Goal: Feedback & Contribution: Contribute content

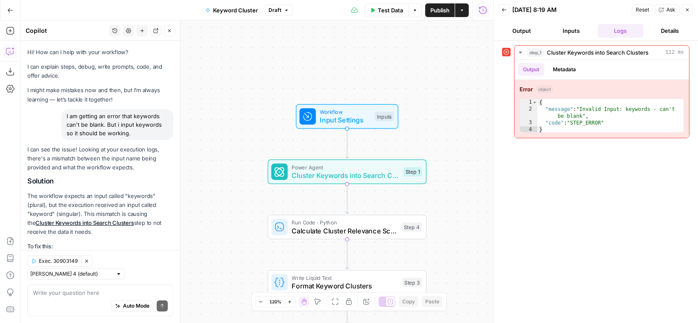
scroll to position [443, 0]
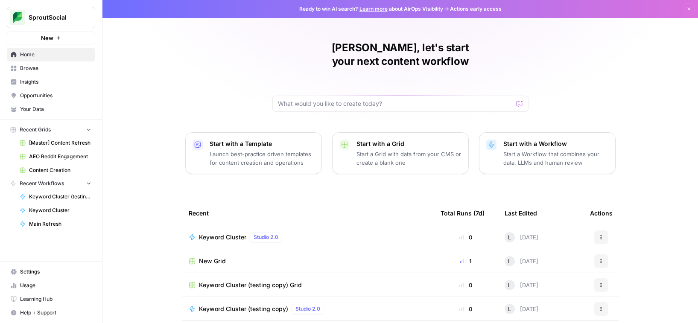
click at [70, 143] on span "[Master] Content Refresh" at bounding box center [60, 143] width 62 height 8
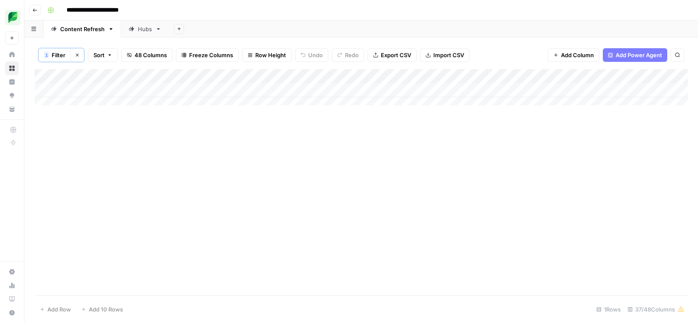
click at [667, 79] on div "Add Column" at bounding box center [362, 90] width 654 height 43
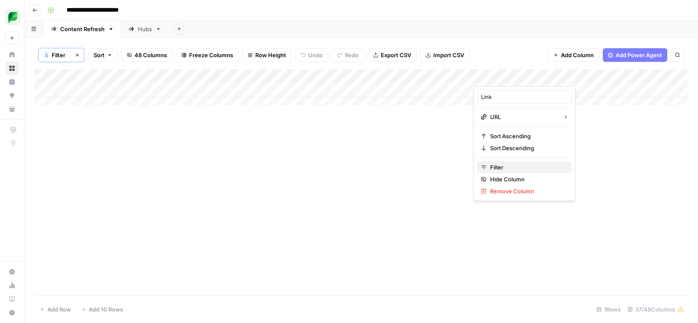
click at [506, 171] on span "Filter" at bounding box center [527, 167] width 75 height 9
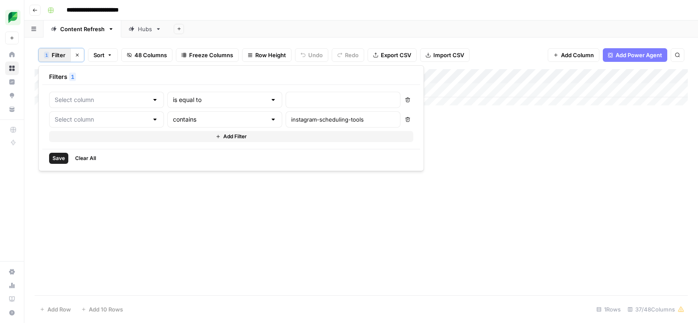
type input "Link"
type input "Slug"
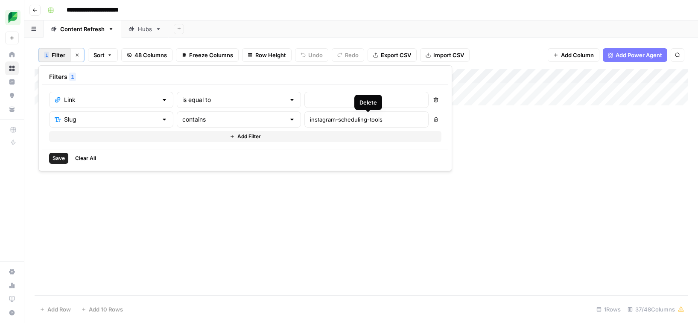
click at [431, 122] on button "Delete" at bounding box center [436, 119] width 11 height 11
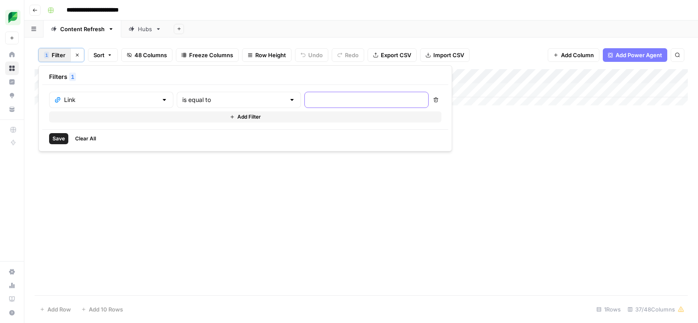
click at [310, 102] on input "text" at bounding box center [366, 100] width 113 height 9
click at [310, 104] on input "/how-to-measure-brand-awareness" at bounding box center [366, 100] width 113 height 9
type input "how-to-measure-brand-awareness"
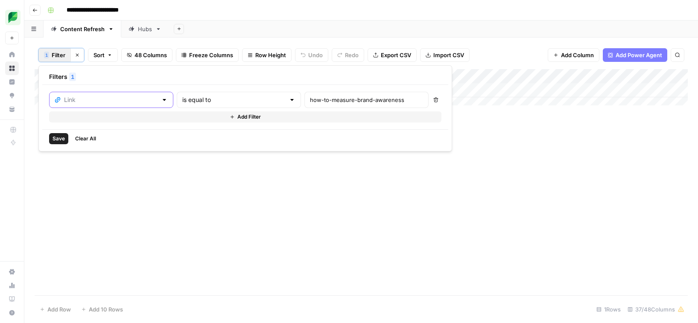
click at [133, 101] on input "text" at bounding box center [111, 100] width 94 height 9
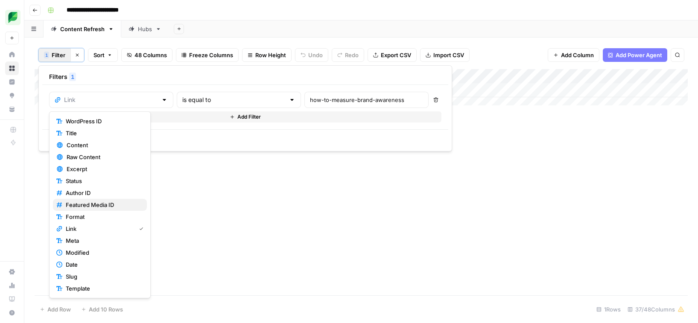
scroll to position [2, 0]
click at [90, 274] on span "Slug" at bounding box center [103, 275] width 74 height 9
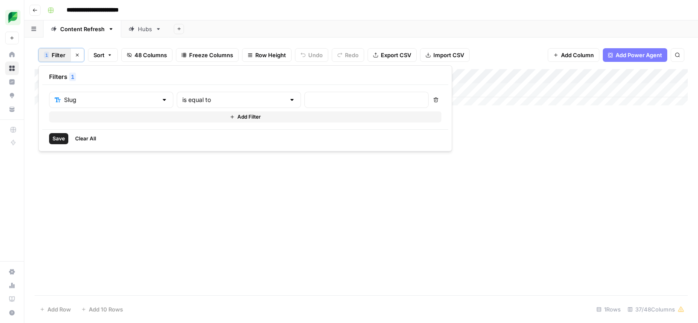
click at [62, 138] on span "Save" at bounding box center [59, 139] width 12 height 8
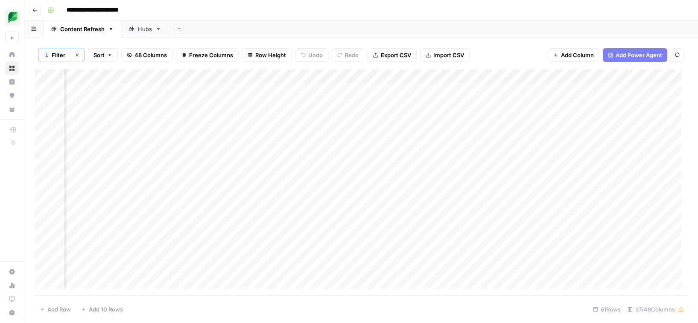
scroll to position [0, 445]
click at [370, 74] on div "Add Column" at bounding box center [362, 182] width 654 height 226
click at [338, 171] on span "Filter" at bounding box center [354, 167] width 75 height 9
click at [124, 100] on input "text" at bounding box center [111, 100] width 94 height 9
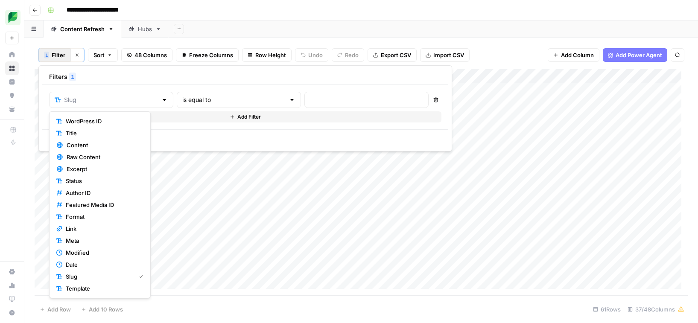
type input "Slug"
click at [305, 95] on div at bounding box center [367, 100] width 124 height 16
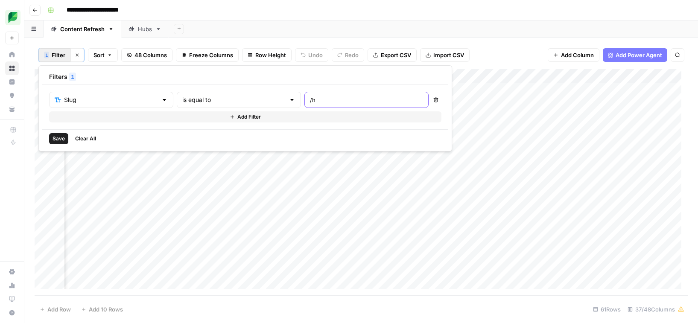
type input "/"
type input "how-to-measure-brand-awareness"
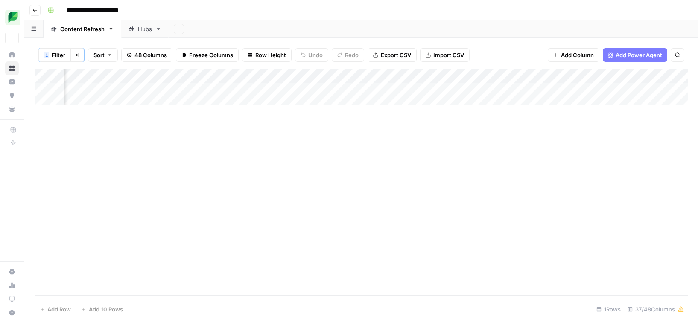
click at [492, 193] on div "Add Column" at bounding box center [362, 182] width 654 height 226
click at [448, 90] on div "Add Column" at bounding box center [362, 90] width 654 height 43
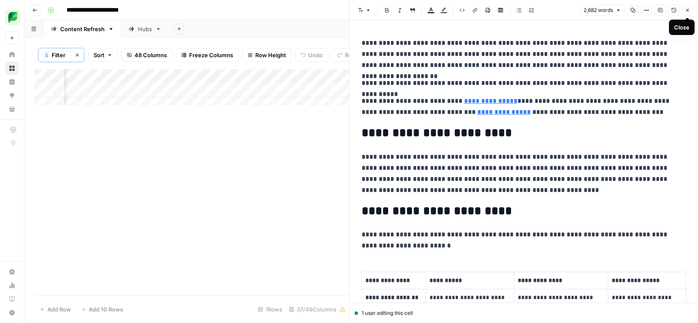
click at [692, 11] on button "Close" at bounding box center [687, 10] width 11 height 11
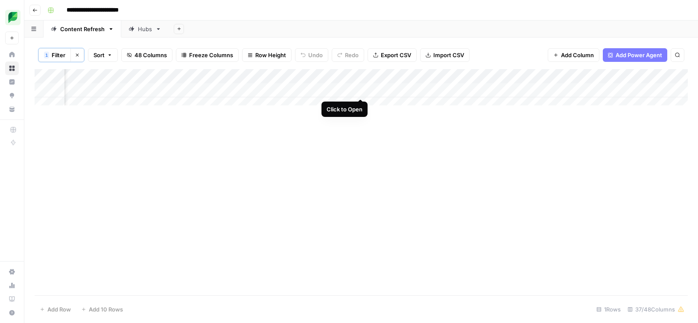
click at [361, 91] on div "Add Column" at bounding box center [362, 90] width 654 height 43
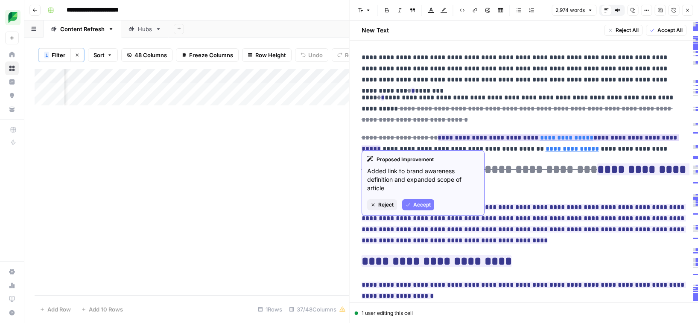
scroll to position [6, 0]
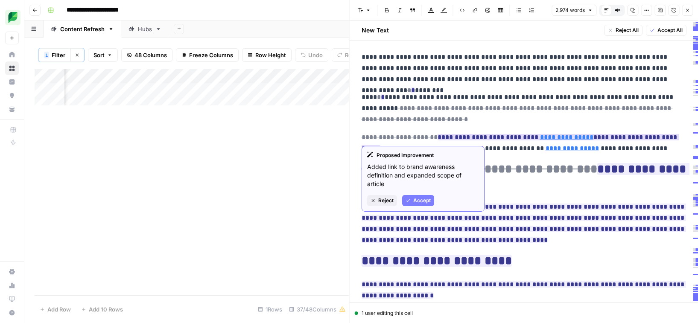
click at [426, 205] on button "Accept" at bounding box center [418, 200] width 32 height 11
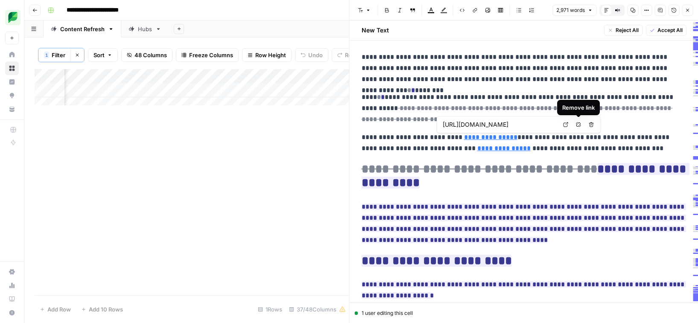
click at [578, 124] on icon "button" at bounding box center [578, 124] width 5 height 5
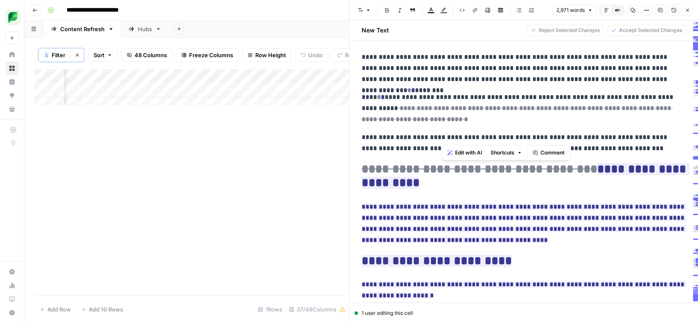
click at [545, 136] on p "**********" at bounding box center [521, 143] width 319 height 22
drag, startPoint x: 497, startPoint y: 137, endPoint x: 443, endPoint y: 135, distance: 53.9
click at [443, 135] on p "**********" at bounding box center [521, 143] width 319 height 22
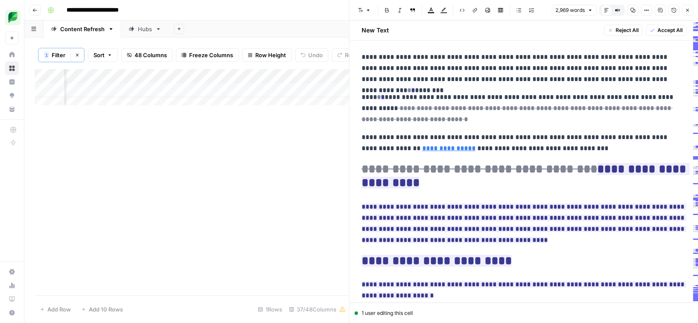
click at [517, 143] on p "**********" at bounding box center [521, 143] width 319 height 22
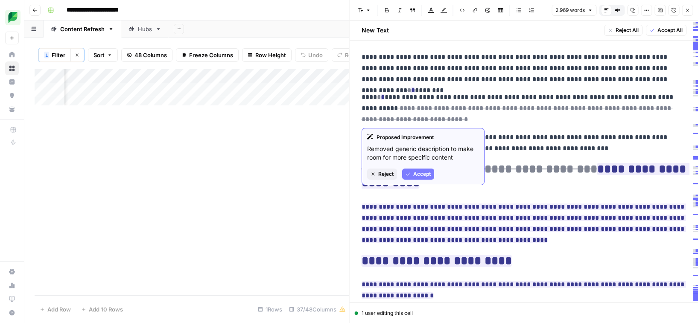
click at [420, 172] on span "Accept" at bounding box center [423, 174] width 18 height 8
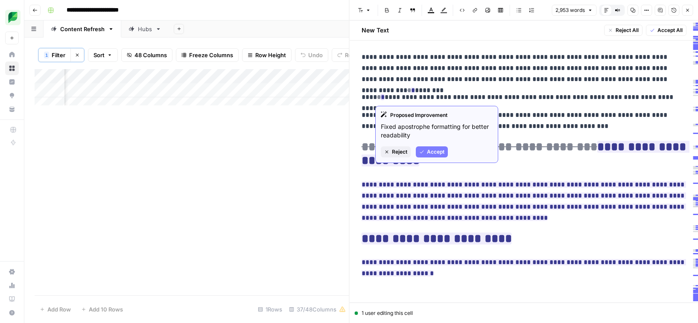
click at [437, 152] on span "Accept" at bounding box center [436, 152] width 18 height 8
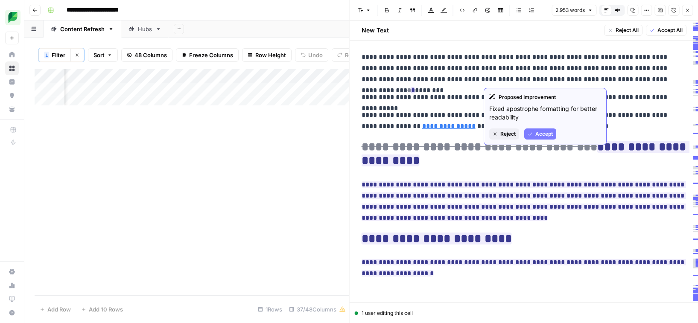
click at [540, 130] on span "Accept" at bounding box center [545, 134] width 18 height 8
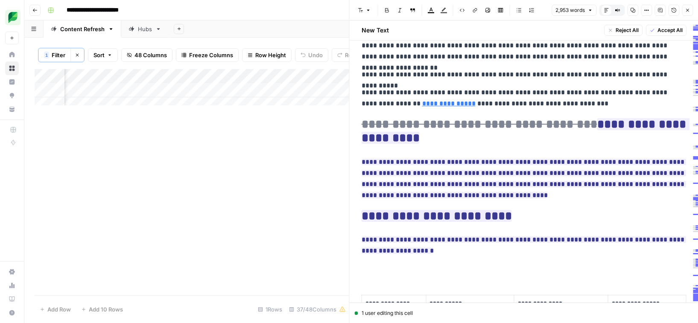
scroll to position [74, 0]
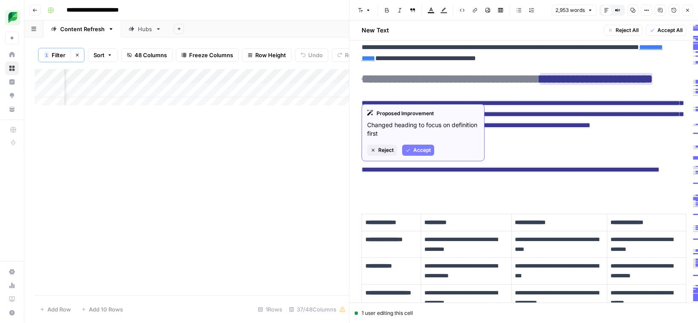
click at [415, 148] on span "Accept" at bounding box center [423, 151] width 18 height 8
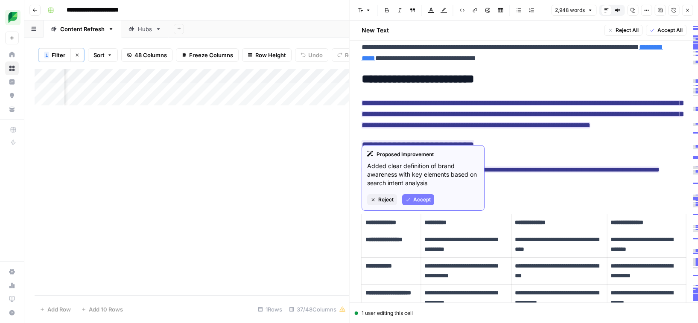
click at [417, 193] on div "Proposed Improvement Added clear definition of brand awareness with key element…" at bounding box center [423, 178] width 123 height 66
click at [418, 196] on span "Accept" at bounding box center [423, 200] width 18 height 8
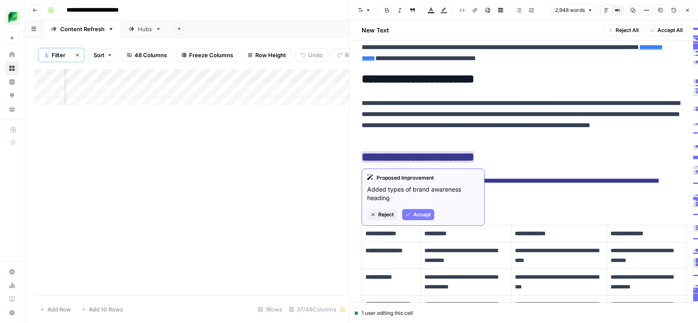
click at [423, 215] on span "Accept" at bounding box center [423, 215] width 18 height 8
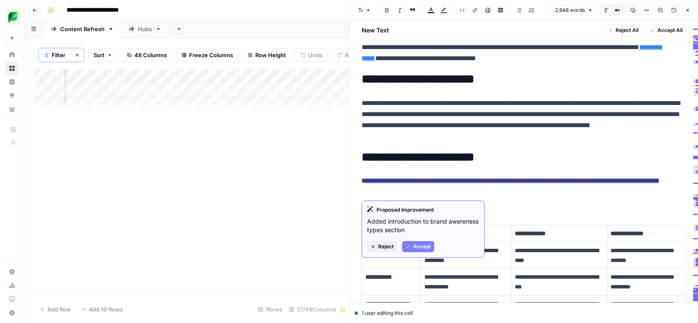
click at [415, 244] on span "Accept" at bounding box center [423, 247] width 18 height 8
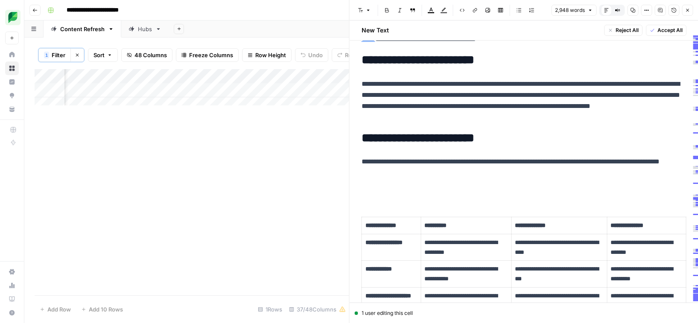
scroll to position [112, 0]
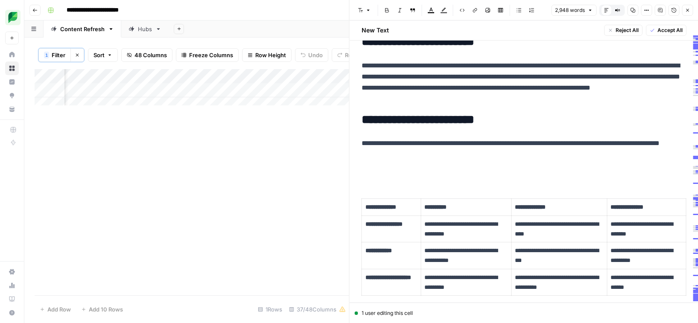
click at [371, 170] on p at bounding box center [524, 172] width 325 height 11
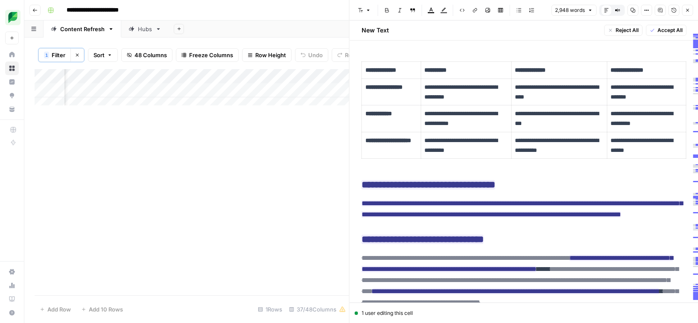
scroll to position [264, 0]
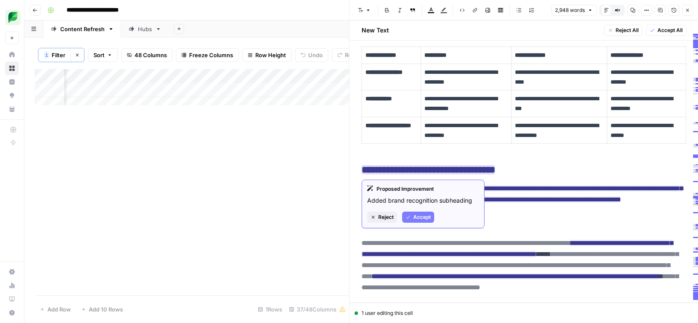
click at [414, 217] on span "Accept" at bounding box center [423, 218] width 18 height 8
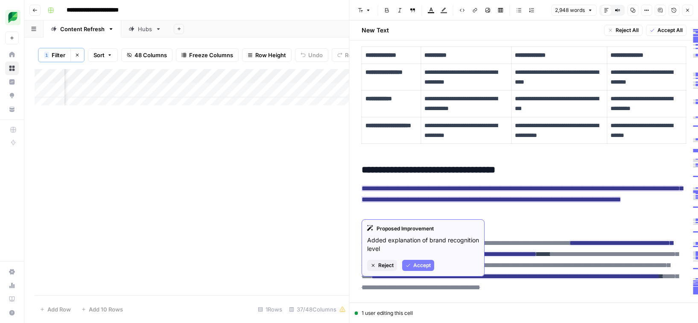
click at [412, 264] on button "Accept" at bounding box center [418, 265] width 32 height 11
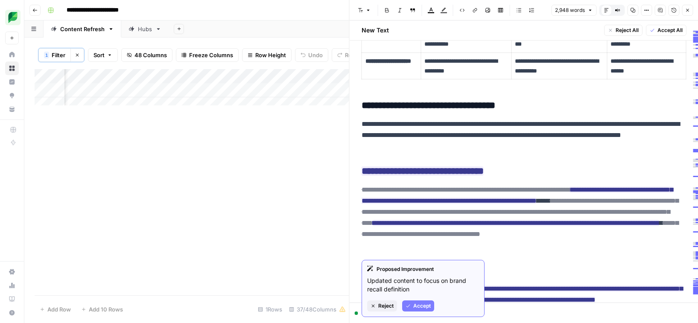
scroll to position [330, 0]
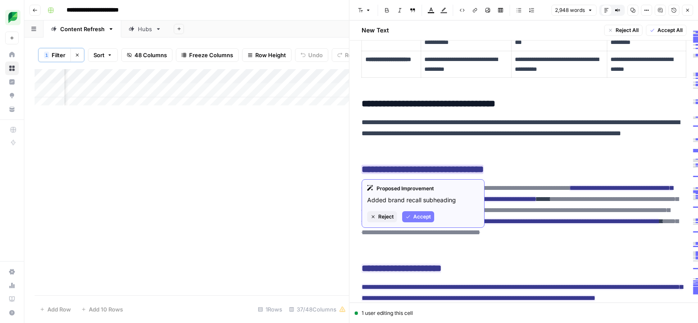
click at [418, 217] on span "Accept" at bounding box center [423, 217] width 18 height 8
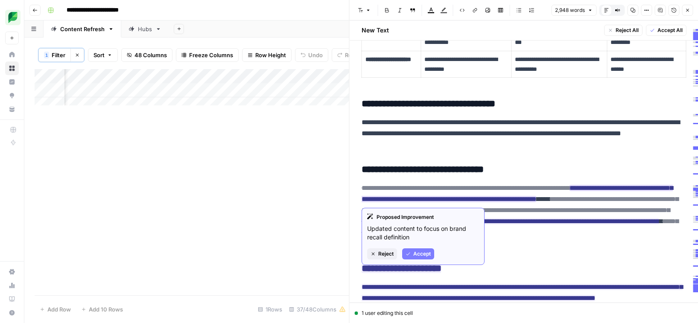
click at [414, 251] on span "Accept" at bounding box center [423, 254] width 18 height 8
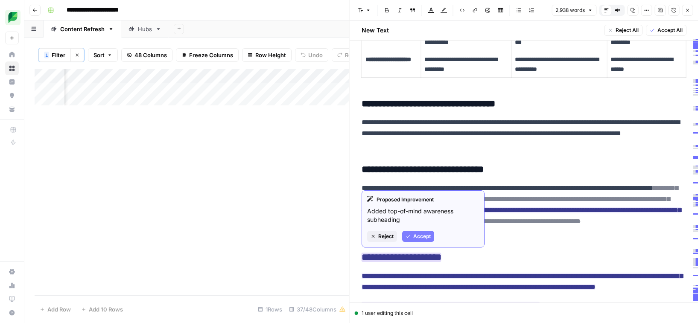
click at [421, 238] on span "Accept" at bounding box center [423, 237] width 18 height 8
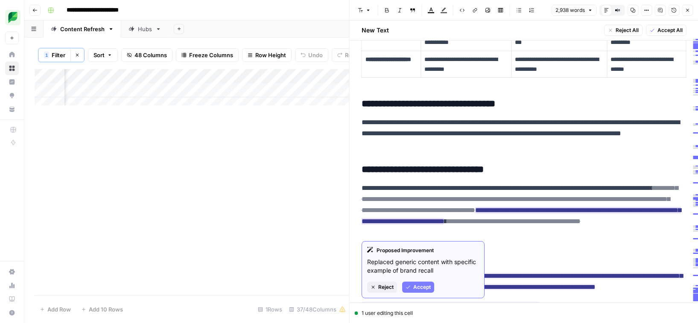
click at [424, 282] on button "Accept" at bounding box center [418, 287] width 32 height 11
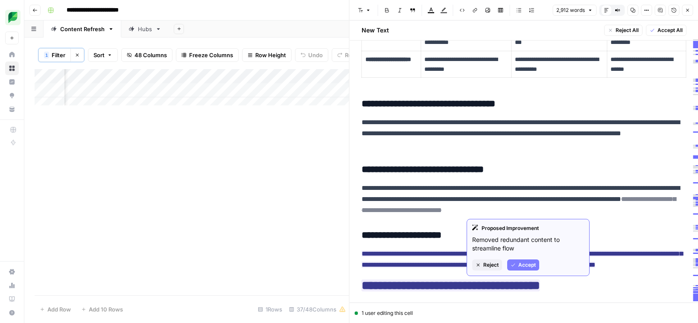
click at [523, 264] on span "Accept" at bounding box center [528, 265] width 18 height 8
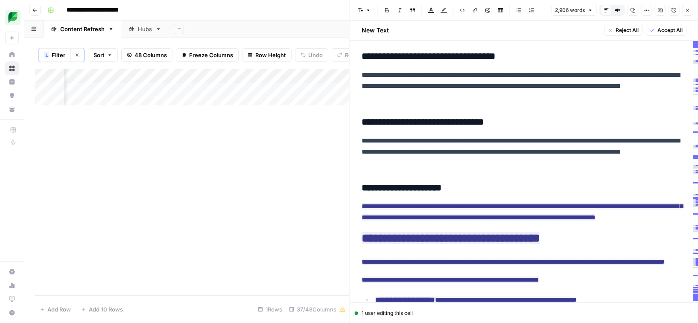
scroll to position [415, 0]
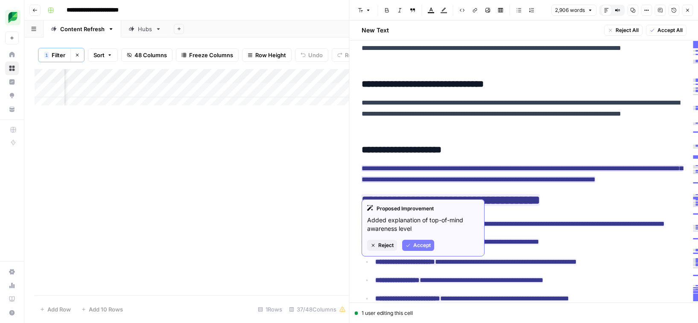
click at [415, 248] on span "Accept" at bounding box center [423, 246] width 18 height 8
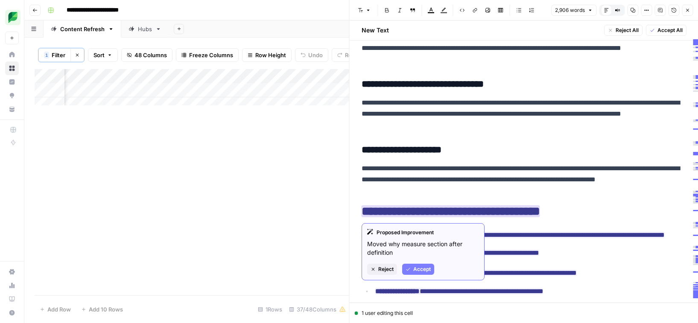
click at [417, 266] on span "Accept" at bounding box center [423, 270] width 18 height 8
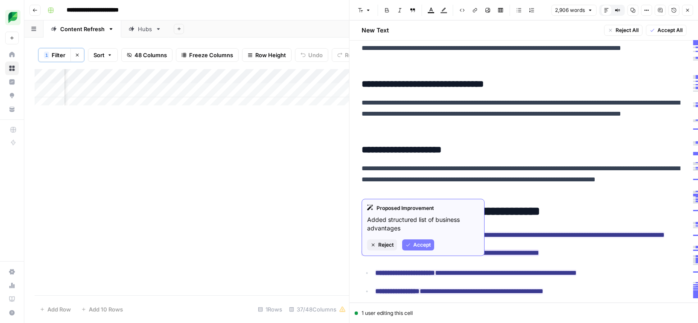
click at [420, 250] on div "Proposed Improvement Added structured list of business advantages Reject Accept" at bounding box center [423, 227] width 123 height 57
click at [420, 248] on span "Accept" at bounding box center [423, 245] width 18 height 8
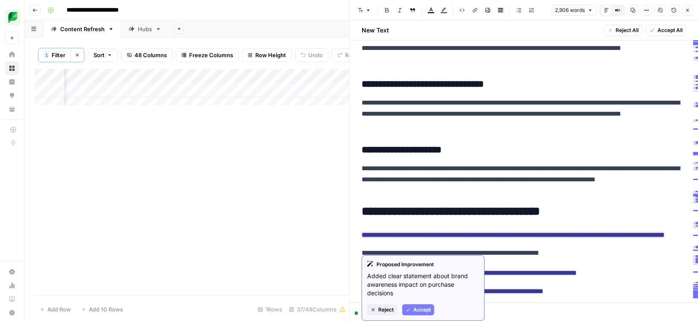
click at [420, 305] on button "Accept" at bounding box center [418, 310] width 32 height 11
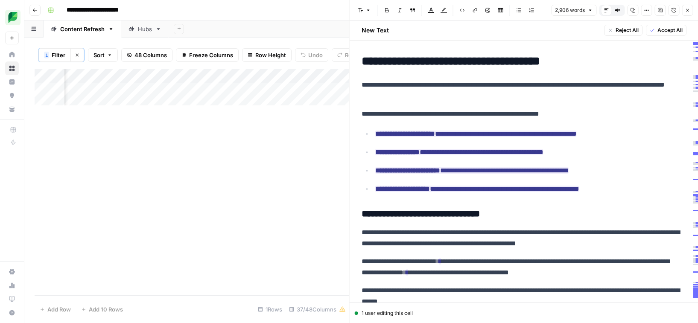
scroll to position [571, 0]
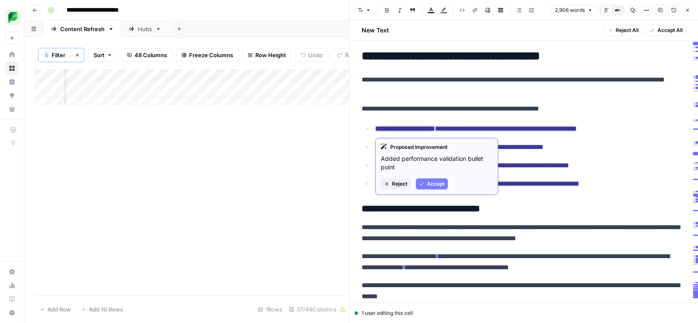
click at [433, 183] on span "Accept" at bounding box center [436, 184] width 18 height 8
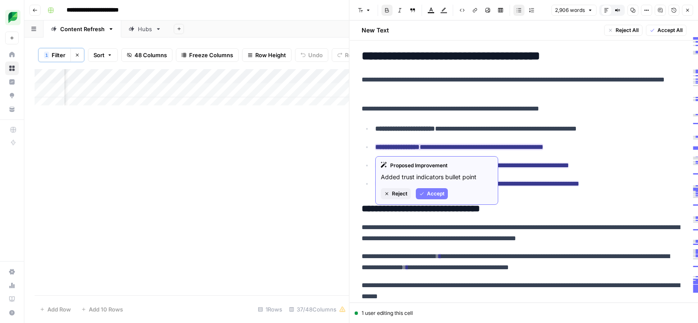
click at [431, 194] on span "Accept" at bounding box center [436, 194] width 18 height 8
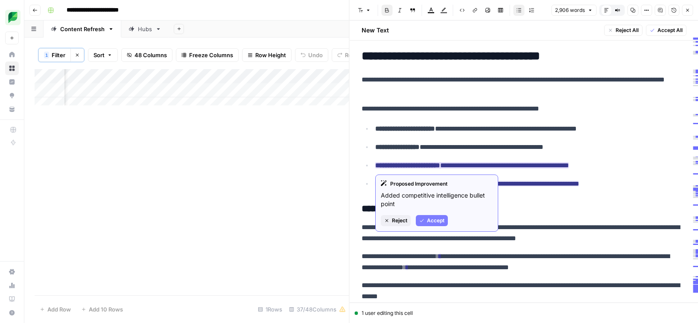
click at [429, 220] on span "Accept" at bounding box center [436, 221] width 18 height 8
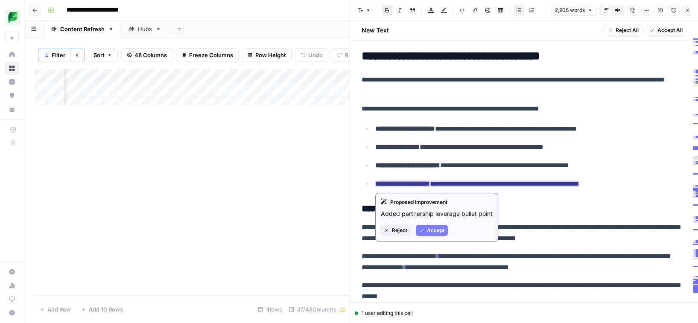
click at [429, 231] on span "Accept" at bounding box center [436, 231] width 18 height 8
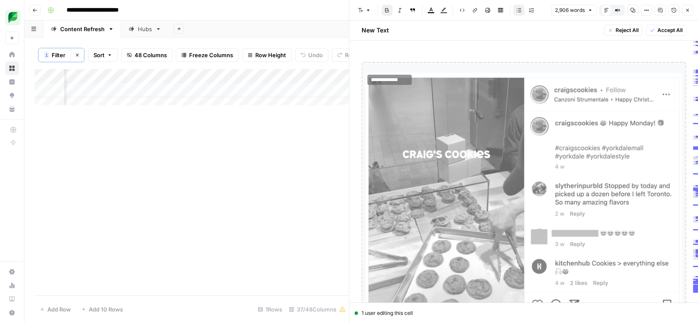
scroll to position [1036, 0]
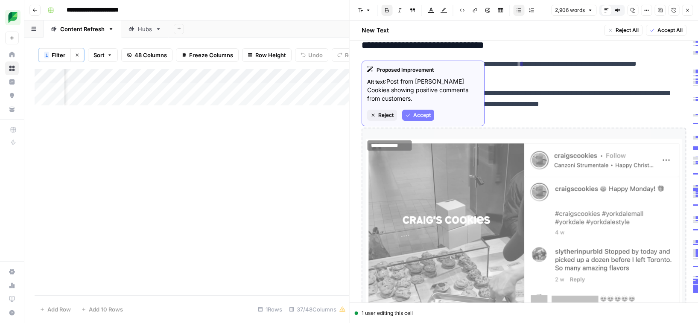
click at [382, 117] on span "Reject" at bounding box center [386, 116] width 15 height 8
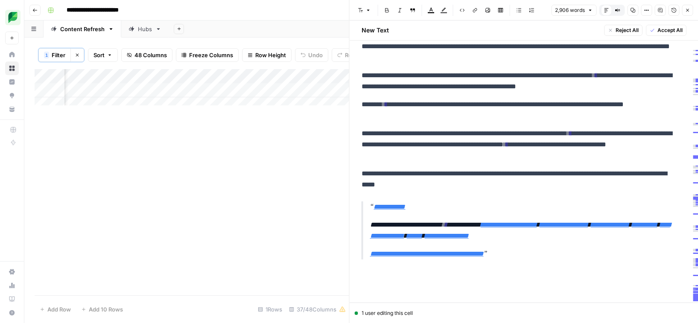
scroll to position [1511, 0]
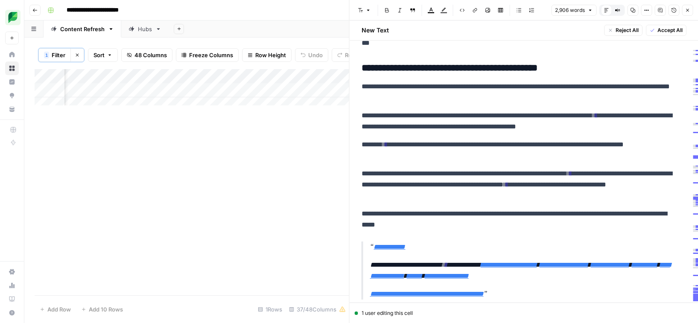
click at [616, 168] on p "**********" at bounding box center [521, 184] width 319 height 33
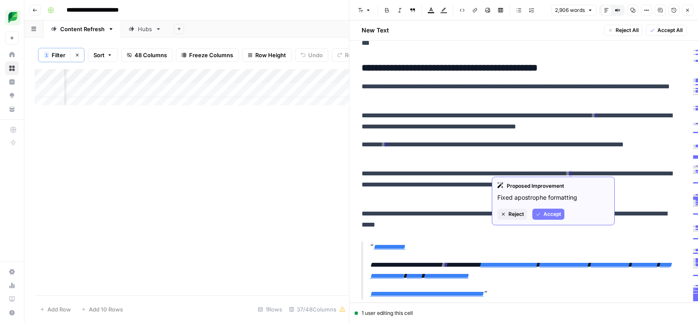
click at [556, 213] on span "Accept" at bounding box center [553, 215] width 18 height 8
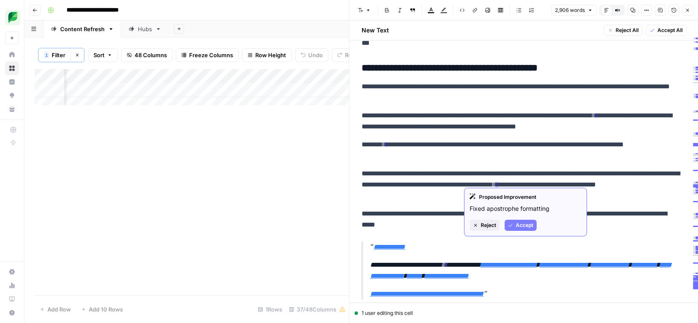
click at [521, 225] on span "Accept" at bounding box center [525, 226] width 18 height 8
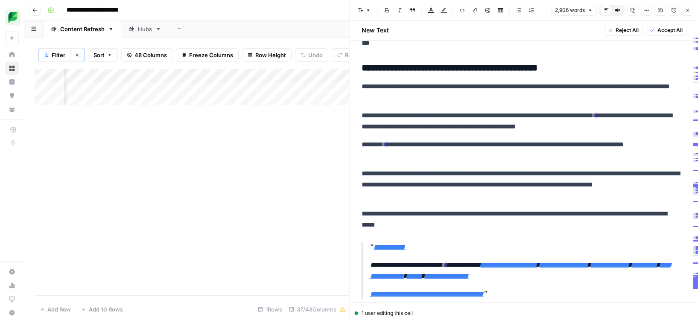
click at [655, 112] on p "**********" at bounding box center [521, 121] width 319 height 22
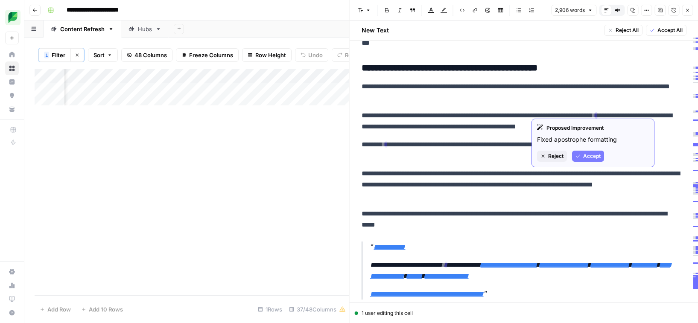
click at [588, 156] on span "Accept" at bounding box center [593, 157] width 18 height 8
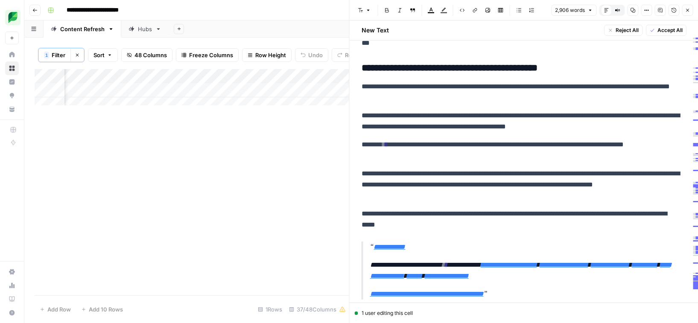
scroll to position [1800, 0]
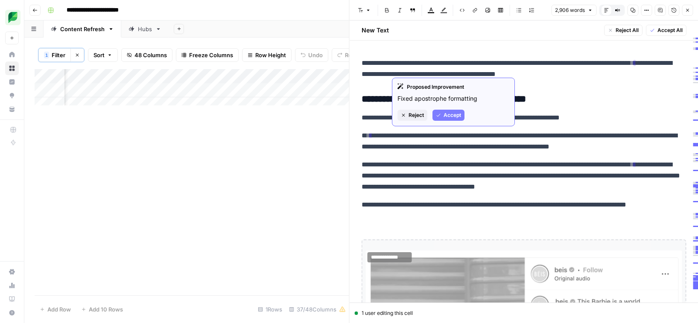
click at [447, 117] on span "Accept" at bounding box center [453, 116] width 18 height 8
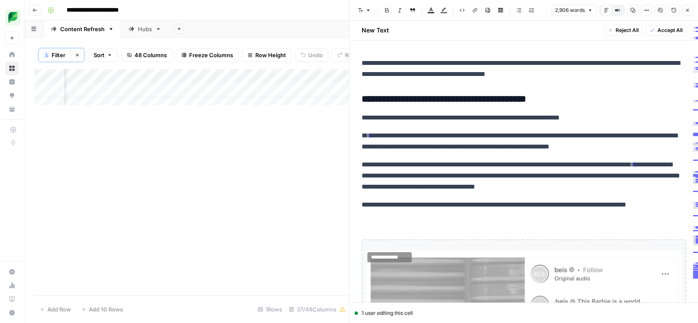
scroll to position [1936, 0]
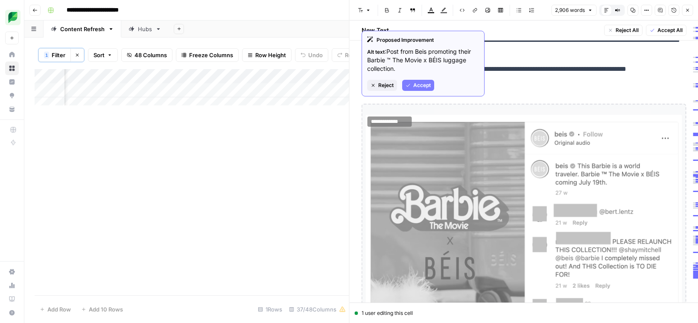
click at [386, 87] on span "Reject" at bounding box center [386, 86] width 15 height 8
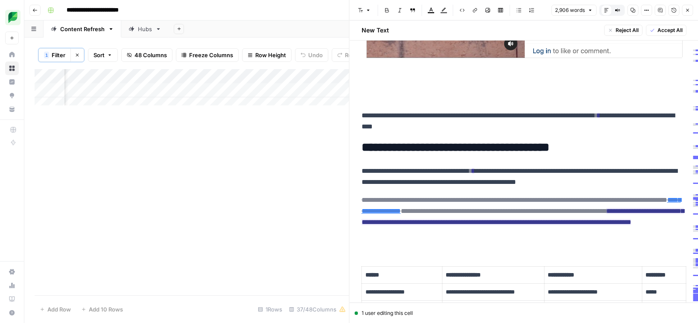
scroll to position [2289, 0]
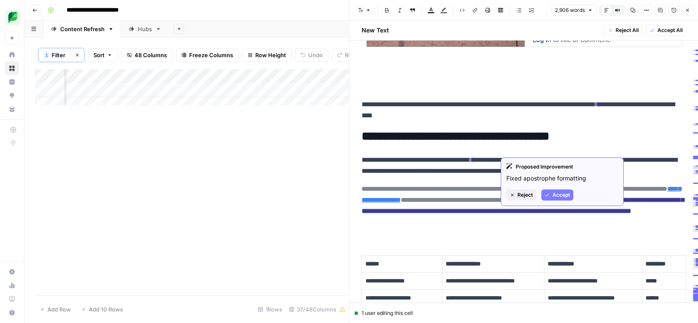
click at [554, 194] on span "Accept" at bounding box center [562, 195] width 18 height 8
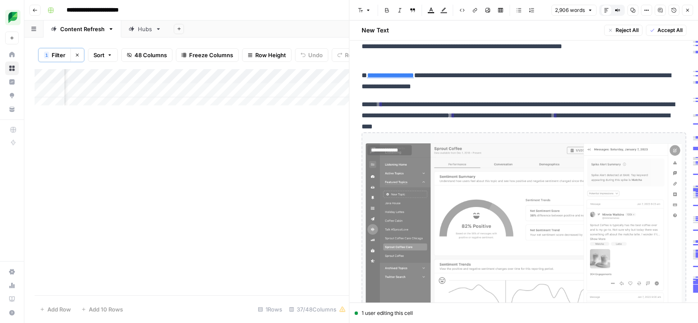
scroll to position [2740, 0]
click at [404, 141] on div "**********" at bounding box center [524, 240] width 325 height 215
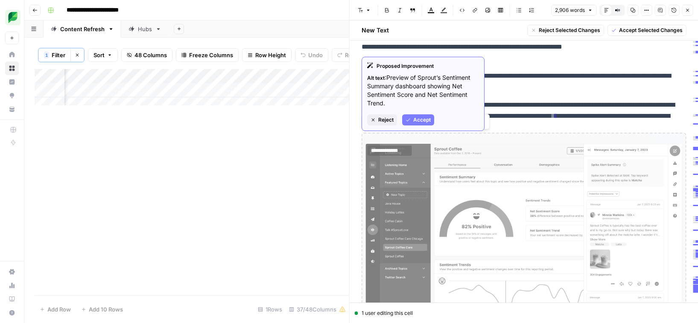
click at [386, 122] on span "Reject" at bounding box center [386, 120] width 15 height 8
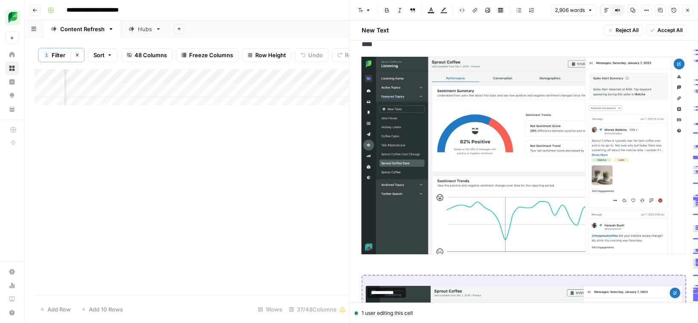
scroll to position [2952, 0]
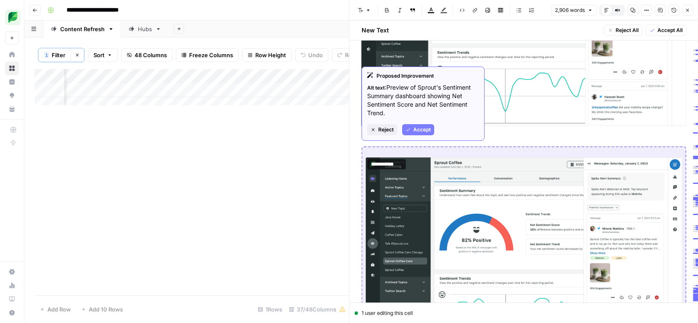
click at [381, 131] on span "Reject" at bounding box center [386, 130] width 15 height 8
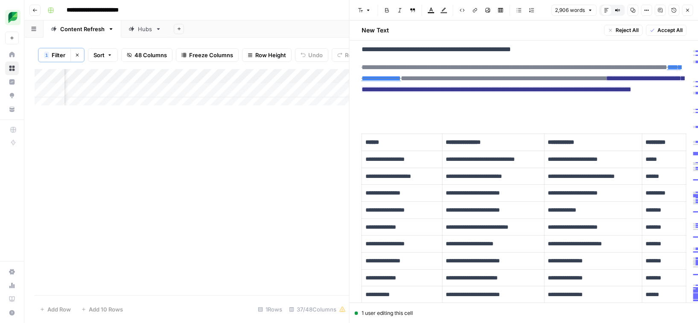
scroll to position [2360, 0]
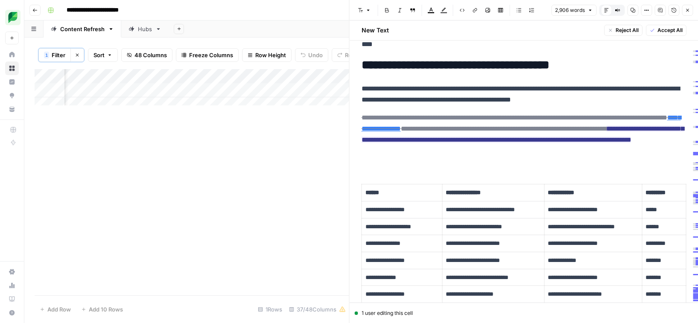
click at [610, 142] on p "**********" at bounding box center [524, 128] width 325 height 33
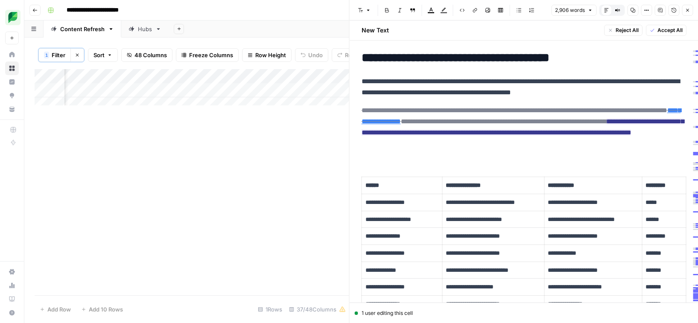
scroll to position [2359, 0]
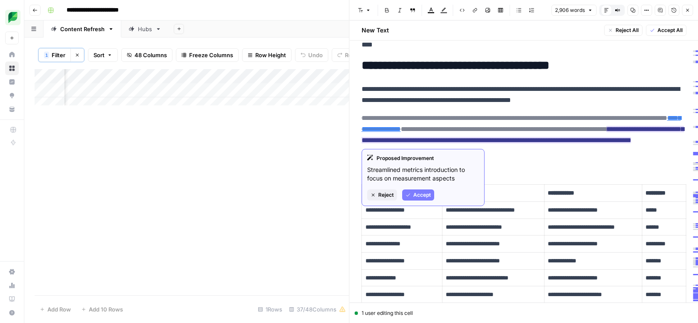
click at [420, 191] on button "Accept" at bounding box center [418, 195] width 32 height 11
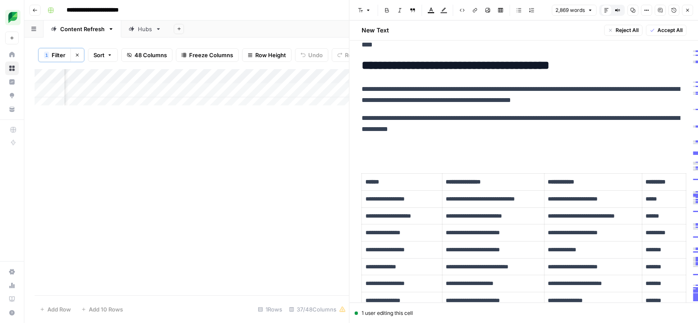
click at [367, 142] on p at bounding box center [524, 147] width 325 height 11
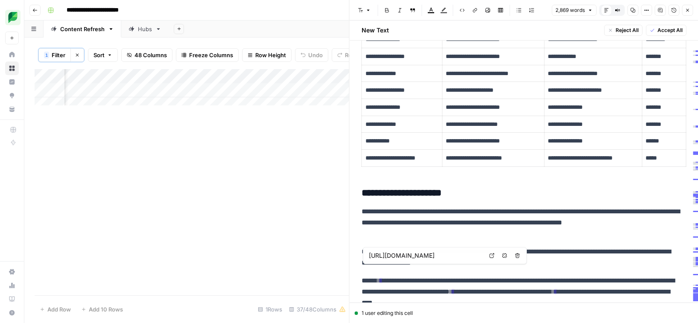
scroll to position [2594, 0]
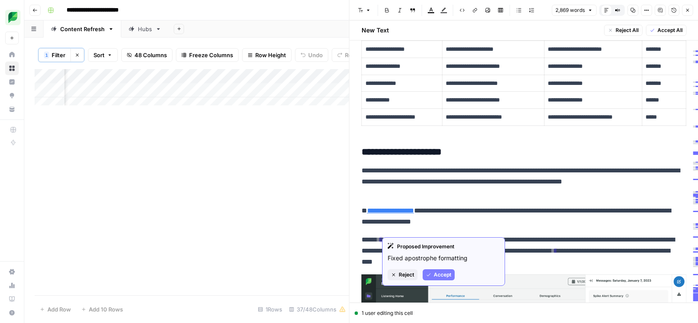
click at [436, 271] on span "Accept" at bounding box center [443, 275] width 18 height 8
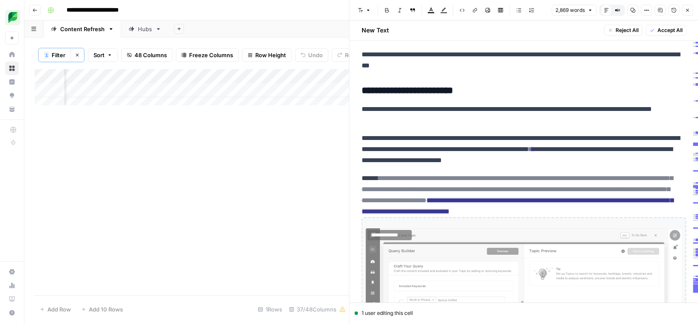
scroll to position [3112, 0]
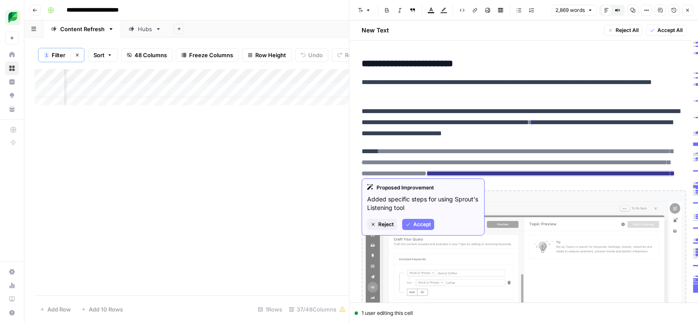
click at [417, 225] on span "Accept" at bounding box center [423, 225] width 18 height 8
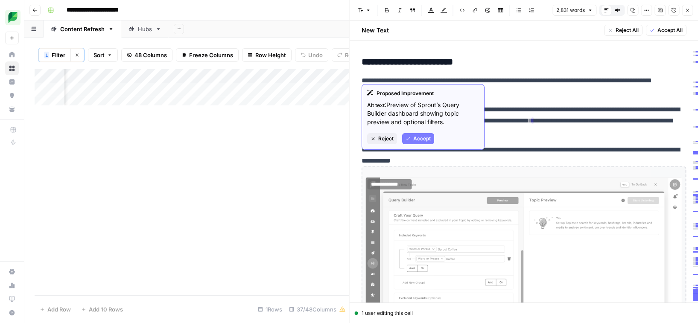
click at [386, 138] on span "Reject" at bounding box center [386, 139] width 15 height 8
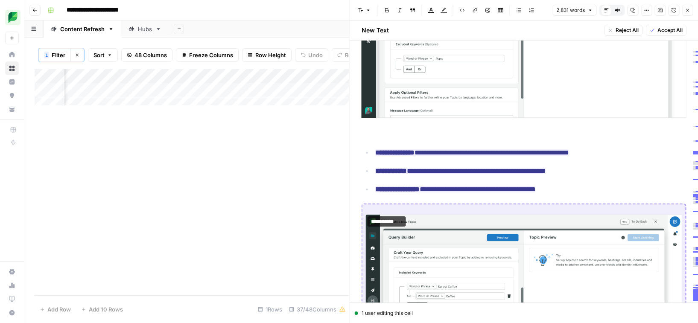
scroll to position [3369, 0]
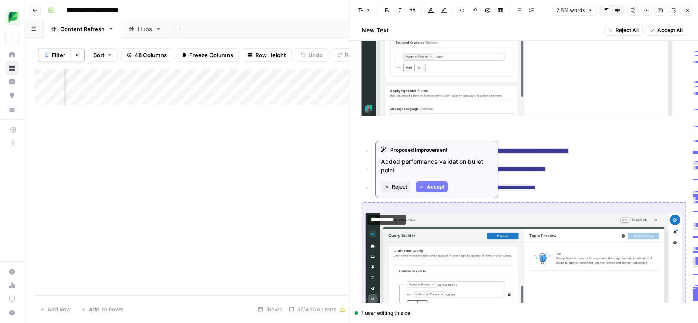
click at [434, 188] on span "Accept" at bounding box center [436, 187] width 18 height 8
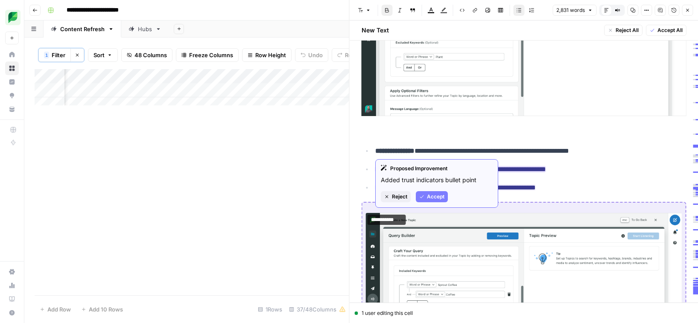
click at [431, 195] on span "Accept" at bounding box center [436, 197] width 18 height 8
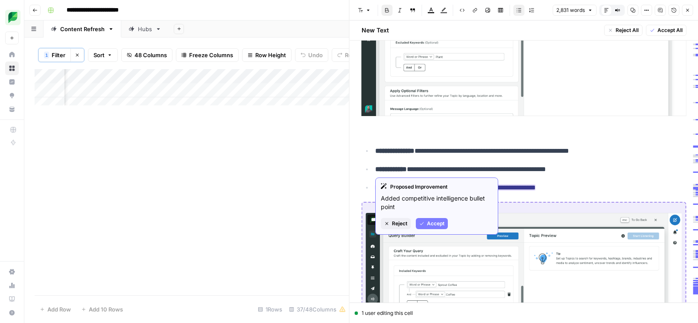
click at [434, 226] on span "Accept" at bounding box center [436, 224] width 18 height 8
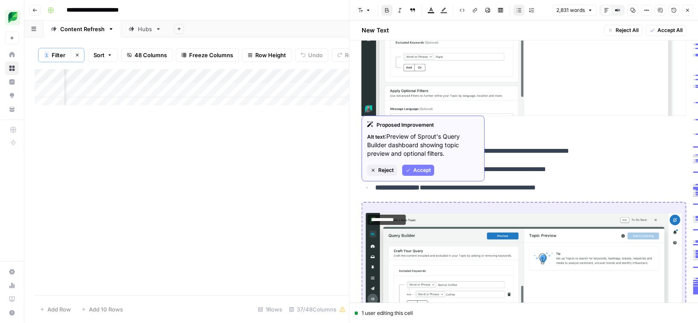
click at [392, 172] on span "Reject" at bounding box center [386, 171] width 15 height 8
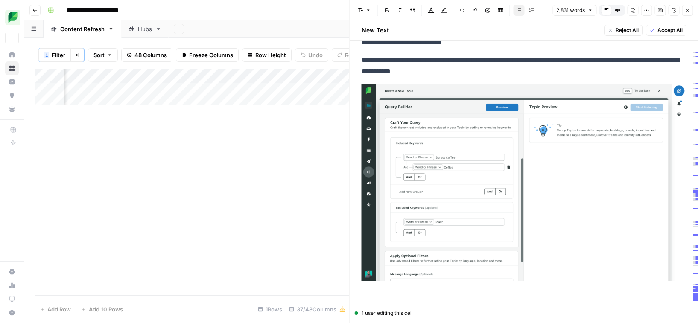
scroll to position [3384, 0]
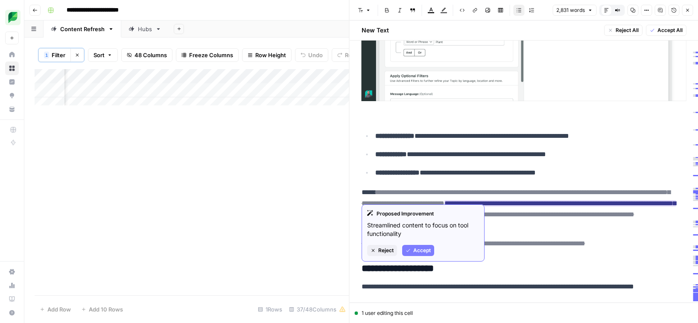
click at [423, 252] on span "Accept" at bounding box center [423, 251] width 18 height 8
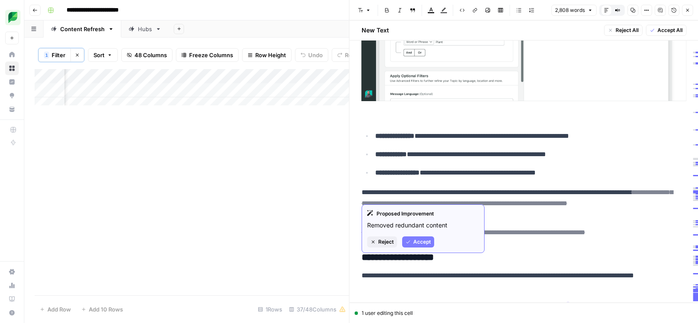
click at [419, 239] on span "Accept" at bounding box center [423, 242] width 18 height 8
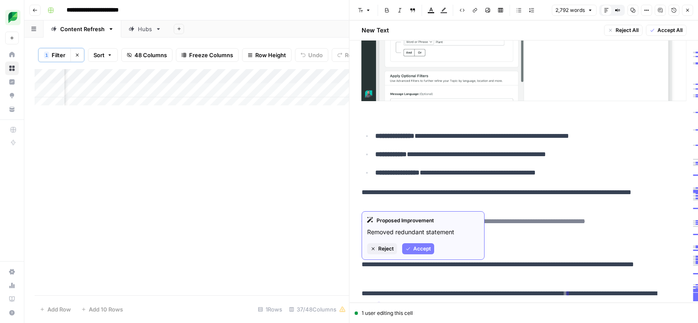
click at [414, 246] on span "Accept" at bounding box center [423, 249] width 18 height 8
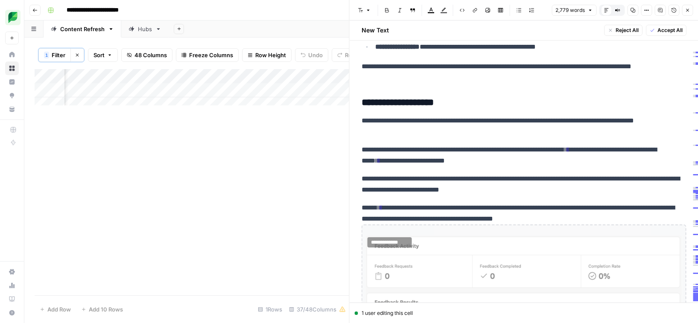
scroll to position [3536, 0]
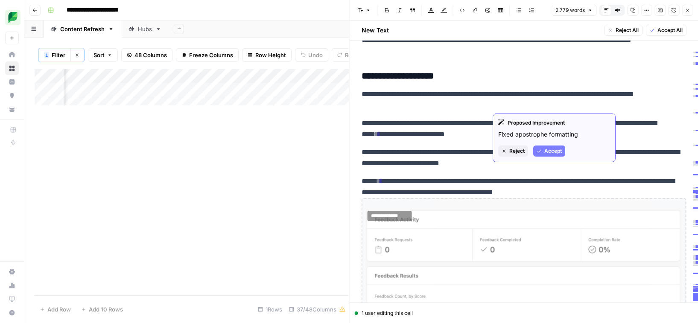
click at [551, 150] on span "Accept" at bounding box center [554, 151] width 18 height 8
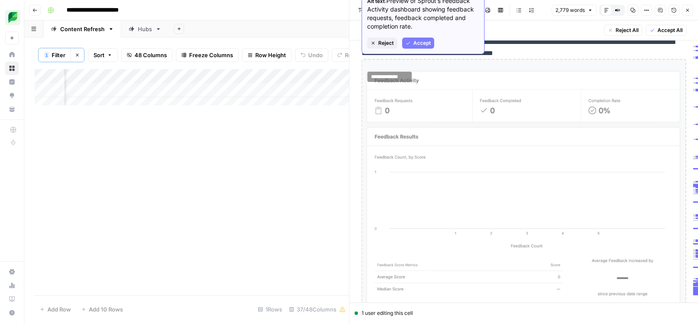
scroll to position [3507, 0]
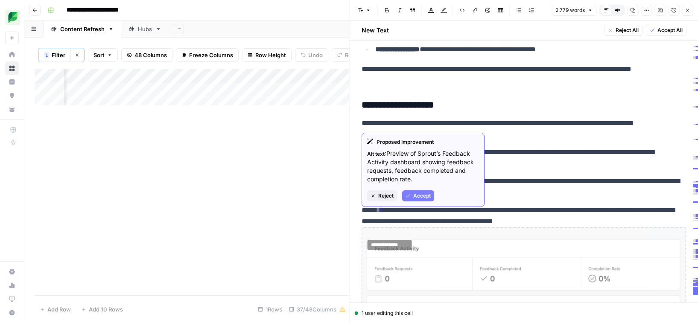
click at [385, 198] on span "Reject" at bounding box center [386, 196] width 15 height 8
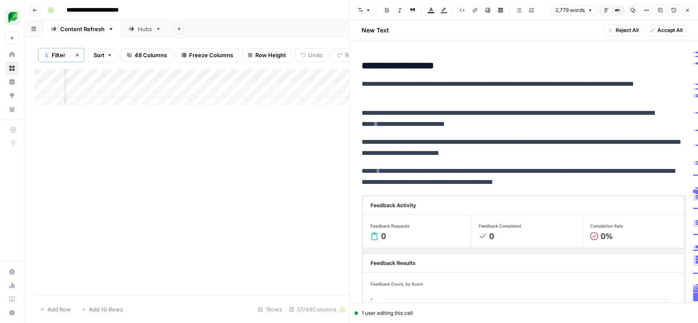
scroll to position [3536, 0]
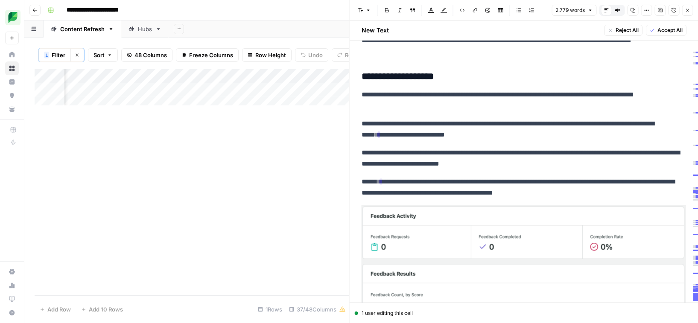
click at [381, 132] on ins "*" at bounding box center [379, 135] width 3 height 6
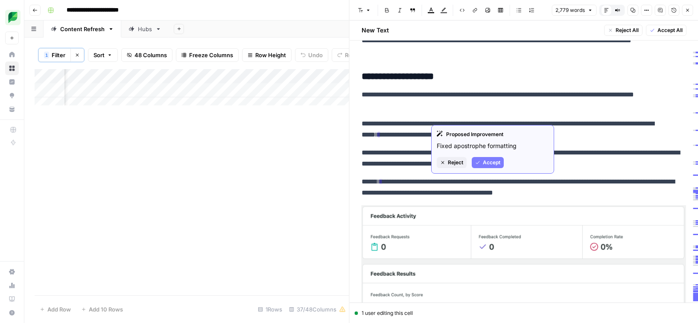
click at [485, 161] on span "Accept" at bounding box center [492, 163] width 18 height 8
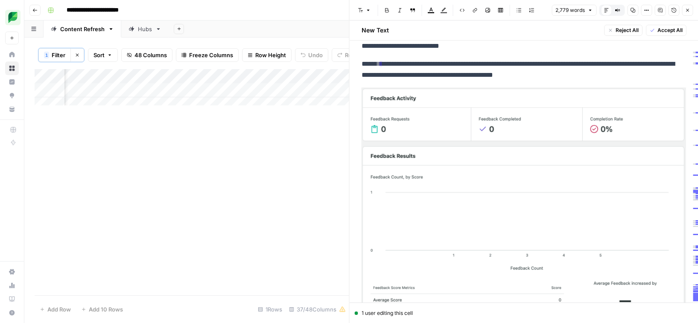
click at [409, 232] on img at bounding box center [524, 209] width 325 height 243
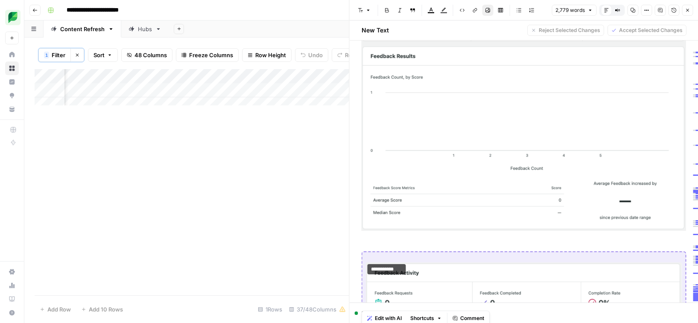
scroll to position [3821, 0]
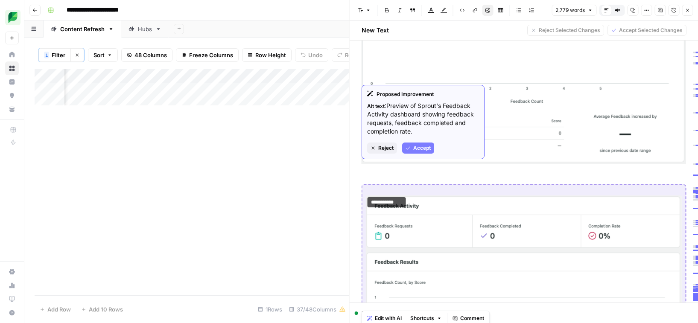
click at [387, 151] on span "Reject" at bounding box center [386, 148] width 15 height 8
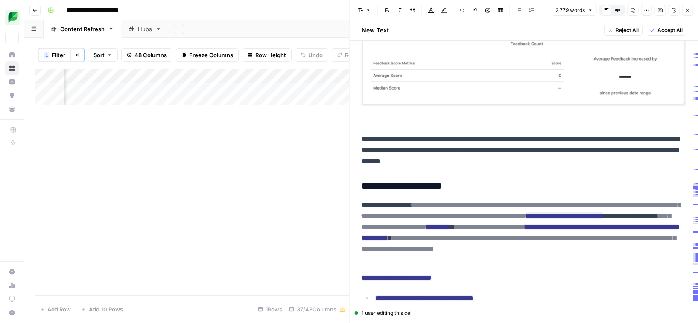
scroll to position [3887, 0]
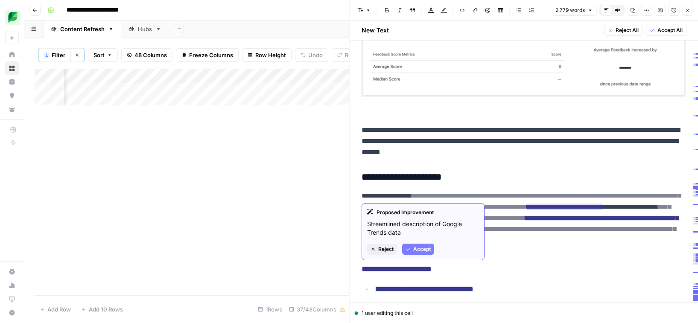
click at [422, 246] on span "Accept" at bounding box center [423, 250] width 18 height 8
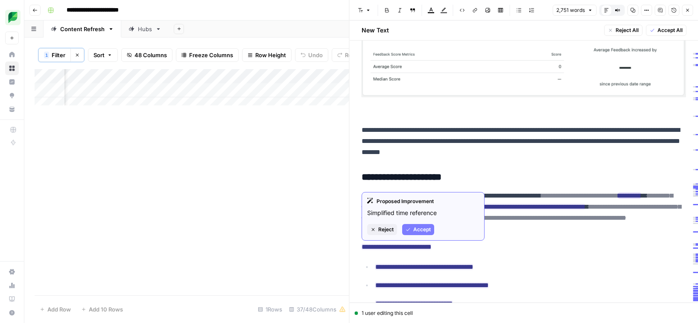
click at [422, 233] on span "Accept" at bounding box center [423, 230] width 18 height 8
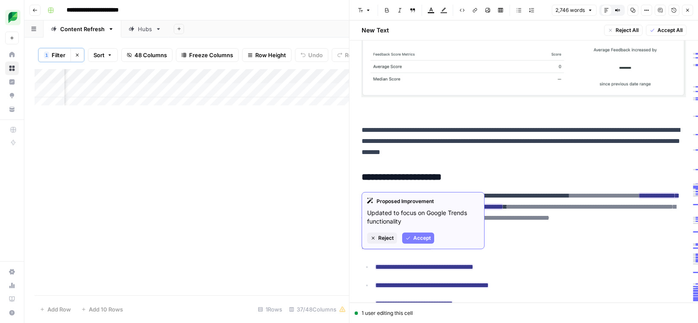
click at [423, 238] on span "Accept" at bounding box center [423, 239] width 18 height 8
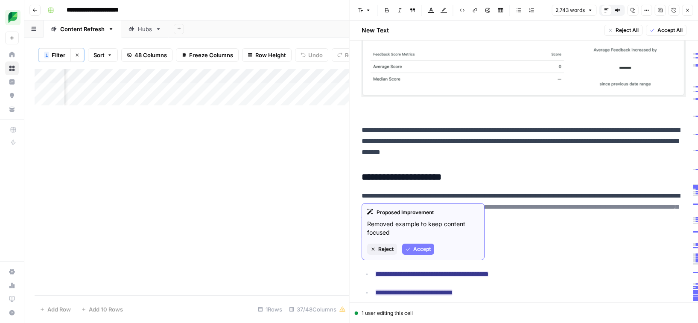
click at [417, 249] on span "Accept" at bounding box center [423, 250] width 18 height 8
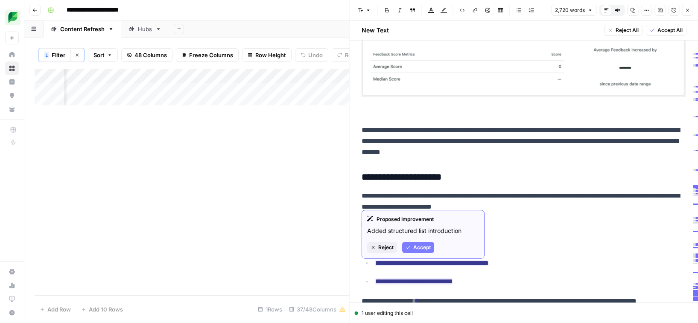
click at [418, 250] on span "Accept" at bounding box center [423, 248] width 18 height 8
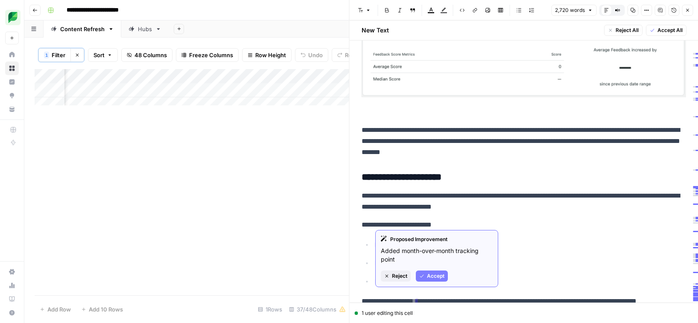
click at [433, 276] on span "Accept" at bounding box center [436, 277] width 18 height 8
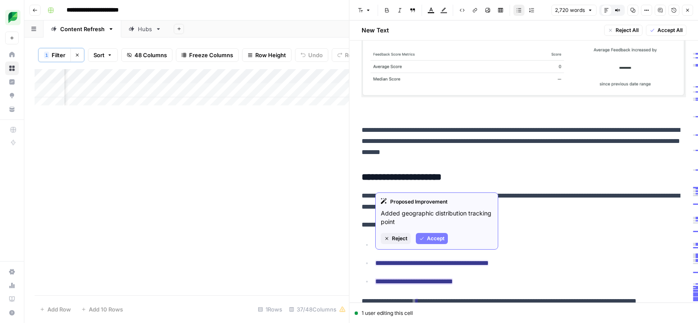
click at [425, 236] on button "Accept" at bounding box center [432, 238] width 32 height 11
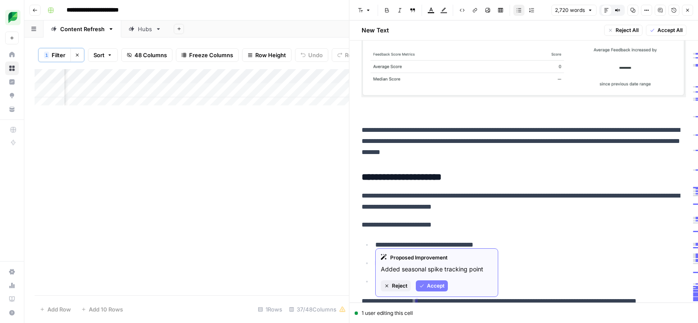
click at [435, 279] on div "Proposed Improvement Added seasonal spike tracking point Reject Accept" at bounding box center [437, 273] width 123 height 49
click at [435, 284] on span "Accept" at bounding box center [436, 286] width 18 height 8
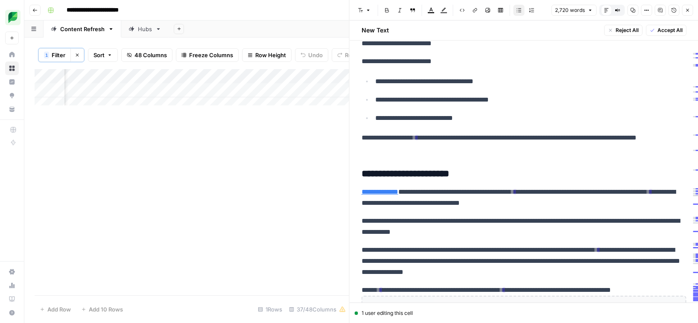
scroll to position [4037, 0]
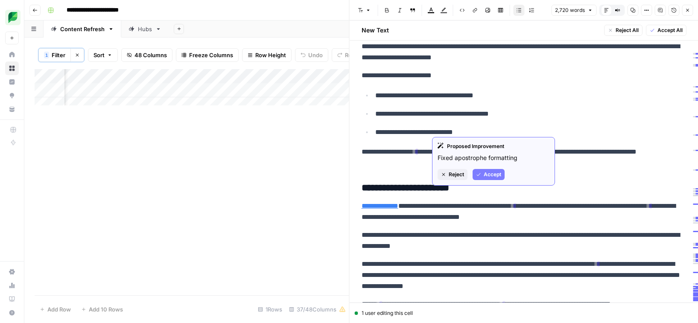
click at [481, 172] on icon "button" at bounding box center [478, 174] width 5 height 5
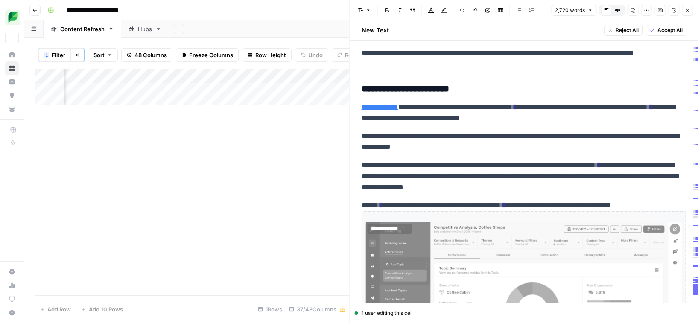
scroll to position [4138, 0]
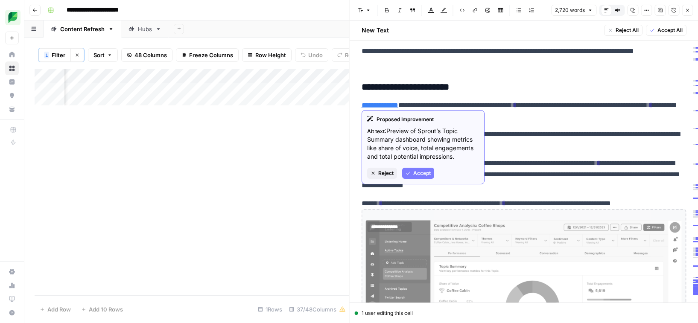
click at [386, 174] on span "Reject" at bounding box center [386, 174] width 15 height 8
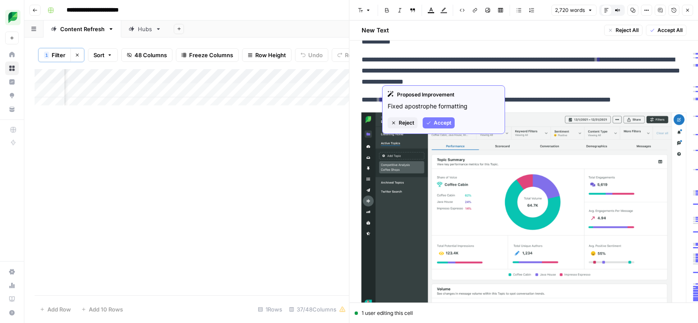
click at [441, 123] on span "Accept" at bounding box center [443, 123] width 18 height 8
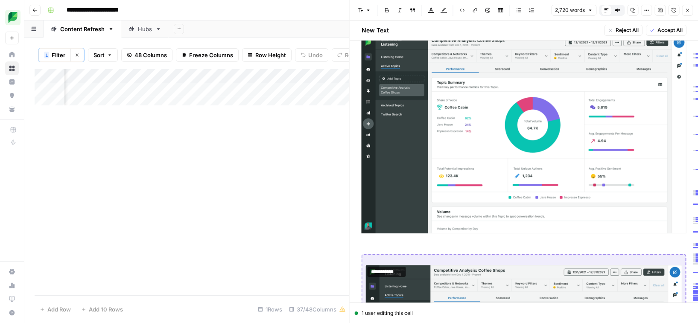
scroll to position [4413, 0]
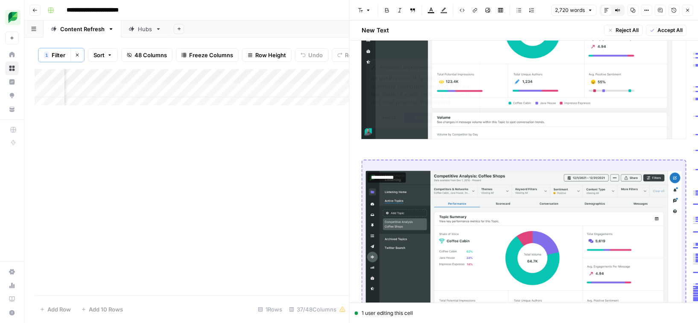
click at [444, 171] on img at bounding box center [524, 267] width 317 height 193
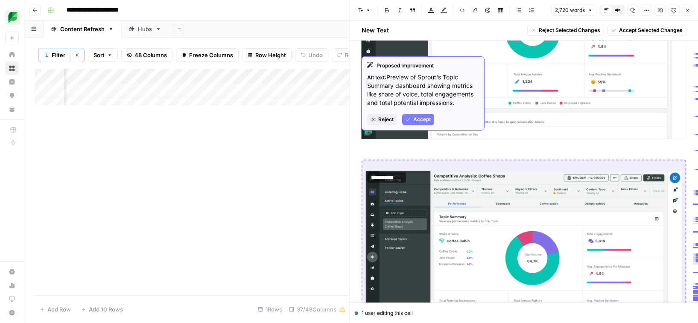
click at [384, 119] on span "Reject" at bounding box center [386, 120] width 15 height 8
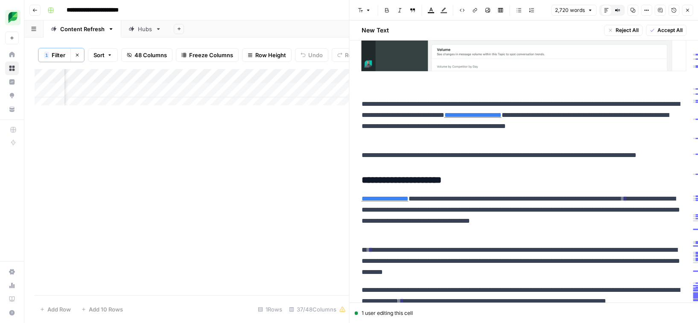
scroll to position [4482, 0]
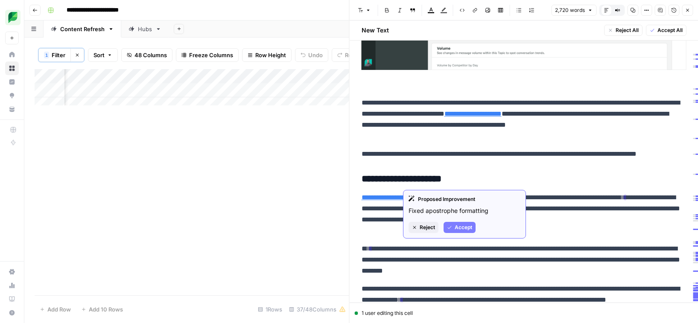
click at [453, 226] on button "Accept" at bounding box center [460, 227] width 32 height 11
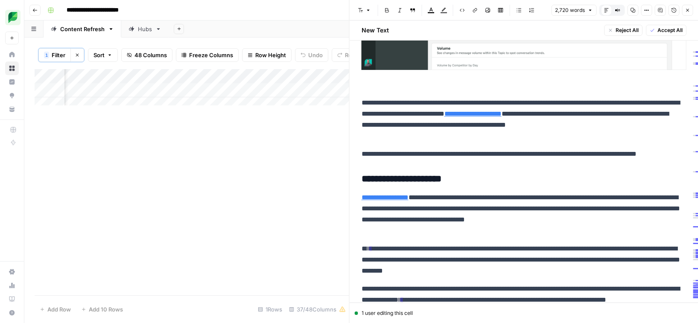
scroll to position [4602, 0]
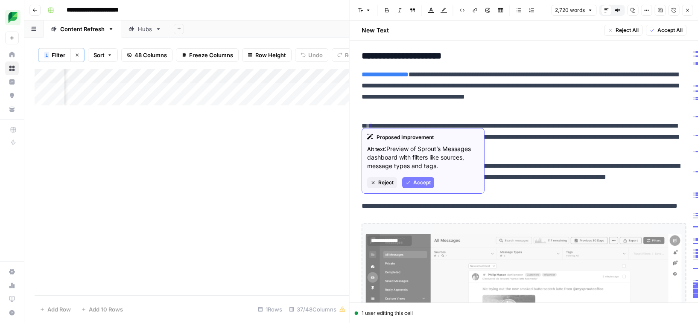
click at [391, 184] on span "Reject" at bounding box center [386, 183] width 15 height 8
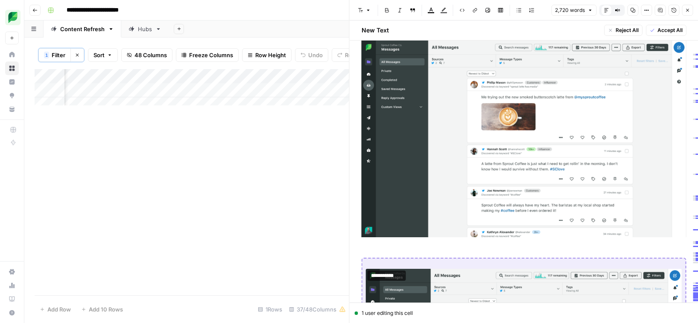
scroll to position [4859, 0]
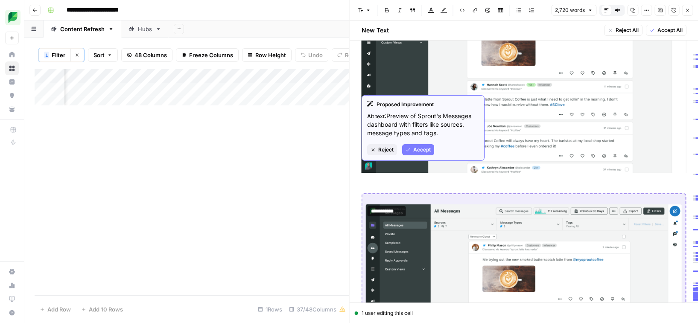
click at [411, 150] on button "Accept" at bounding box center [418, 149] width 32 height 11
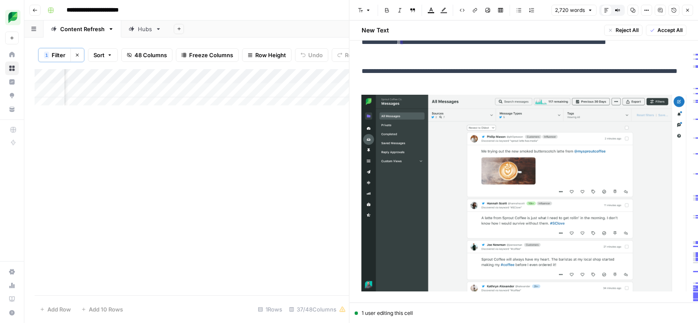
scroll to position [4906, 0]
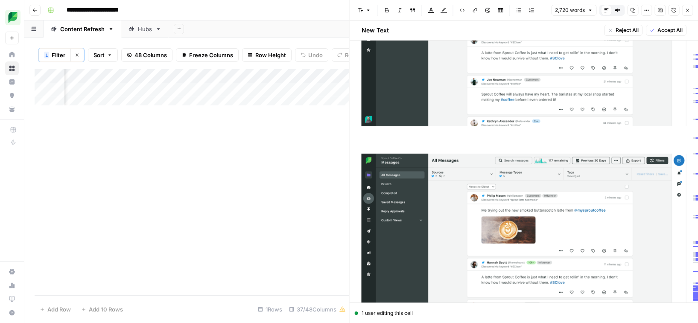
click at [413, 161] on img at bounding box center [524, 252] width 325 height 197
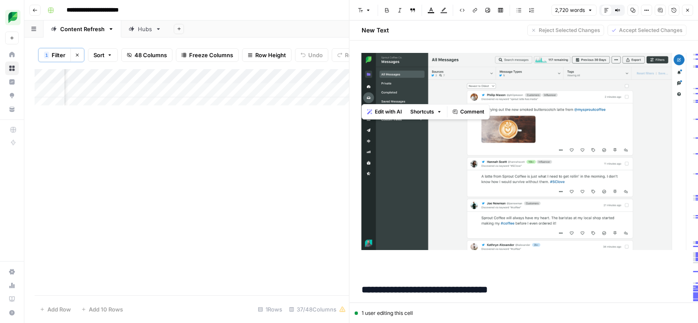
scroll to position [5005, 0]
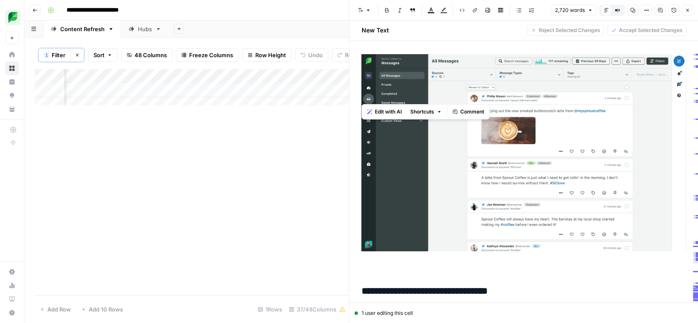
click at [476, 159] on img at bounding box center [524, 152] width 325 height 197
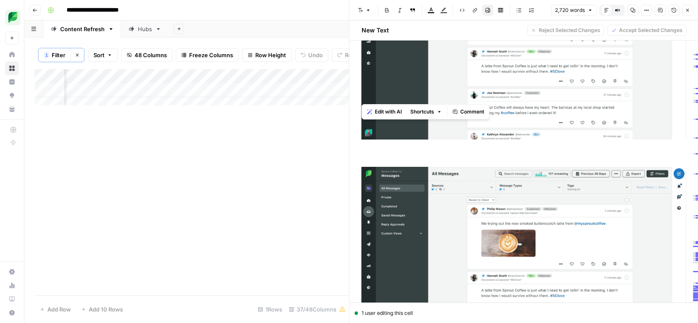
scroll to position [4897, 0]
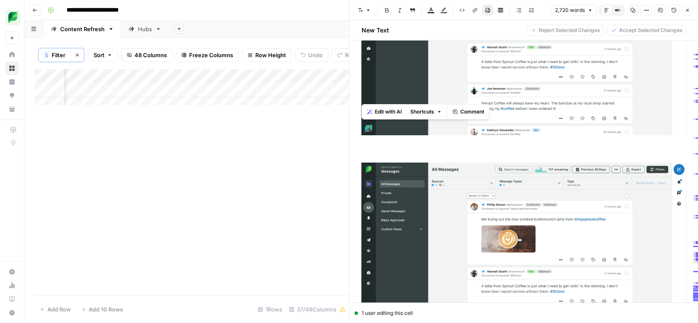
click at [440, 216] on img at bounding box center [524, 261] width 325 height 197
click at [424, 187] on img at bounding box center [524, 261] width 325 height 197
click at [654, 167] on img at bounding box center [524, 261] width 325 height 197
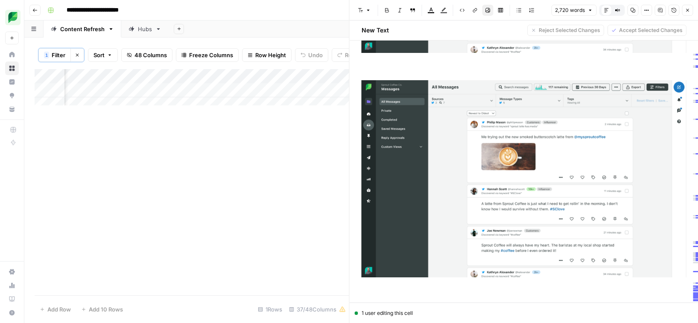
scroll to position [5115, 0]
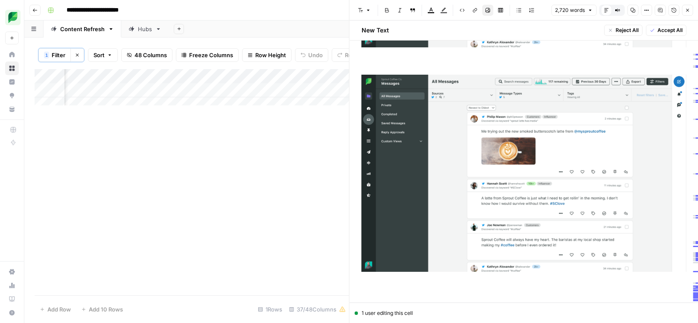
click at [421, 165] on img at bounding box center [524, 173] width 325 height 197
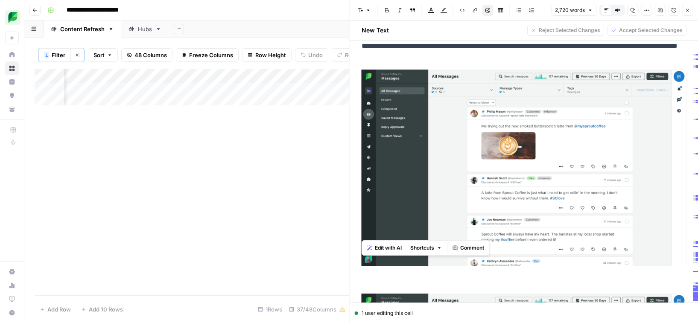
scroll to position [4696, 0]
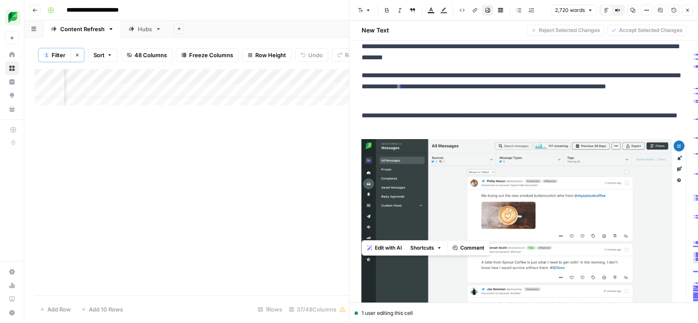
click at [446, 149] on img at bounding box center [524, 237] width 325 height 197
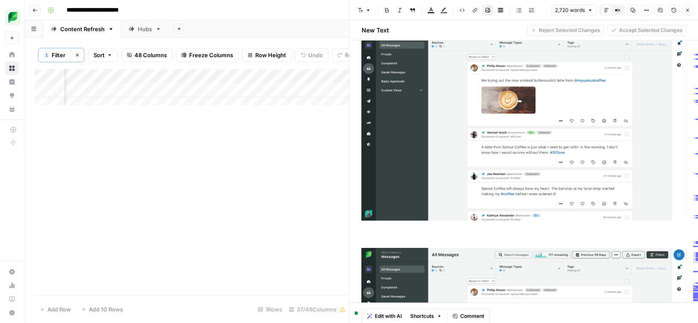
scroll to position [4941, 0]
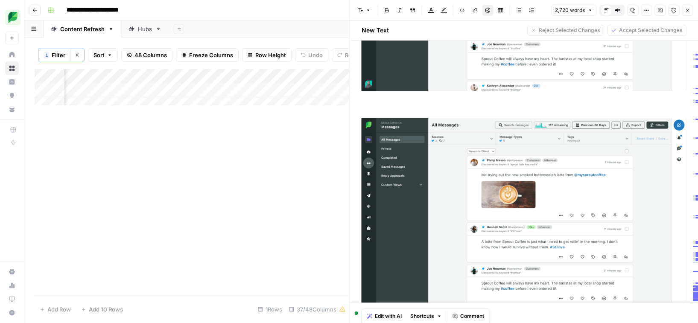
click at [460, 171] on img at bounding box center [524, 216] width 325 height 197
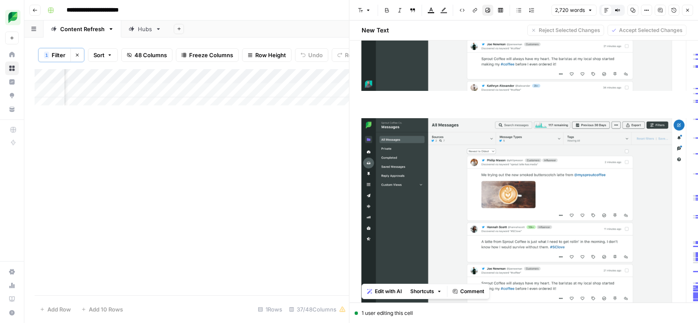
click at [673, 118] on img at bounding box center [524, 216] width 325 height 197
click at [600, 118] on img at bounding box center [524, 216] width 325 height 197
click at [462, 184] on img at bounding box center [524, 216] width 325 height 197
click at [448, 179] on img at bounding box center [524, 216] width 325 height 197
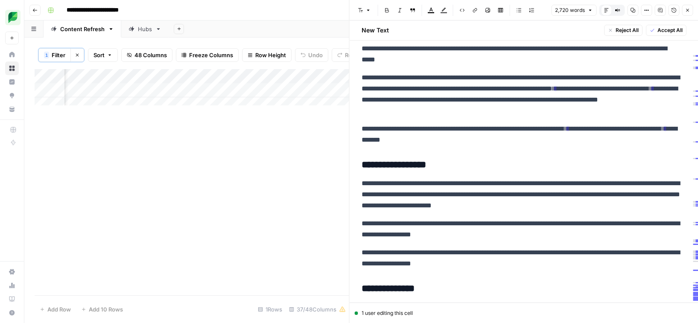
scroll to position [5183, 0]
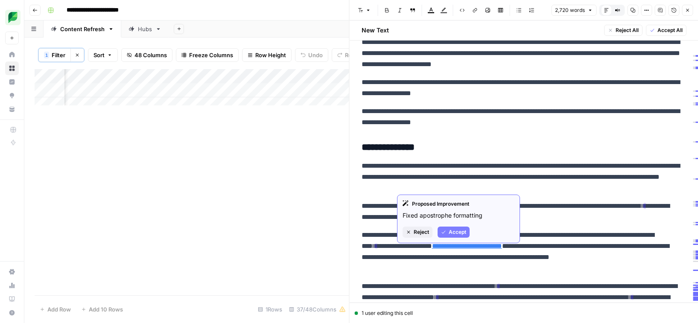
click at [455, 234] on span "Accept" at bounding box center [458, 233] width 18 height 8
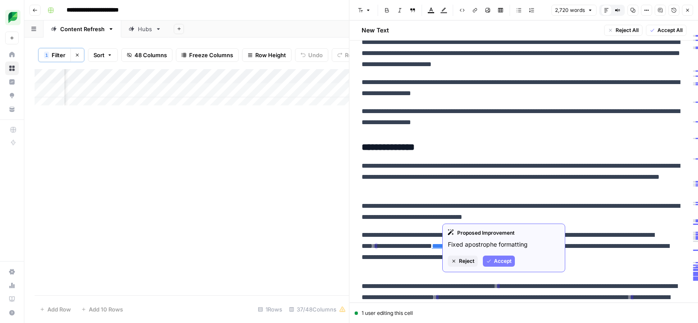
click at [503, 260] on span "Accept" at bounding box center [503, 262] width 18 height 8
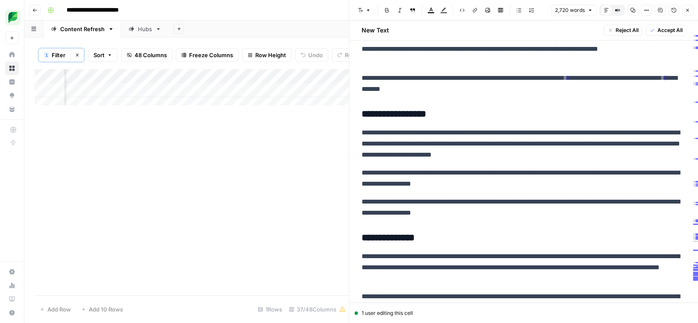
scroll to position [5025, 0]
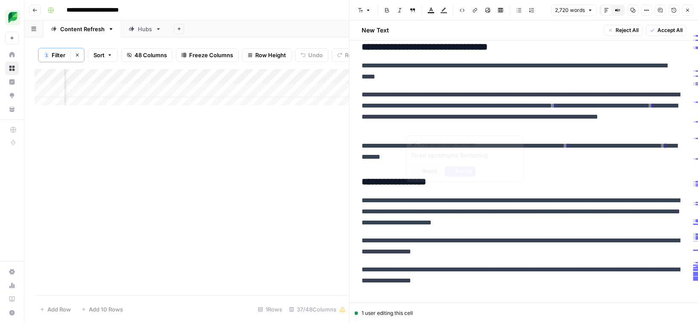
click at [665, 143] on ins "*" at bounding box center [666, 146] width 3 height 6
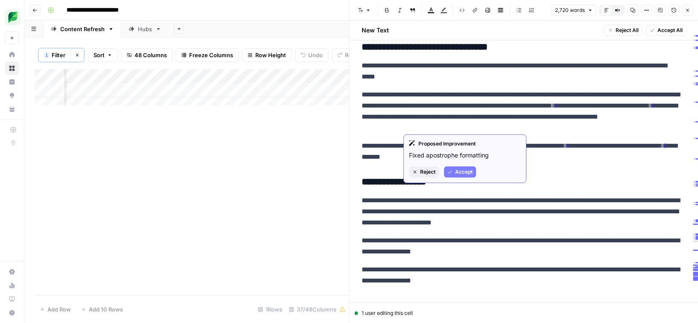
click at [460, 173] on span "Accept" at bounding box center [464, 172] width 18 height 8
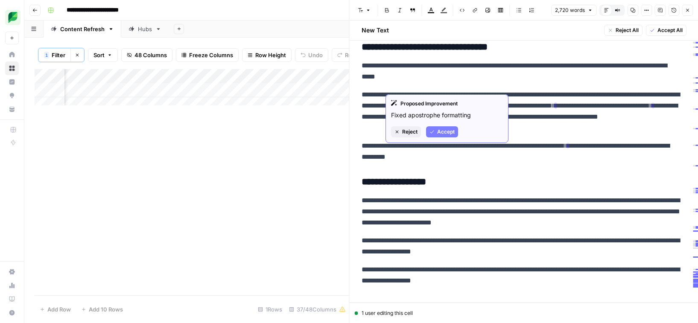
click at [442, 130] on span "Accept" at bounding box center [446, 132] width 18 height 8
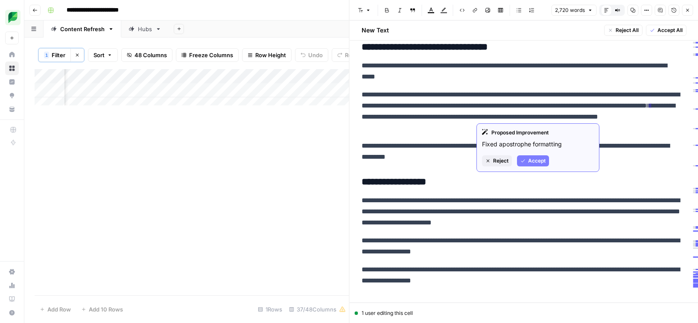
click at [533, 160] on span "Accept" at bounding box center [537, 161] width 18 height 8
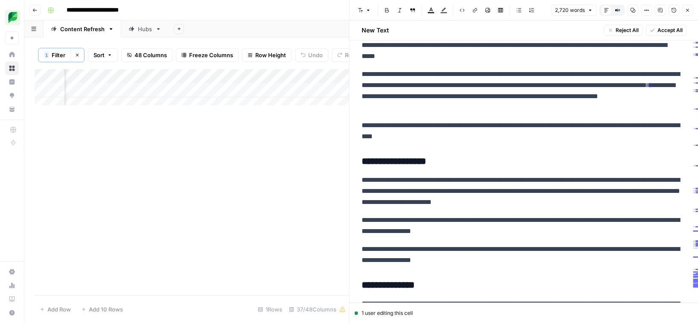
scroll to position [5047, 0]
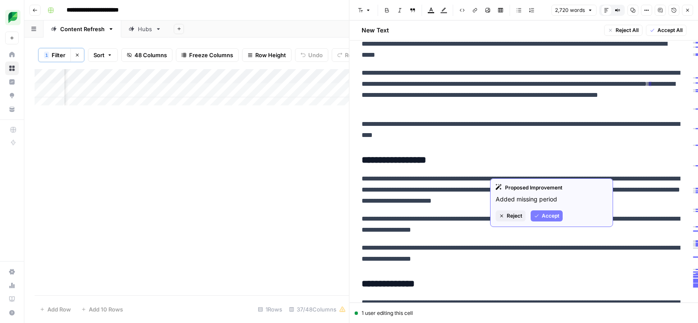
click at [544, 215] on span "Accept" at bounding box center [551, 216] width 18 height 8
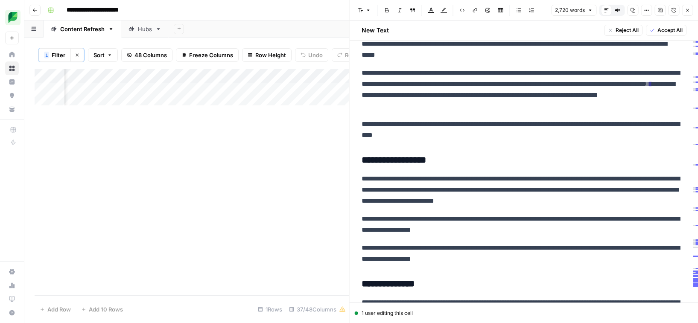
scroll to position [5224, 0]
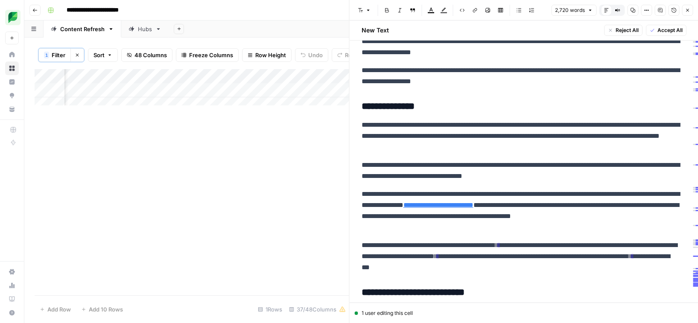
click at [525, 240] on p "**********" at bounding box center [521, 256] width 319 height 33
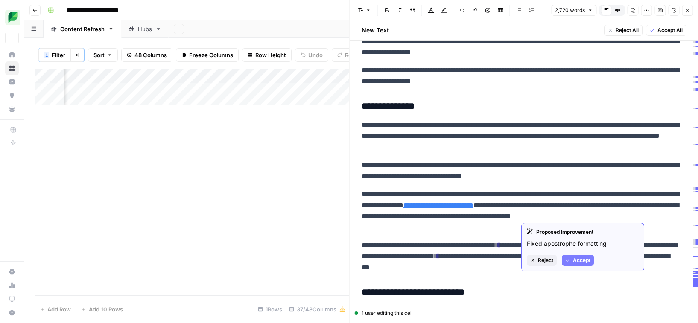
click at [577, 258] on span "Accept" at bounding box center [582, 261] width 18 height 8
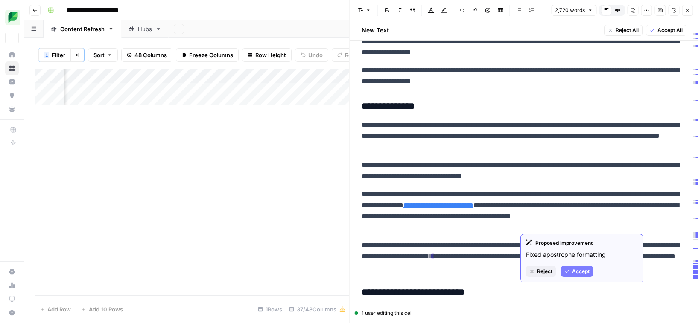
click at [578, 268] on span "Accept" at bounding box center [581, 272] width 18 height 8
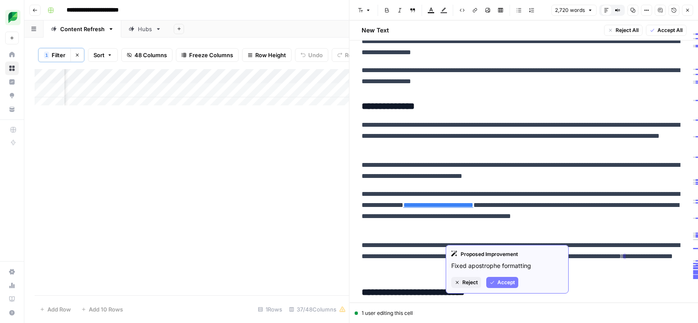
click at [502, 282] on span "Accept" at bounding box center [507, 283] width 18 height 8
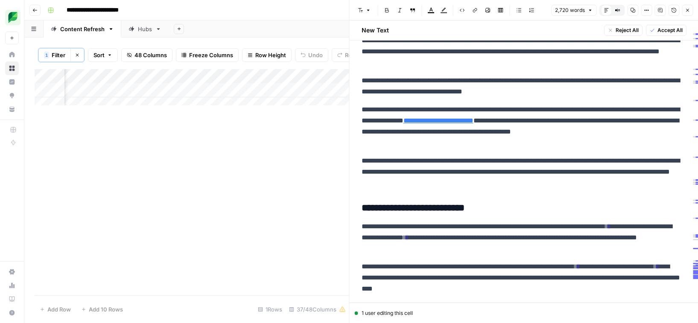
scroll to position [5408, 0]
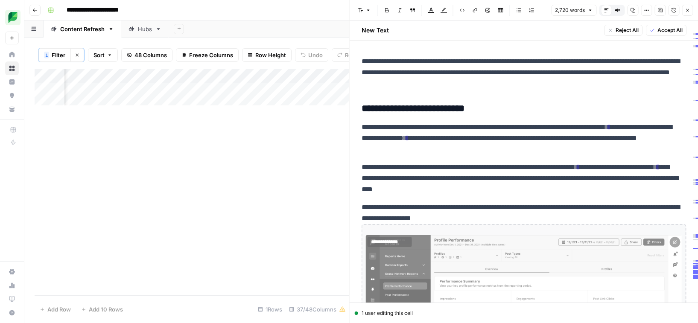
click at [654, 161] on span "* *" at bounding box center [656, 167] width 5 height 12
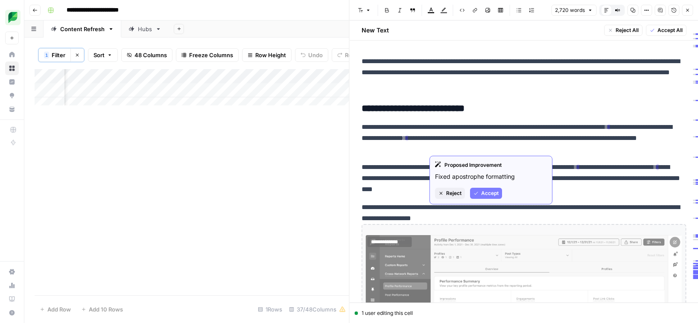
click at [487, 191] on span "Accept" at bounding box center [490, 194] width 18 height 8
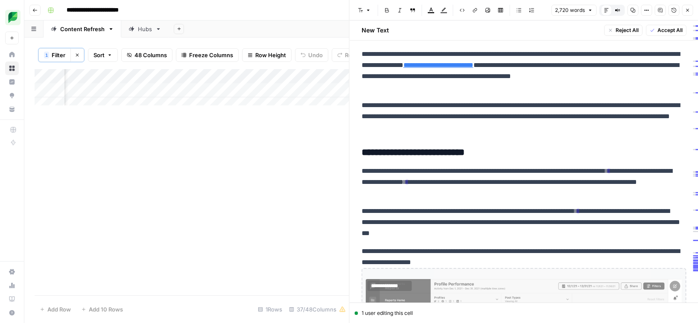
scroll to position [5354, 0]
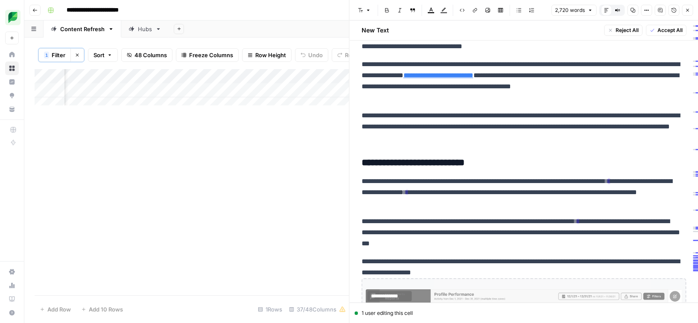
click at [611, 178] on ins "*" at bounding box center [609, 181] width 3 height 6
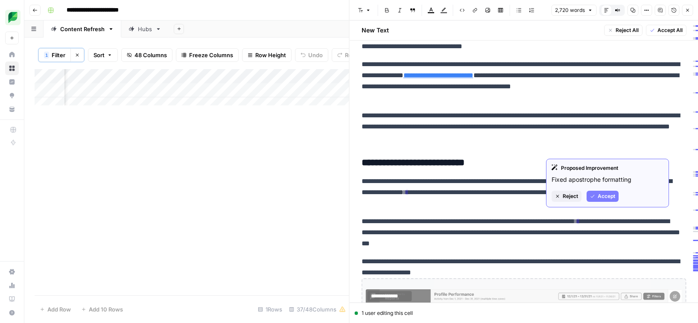
click at [607, 196] on span "Accept" at bounding box center [607, 197] width 18 height 8
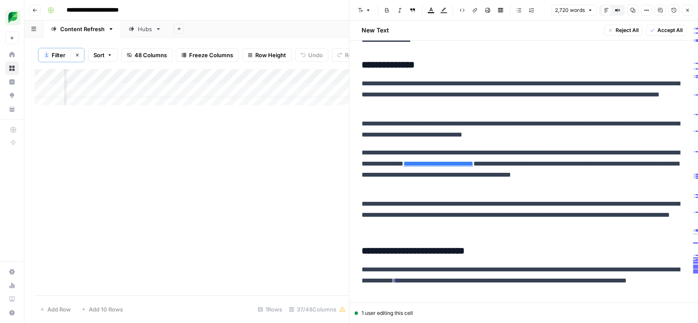
scroll to position [5264, 0]
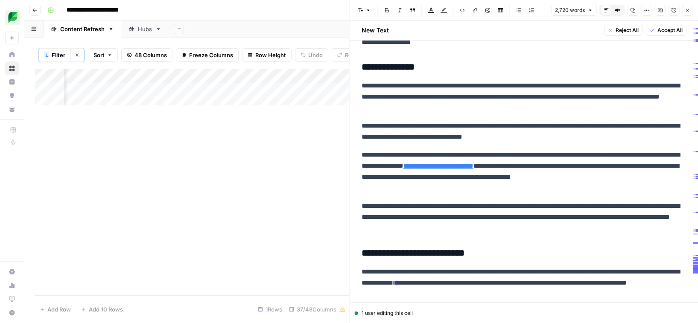
click at [550, 80] on p "**********" at bounding box center [521, 96] width 319 height 33
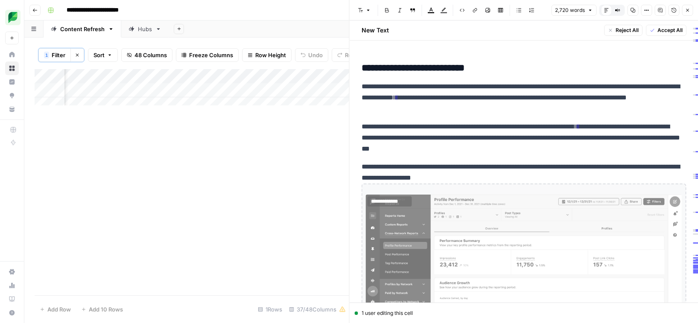
scroll to position [5450, 0]
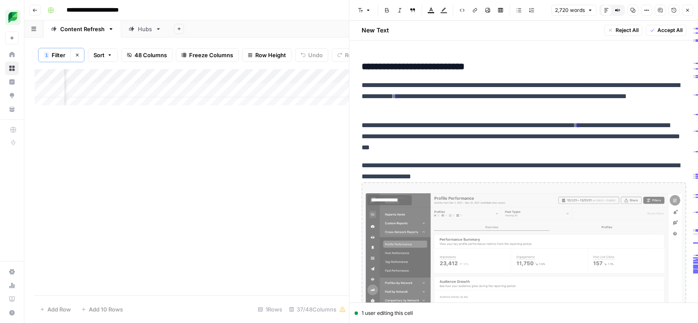
click at [429, 195] on img at bounding box center [524, 290] width 317 height 193
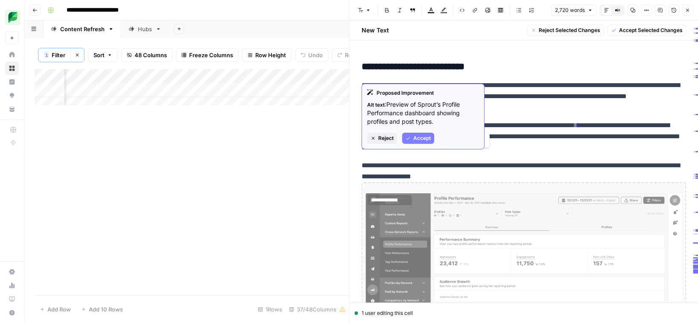
click at [387, 138] on span "Reject" at bounding box center [386, 139] width 15 height 8
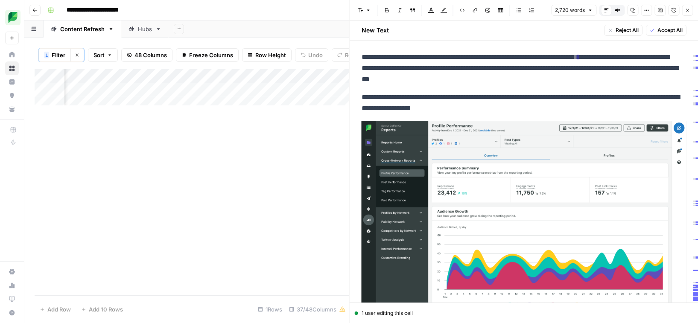
scroll to position [5650, 0]
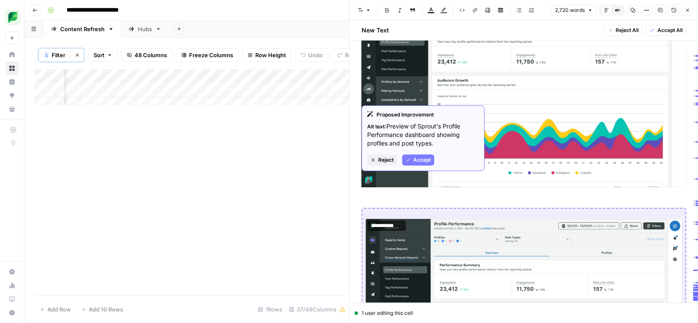
click at [385, 159] on span "Reject" at bounding box center [386, 160] width 15 height 8
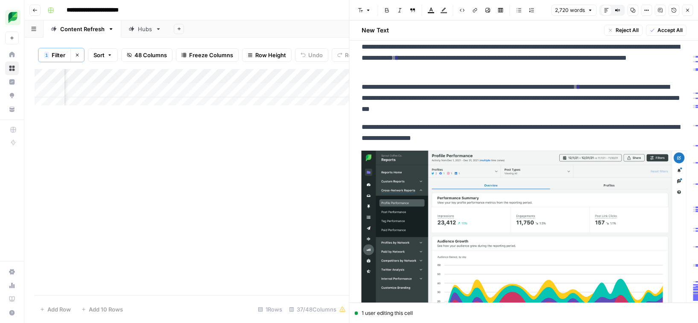
scroll to position [5423, 0]
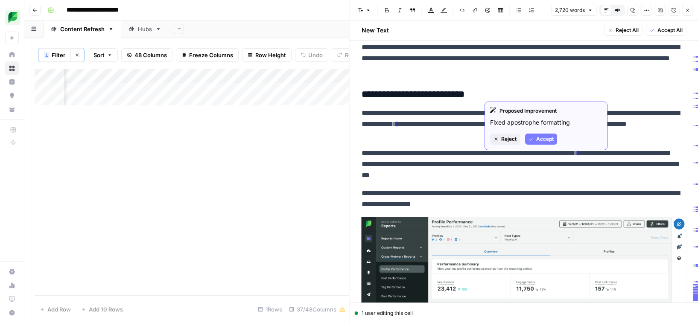
click at [533, 141] on icon "button" at bounding box center [531, 139] width 5 height 5
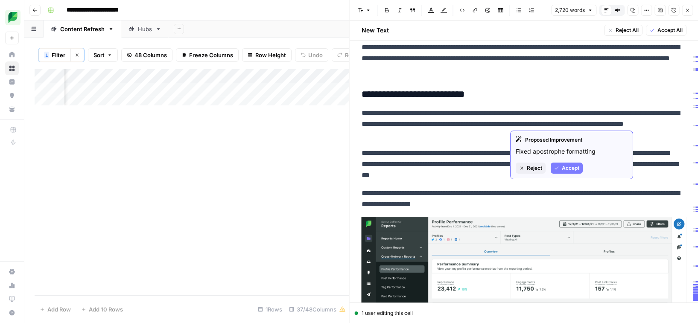
click at [569, 166] on span "Accept" at bounding box center [571, 168] width 18 height 8
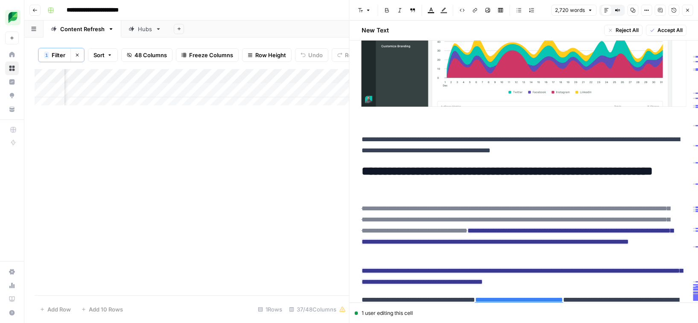
scroll to position [5813, 0]
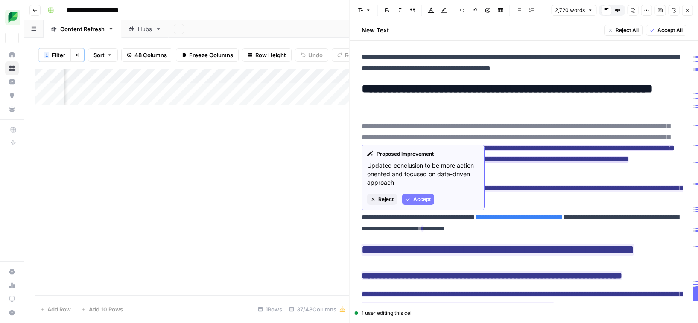
click at [419, 201] on span "Accept" at bounding box center [423, 200] width 18 height 8
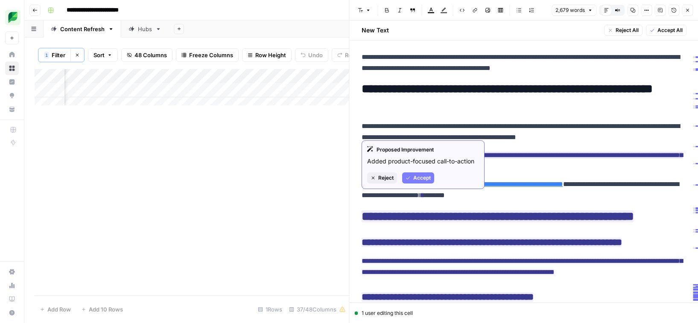
click at [418, 178] on span "Accept" at bounding box center [423, 178] width 18 height 8
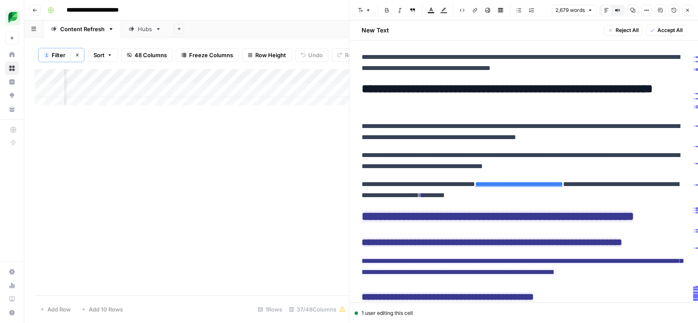
scroll to position [5830, 0]
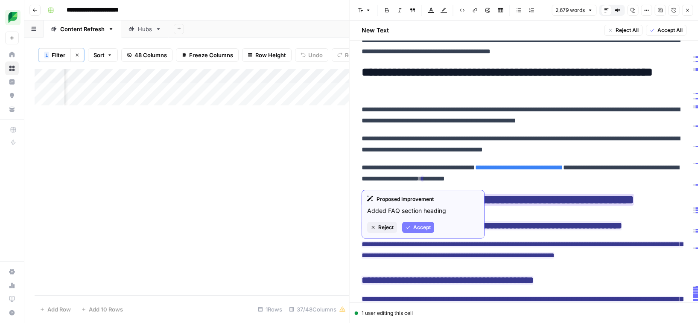
click at [414, 228] on span "Accept" at bounding box center [423, 228] width 18 height 8
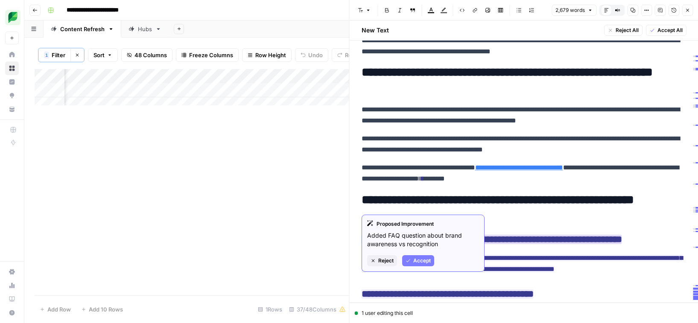
click at [420, 257] on span "Accept" at bounding box center [423, 261] width 18 height 8
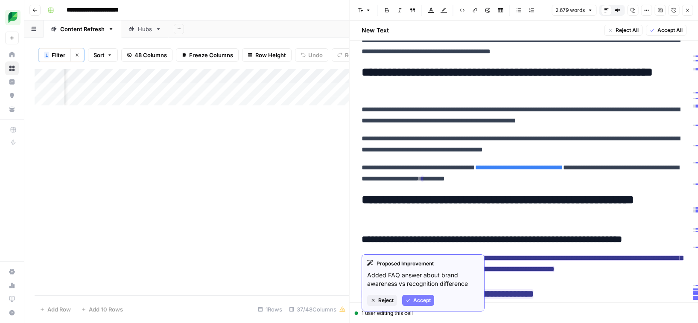
click at [417, 305] on button "Accept" at bounding box center [418, 300] width 32 height 11
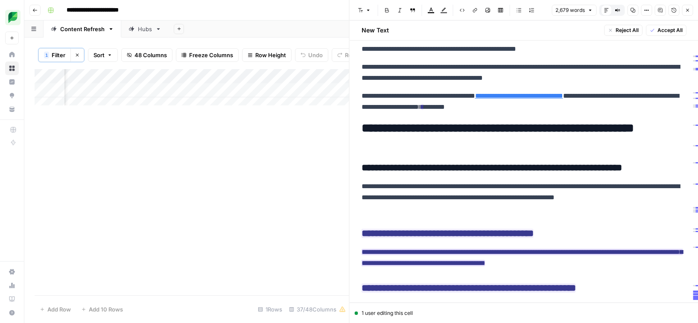
scroll to position [5903, 0]
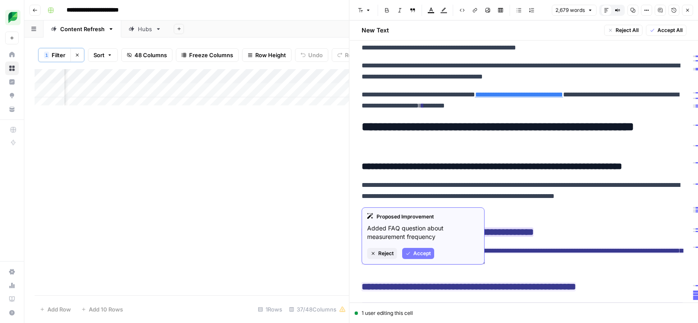
click at [420, 253] on span "Accept" at bounding box center [423, 254] width 18 height 8
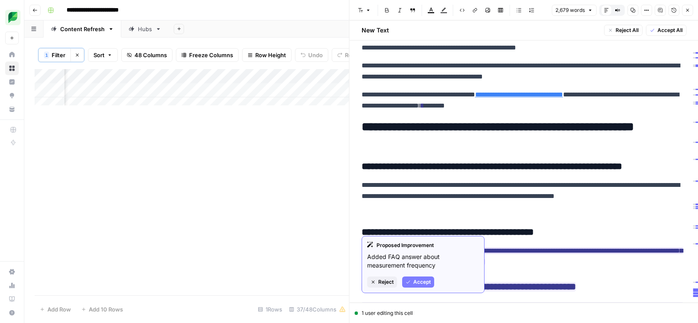
click at [421, 284] on span "Accept" at bounding box center [423, 283] width 18 height 8
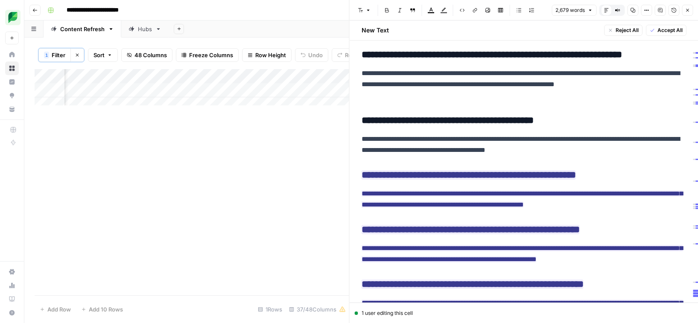
scroll to position [6019, 0]
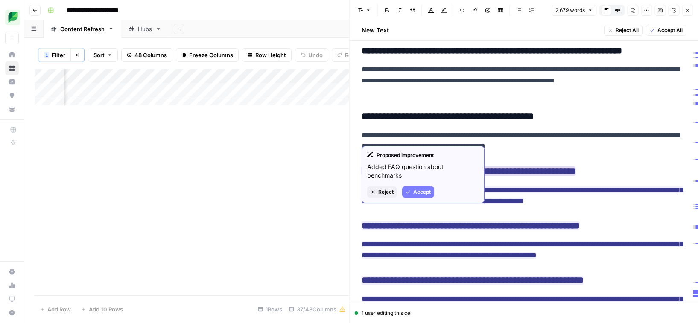
click at [424, 189] on span "Accept" at bounding box center [423, 192] width 18 height 8
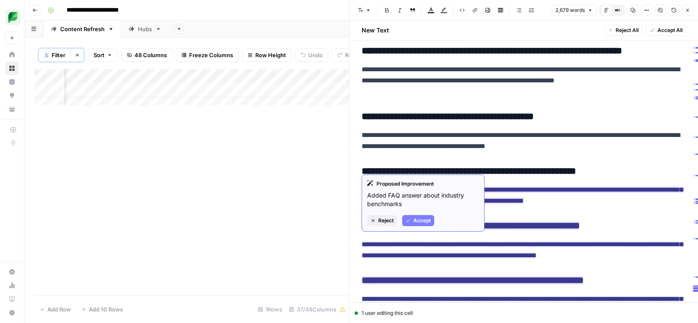
click at [418, 220] on span "Accept" at bounding box center [423, 221] width 18 height 8
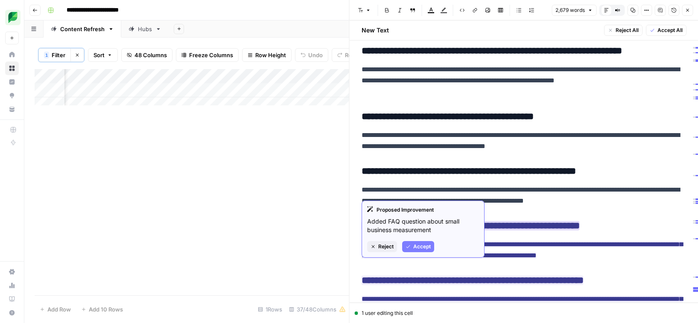
click at [420, 249] on span "Accept" at bounding box center [423, 247] width 18 height 8
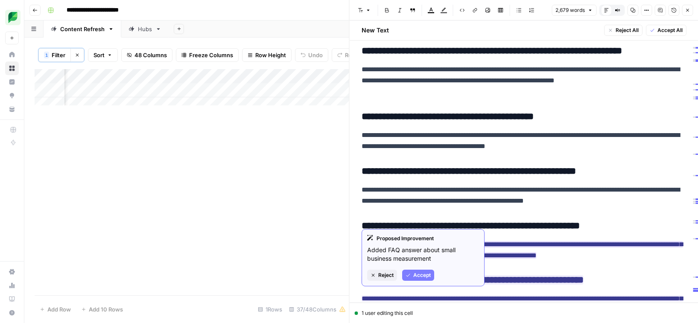
click at [414, 274] on span "Accept" at bounding box center [423, 276] width 18 height 8
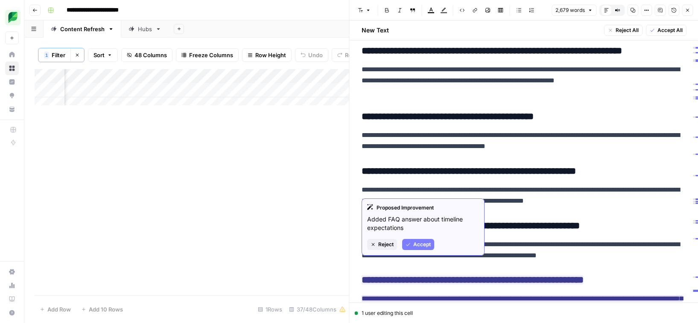
click at [419, 247] on span "Accept" at bounding box center [423, 245] width 18 height 8
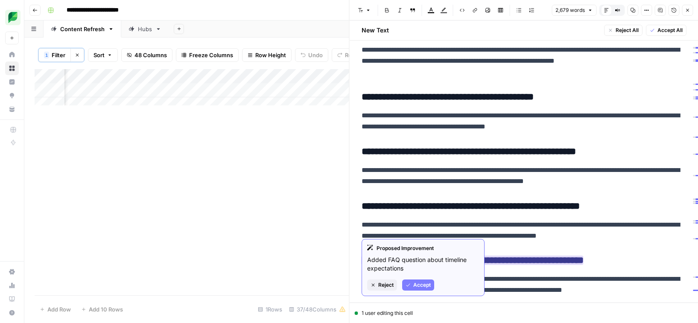
scroll to position [6039, 0]
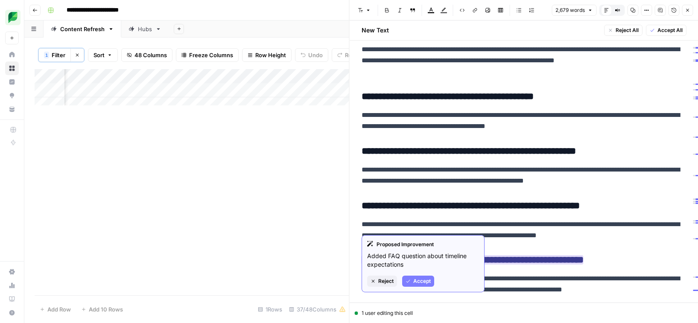
click at [422, 284] on span "Accept" at bounding box center [423, 282] width 18 height 8
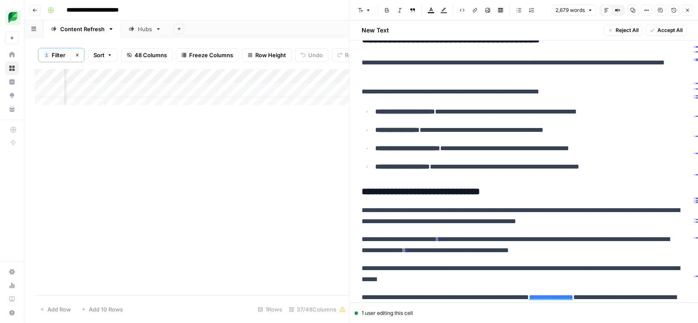
scroll to position [679, 0]
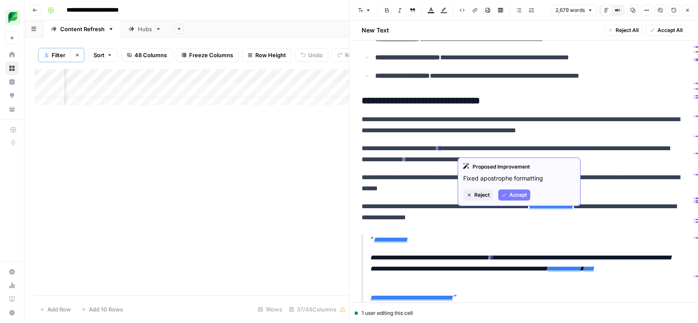
click at [514, 195] on span "Accept" at bounding box center [519, 195] width 18 height 8
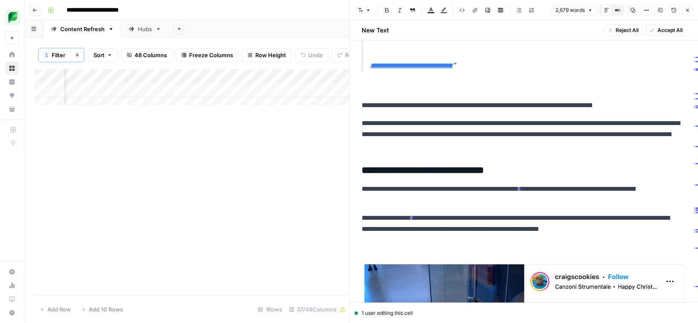
scroll to position [915, 0]
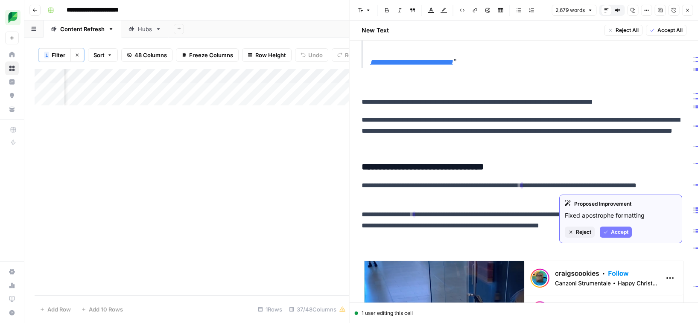
click at [613, 226] on div "Proposed Improvement Fixed apostrophe formatting Reject Accept" at bounding box center [621, 219] width 123 height 49
click at [613, 233] on span "Accept" at bounding box center [620, 233] width 18 height 8
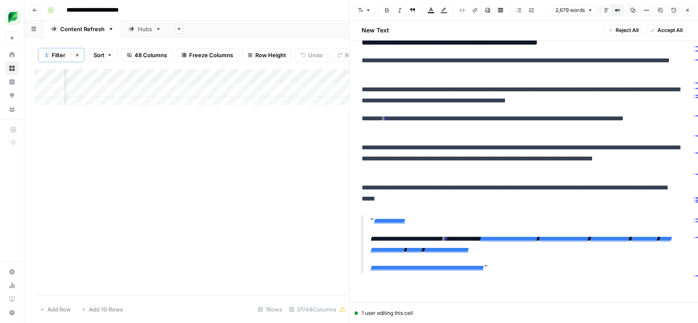
scroll to position [1537, 0]
click at [390, 116] on p "**********" at bounding box center [521, 125] width 319 height 22
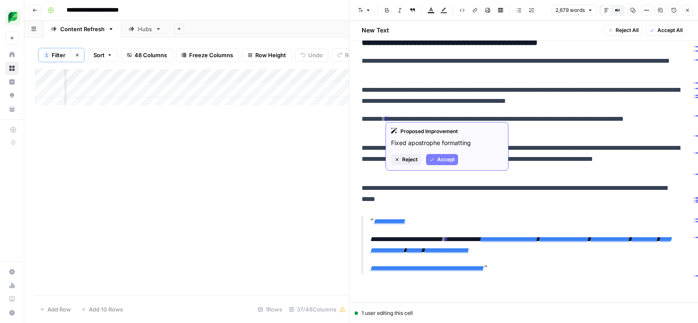
click at [446, 162] on span "Accept" at bounding box center [446, 160] width 18 height 8
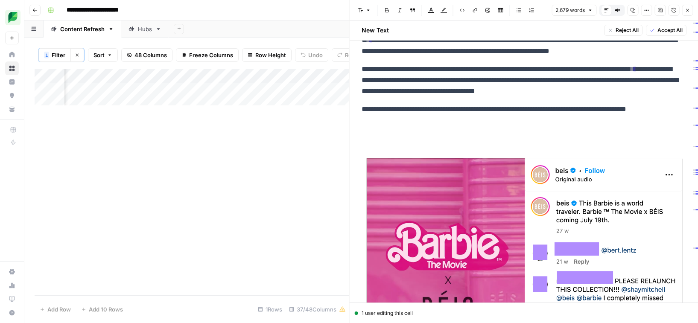
scroll to position [1823, 0]
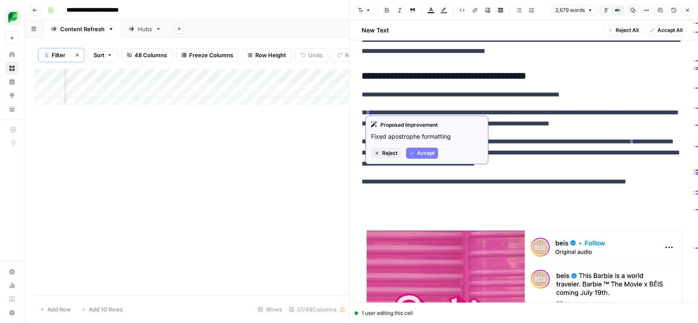
click at [423, 154] on span "Accept" at bounding box center [426, 154] width 18 height 8
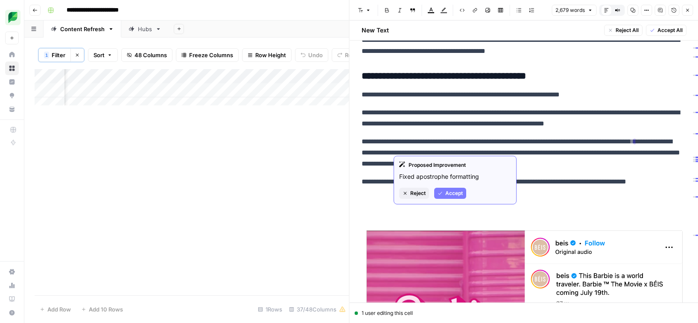
click at [452, 192] on span "Accept" at bounding box center [455, 194] width 18 height 8
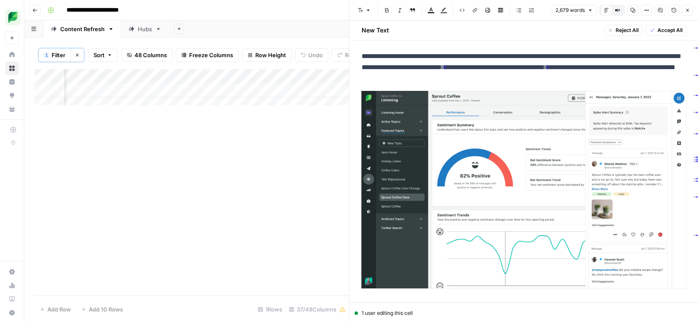
scroll to position [3065, 0]
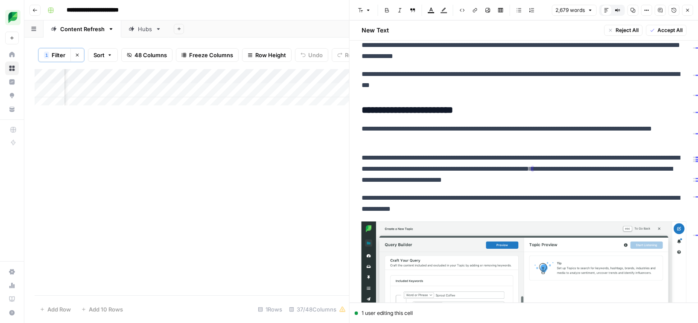
click at [534, 166] on ins "*" at bounding box center [533, 169] width 3 height 6
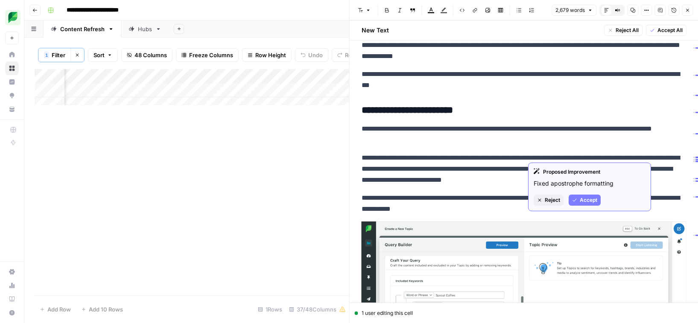
click at [587, 199] on span "Accept" at bounding box center [589, 201] width 18 height 8
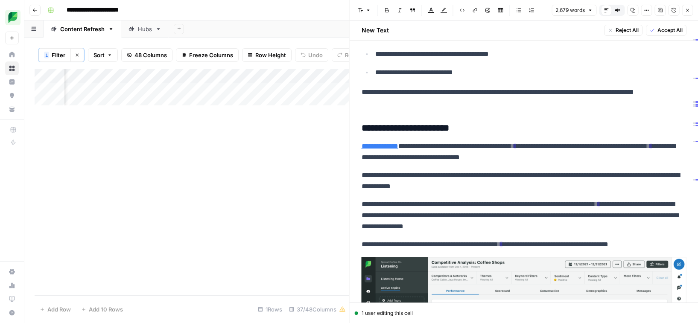
scroll to position [4158, 0]
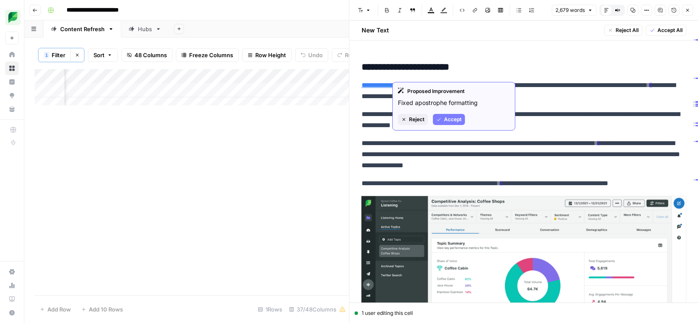
click at [449, 122] on span "Accept" at bounding box center [453, 120] width 18 height 8
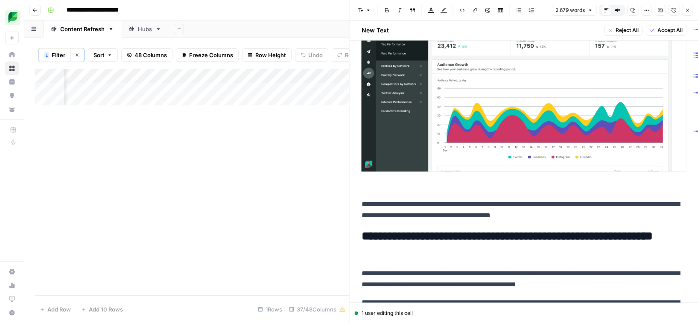
scroll to position [5836, 0]
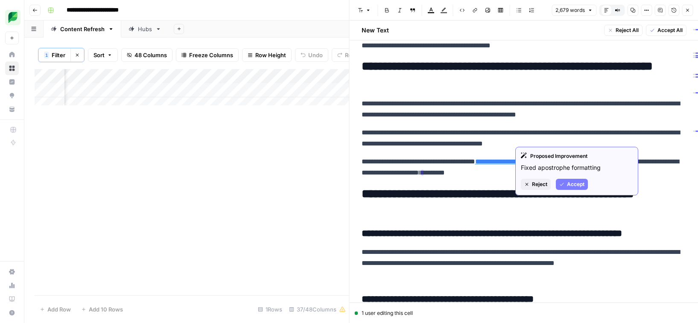
click at [567, 184] on span "Accept" at bounding box center [576, 185] width 18 height 8
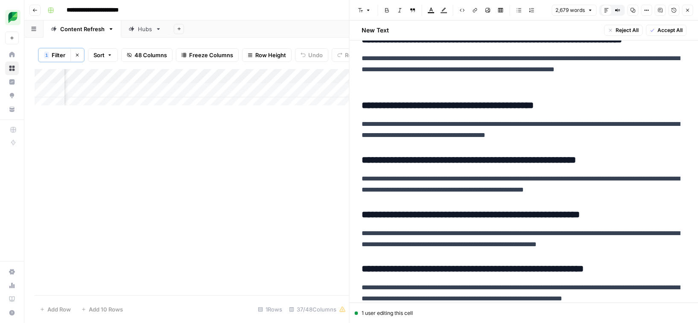
scroll to position [6039, 0]
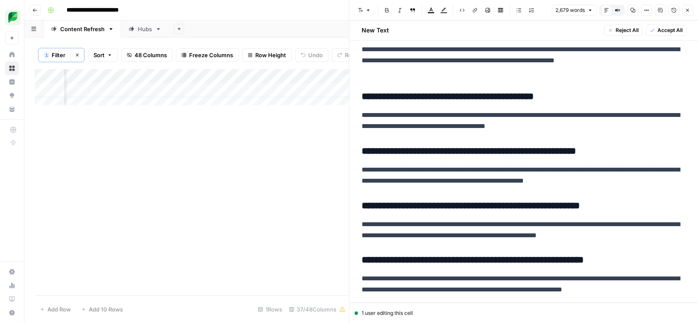
click at [685, 10] on icon "button" at bounding box center [687, 10] width 5 height 5
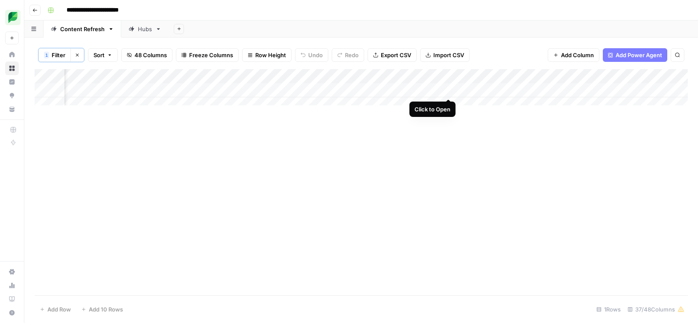
click at [446, 90] on div "Add Column" at bounding box center [362, 90] width 654 height 43
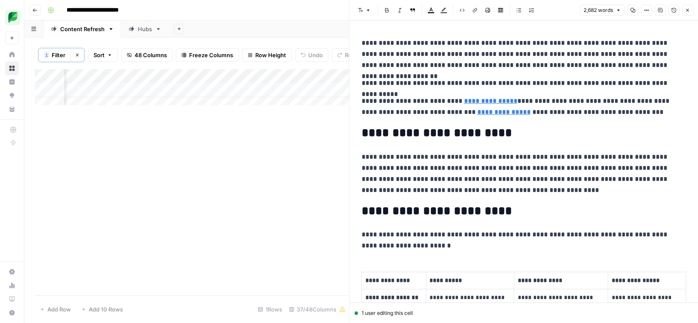
click at [315, 94] on div "Add Column" at bounding box center [192, 90] width 315 height 43
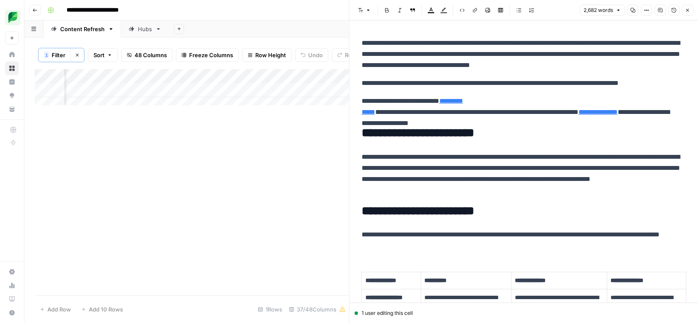
click at [688, 10] on icon "button" at bounding box center [687, 10] width 5 height 5
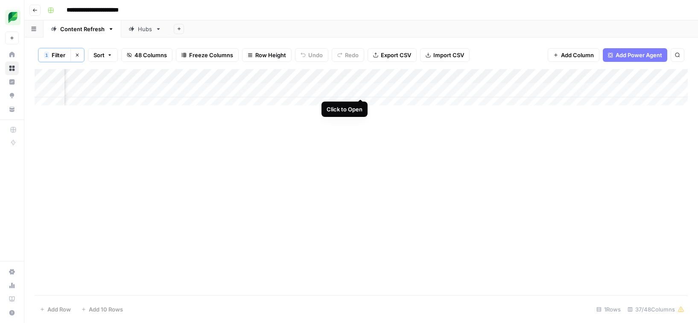
click at [332, 92] on div "Add Column" at bounding box center [362, 90] width 654 height 43
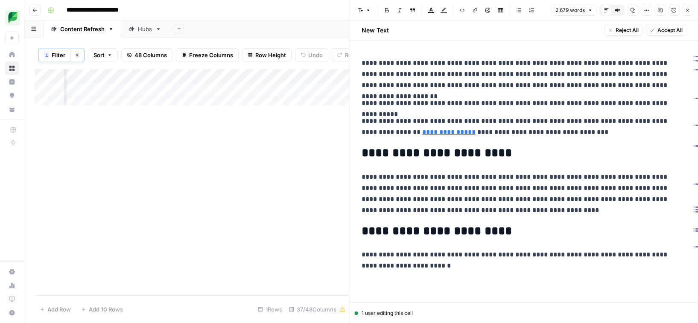
click at [672, 31] on span "Accept All" at bounding box center [669, 30] width 25 height 8
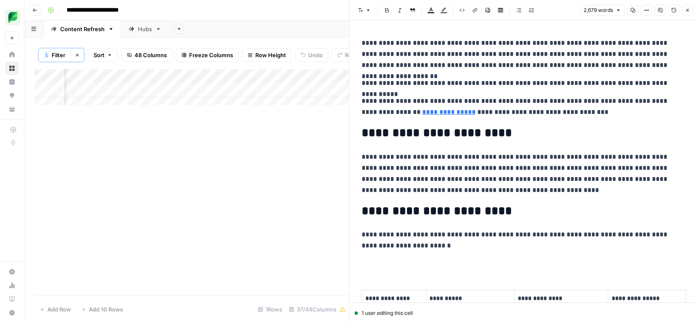
click at [693, 12] on button "Close" at bounding box center [687, 10] width 11 height 11
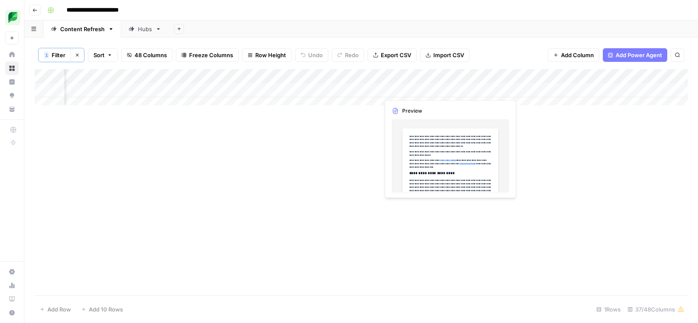
click at [408, 92] on div "Add Column" at bounding box center [362, 90] width 654 height 43
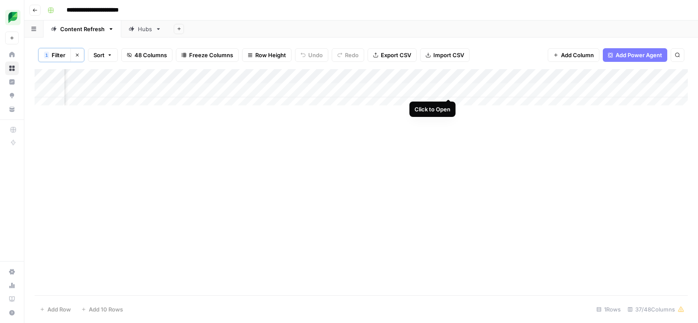
click at [447, 89] on div "Add Column" at bounding box center [362, 90] width 654 height 43
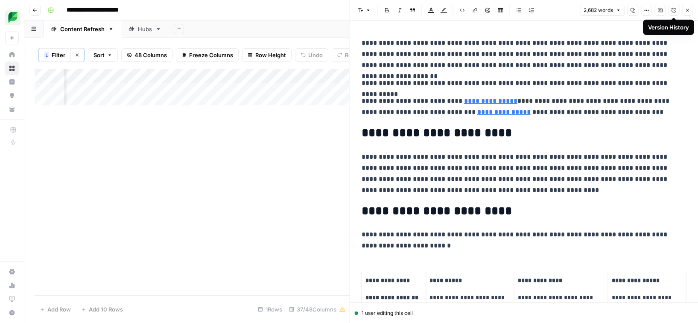
click at [684, 11] on button "Close" at bounding box center [687, 10] width 11 height 11
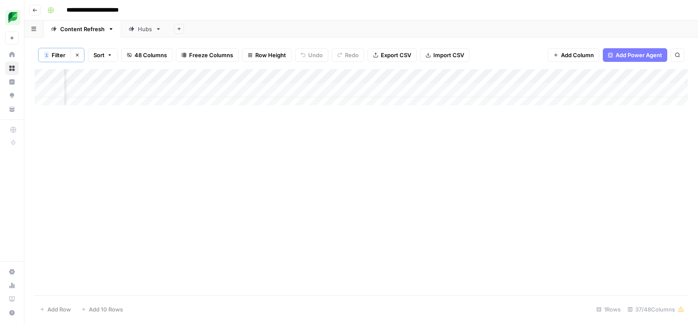
click at [408, 91] on div "Add Column" at bounding box center [362, 90] width 654 height 43
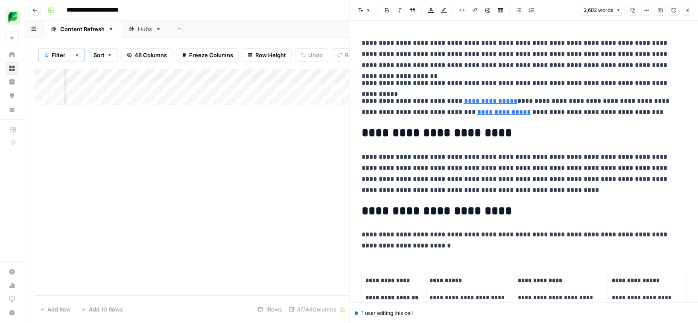
click at [329, 95] on div "Add Column" at bounding box center [192, 90] width 315 height 43
click at [328, 98] on div "Add Column" at bounding box center [192, 90] width 315 height 43
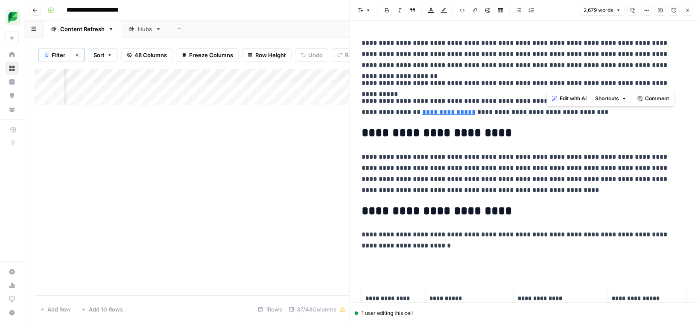
drag, startPoint x: 681, startPoint y: 84, endPoint x: 619, endPoint y: 84, distance: 61.5
click at [619, 82] on p "**********" at bounding box center [521, 83] width 319 height 11
drag, startPoint x: 580, startPoint y: 114, endPoint x: 359, endPoint y: 100, distance: 220.9
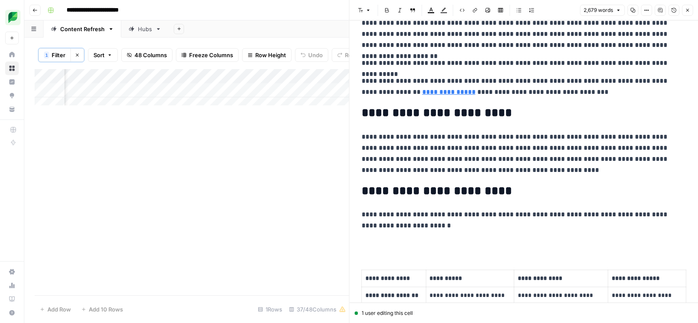
scroll to position [22, 0]
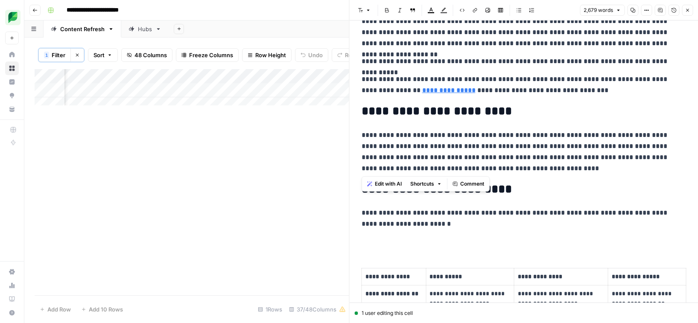
drag, startPoint x: 533, startPoint y: 171, endPoint x: 357, endPoint y: 140, distance: 179.2
copy p "**********"
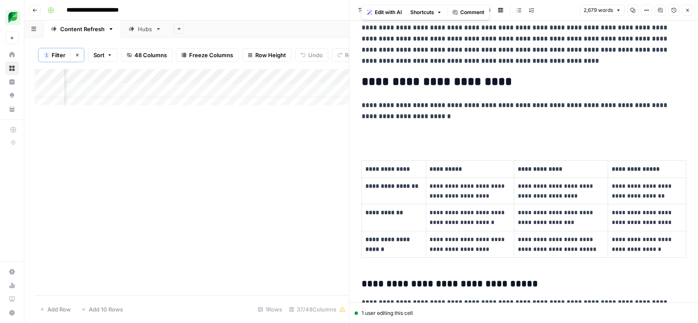
scroll to position [114, 0]
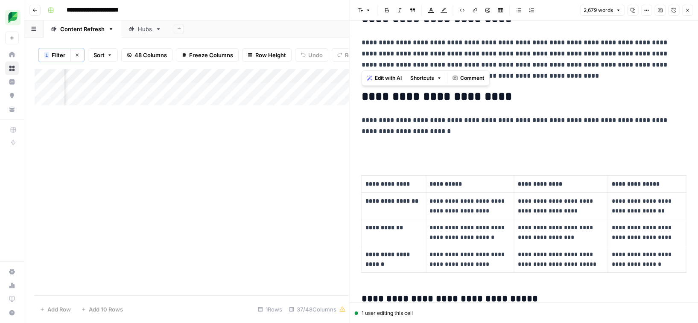
drag, startPoint x: 555, startPoint y: 138, endPoint x: 359, endPoint y: 96, distance: 199.8
click at [511, 145] on p at bounding box center [524, 149] width 325 height 11
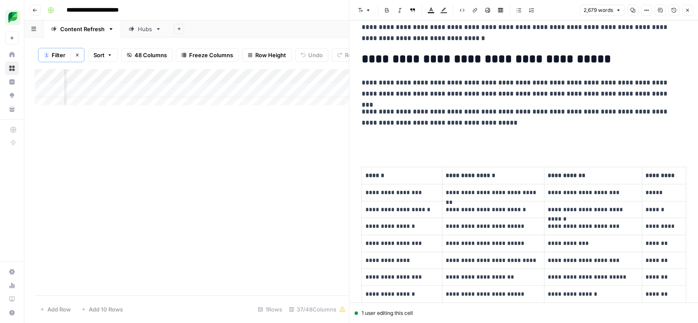
scroll to position [2348, 0]
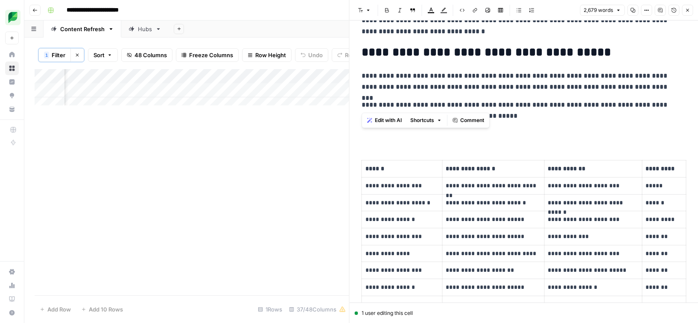
drag, startPoint x: 493, startPoint y: 108, endPoint x: 362, endPoint y: 94, distance: 131.9
click at [362, 100] on p "**********" at bounding box center [521, 111] width 319 height 22
copy p "**********"
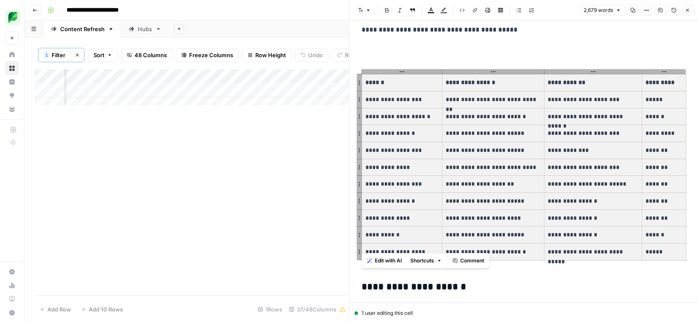
drag, startPoint x: 365, startPoint y: 70, endPoint x: 652, endPoint y: 238, distance: 332.5
click at [652, 238] on tbody "**********" at bounding box center [524, 167] width 325 height 187
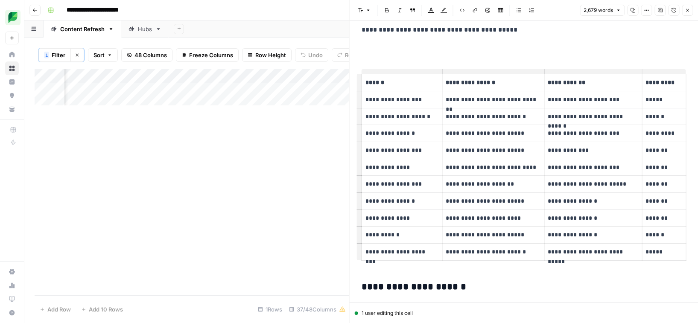
drag, startPoint x: 683, startPoint y: 246, endPoint x: 379, endPoint y: 116, distance: 330.7
drag, startPoint x: 358, startPoint y: 58, endPoint x: 459, endPoint y: 133, distance: 125.7
click at [454, 142] on td "**********" at bounding box center [494, 150] width 102 height 17
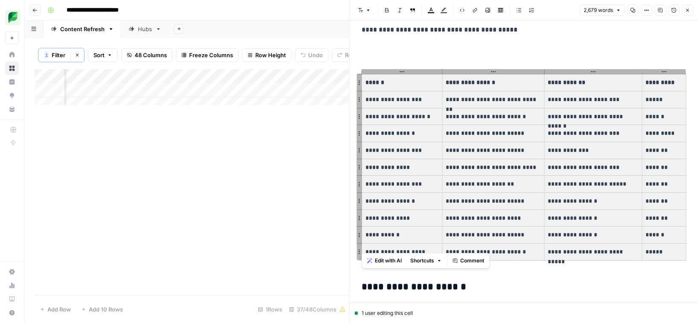
drag, startPoint x: 662, startPoint y: 247, endPoint x: 397, endPoint y: 74, distance: 315.9
click at [397, 74] on tbody "**********" at bounding box center [524, 167] width 325 height 187
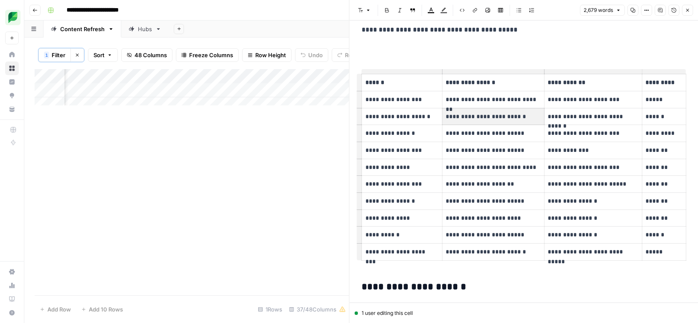
click at [343, 63] on div "1 Filter Clear filters Sort 48 Columns Freeze Columns Row Height Undo Redo Expo…" at bounding box center [192, 55] width 315 height 28
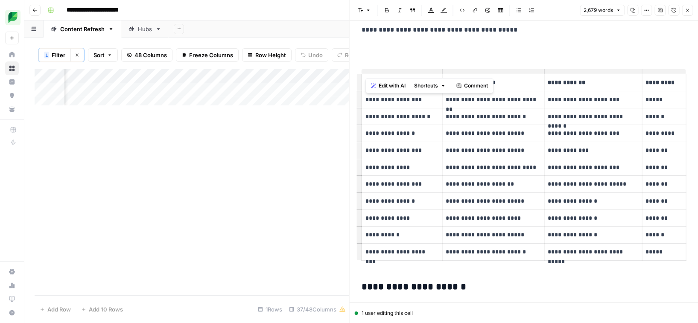
drag, startPoint x: 359, startPoint y: 57, endPoint x: 421, endPoint y: 81, distance: 66.7
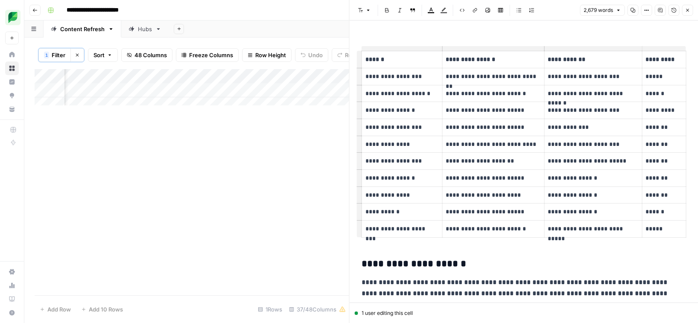
scroll to position [2520, 0]
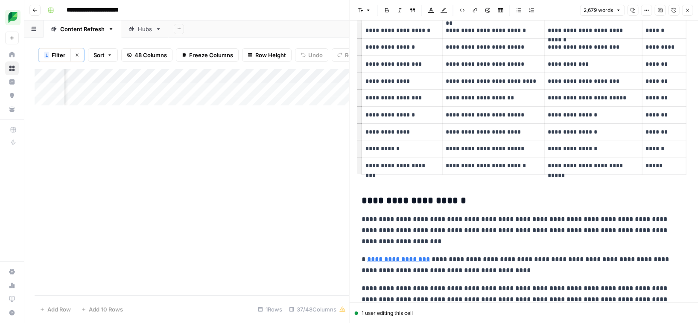
drag, startPoint x: 684, startPoint y: 162, endPoint x: 475, endPoint y: 127, distance: 212.2
click at [475, 126] on td "**********" at bounding box center [494, 131] width 102 height 17
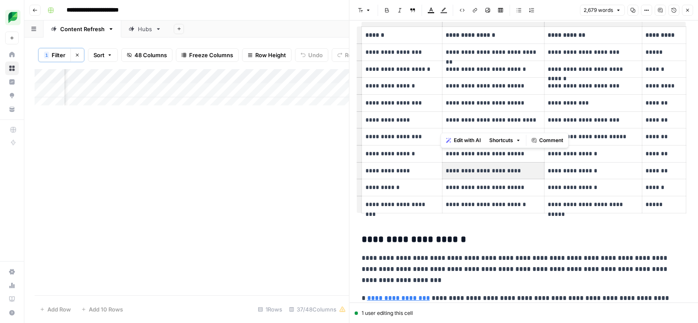
scroll to position [2439, 0]
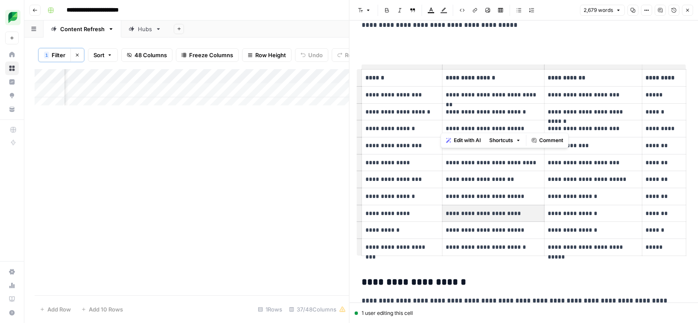
drag, startPoint x: 357, startPoint y: 56, endPoint x: 372, endPoint y: 62, distance: 16.1
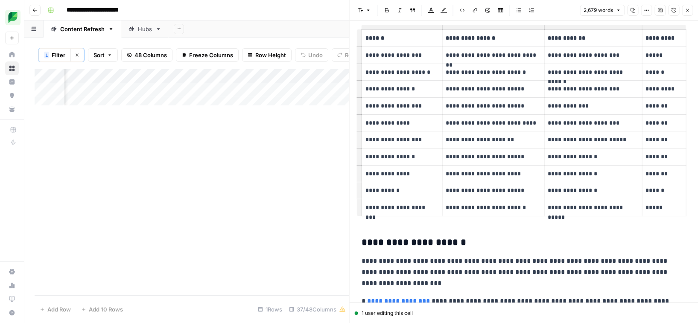
scroll to position [2485, 0]
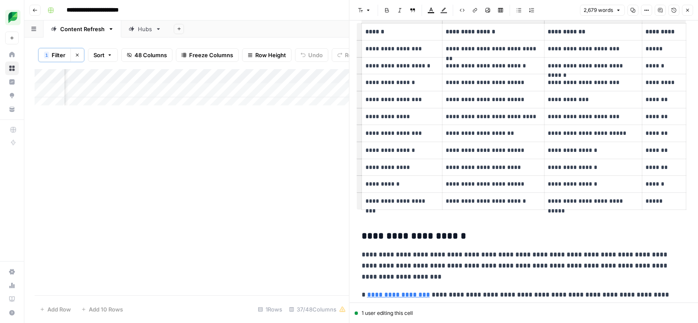
drag, startPoint x: 685, startPoint y: 198, endPoint x: 622, endPoint y: 188, distance: 64.0
click at [656, 193] on td "*****" at bounding box center [665, 201] width 44 height 17
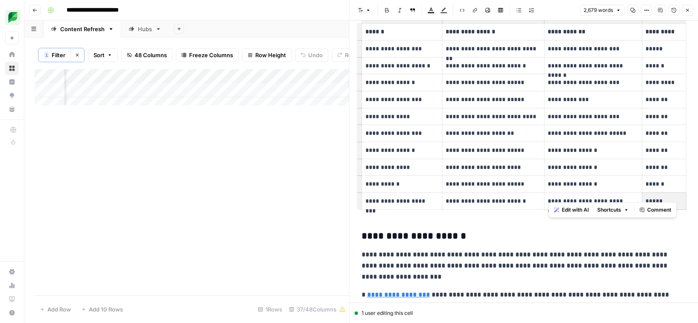
click at [657, 197] on p "*****" at bounding box center [664, 202] width 36 height 10
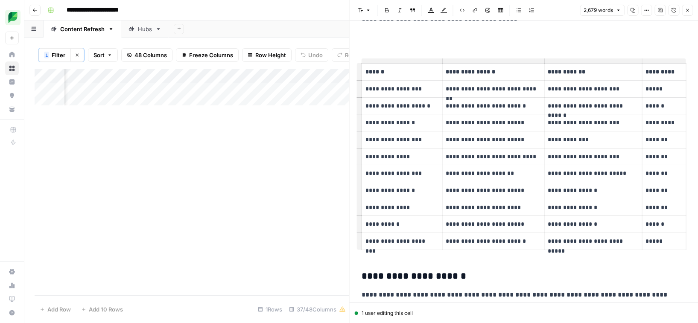
scroll to position [2429, 0]
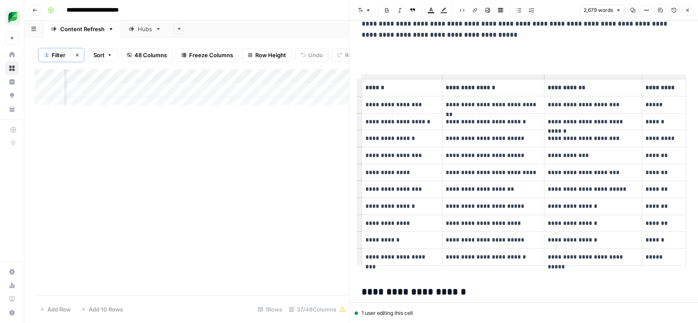
drag, startPoint x: 367, startPoint y: 51, endPoint x: 476, endPoint y: 75, distance: 111.5
click at [366, 79] on th "******" at bounding box center [402, 87] width 81 height 17
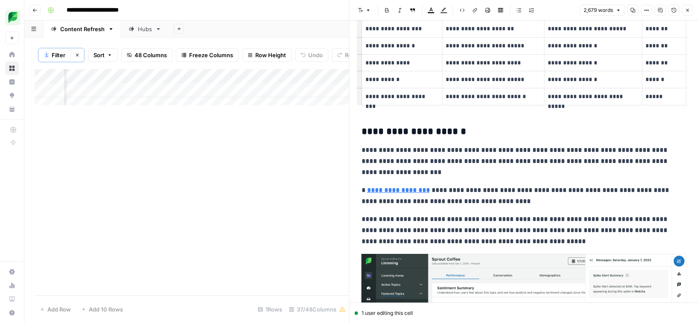
scroll to position [2431, 0]
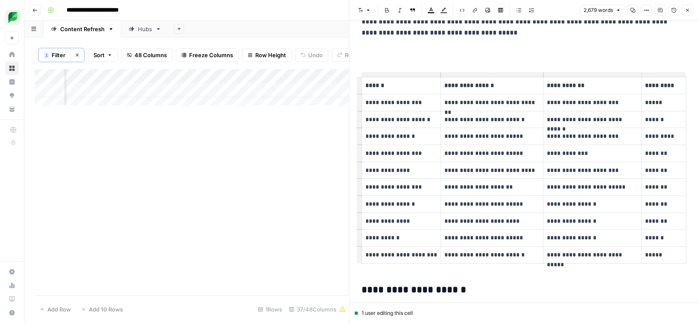
click at [442, 132] on td "**********" at bounding box center [492, 136] width 103 height 17
click at [387, 81] on p "******" at bounding box center [402, 86] width 72 height 10
click at [670, 81] on p "*********" at bounding box center [664, 86] width 36 height 10
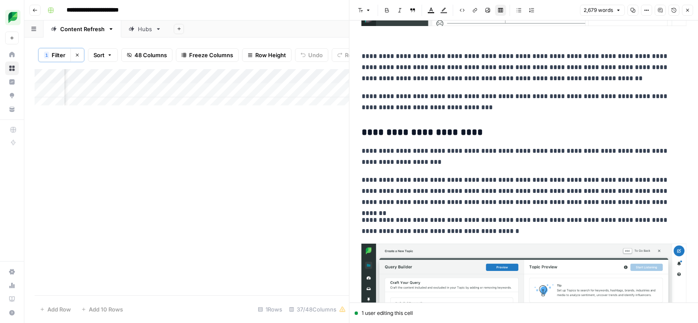
scroll to position [3017, 0]
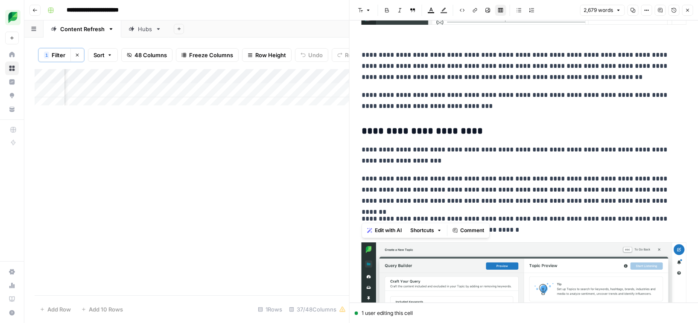
drag, startPoint x: 496, startPoint y: 217, endPoint x: 355, endPoint y: 208, distance: 140.8
click at [355, 208] on div "**********" at bounding box center [524, 161] width 349 height 6315
copy p "**********"
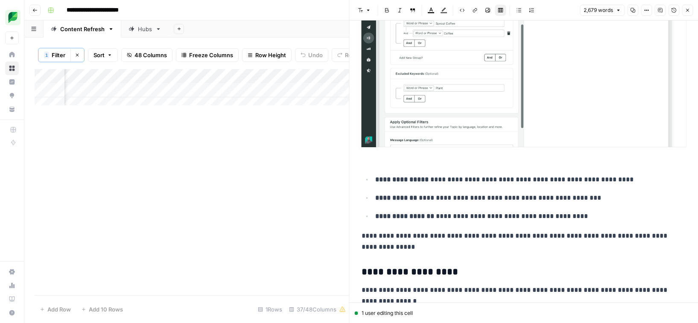
scroll to position [3311, 0]
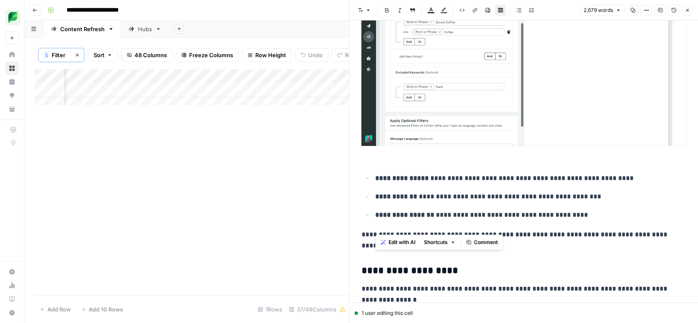
drag, startPoint x: 402, startPoint y: 232, endPoint x: 371, endPoint y: 162, distance: 75.9
copy div "**********"
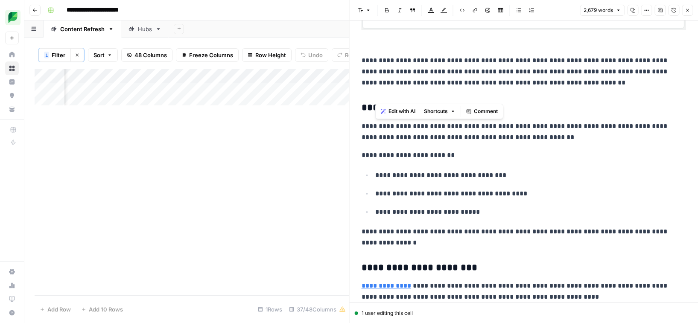
scroll to position [3901, 0]
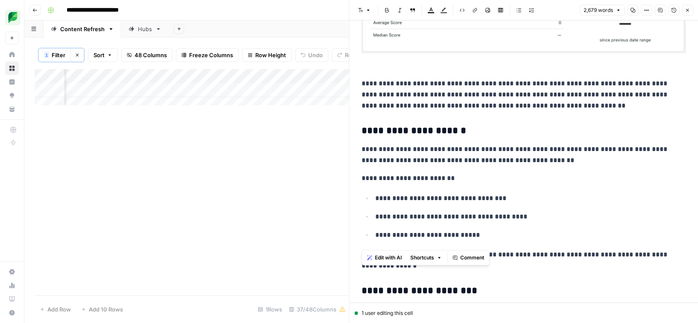
drag, startPoint x: 381, startPoint y: 244, endPoint x: 359, endPoint y: 131, distance: 115.4
copy div "**********"
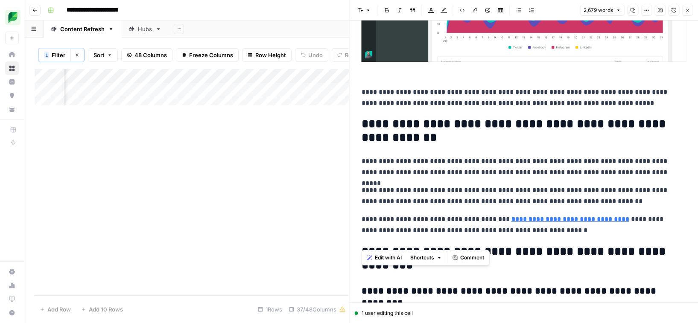
scroll to position [5747, 0]
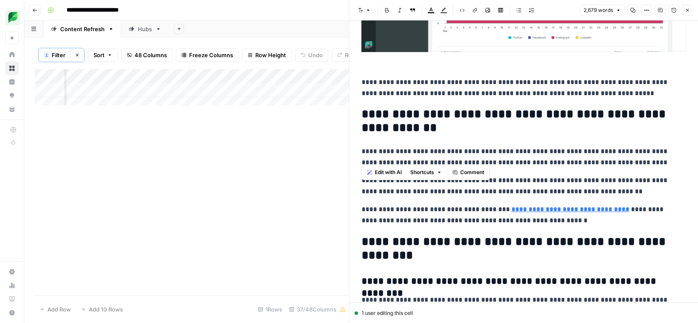
drag, startPoint x: 618, startPoint y: 157, endPoint x: 357, endPoint y: 118, distance: 263.9
copy div "**********"
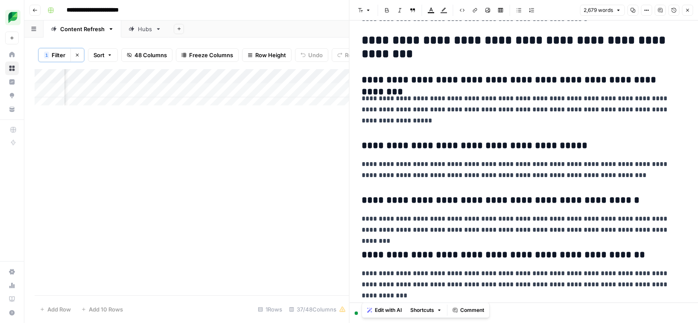
scroll to position [5998, 0]
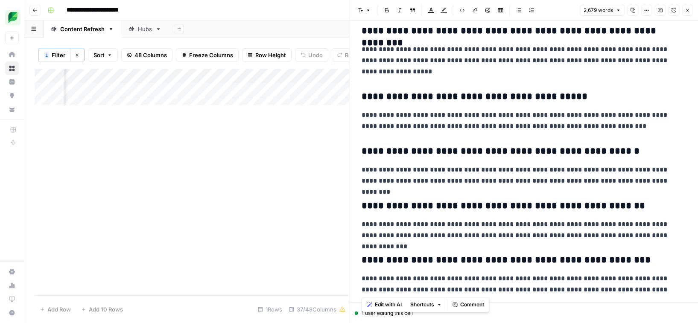
drag, startPoint x: 361, startPoint y: 106, endPoint x: 511, endPoint y: 264, distance: 217.9
copy div "**********"
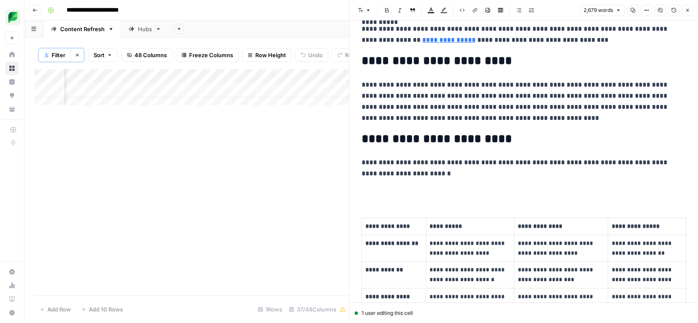
scroll to position [62, 0]
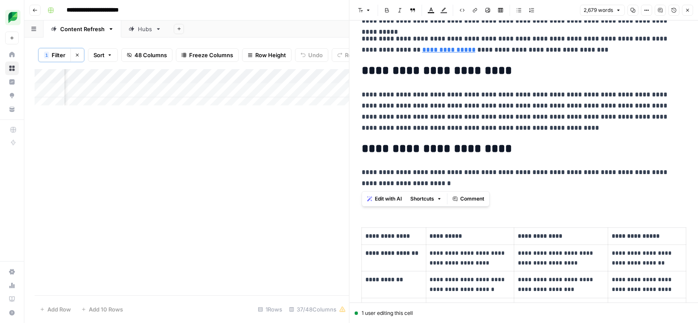
drag, startPoint x: 428, startPoint y: 187, endPoint x: 357, endPoint y: 73, distance: 134.5
click at [441, 169] on p "**********" at bounding box center [521, 178] width 319 height 22
drag, startPoint x: 428, startPoint y: 185, endPoint x: 361, endPoint y: 70, distance: 133.1
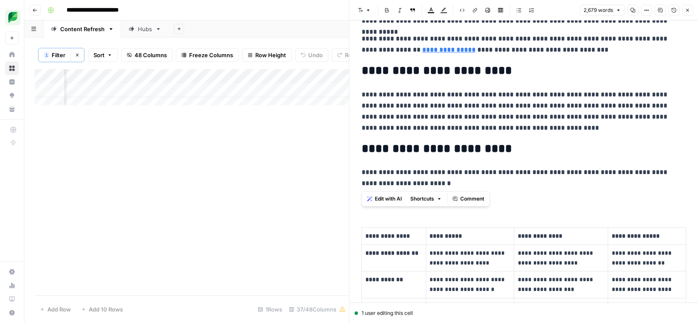
copy div "**********"
click at [686, 10] on icon "button" at bounding box center [687, 10] width 5 height 5
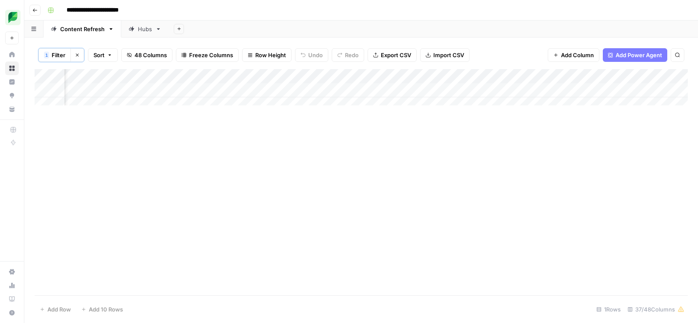
scroll to position [0, 449]
click at [359, 76] on div "Add Column" at bounding box center [362, 90] width 654 height 43
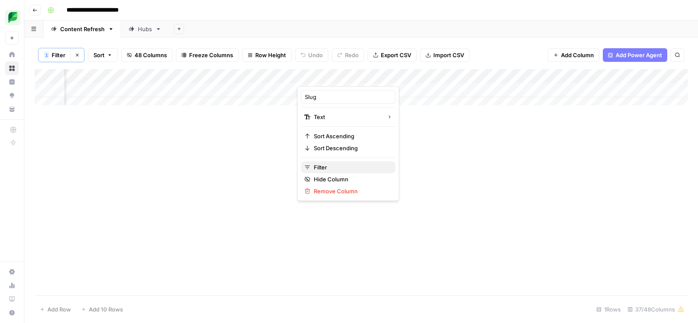
click at [331, 169] on span "Filter" at bounding box center [351, 167] width 75 height 9
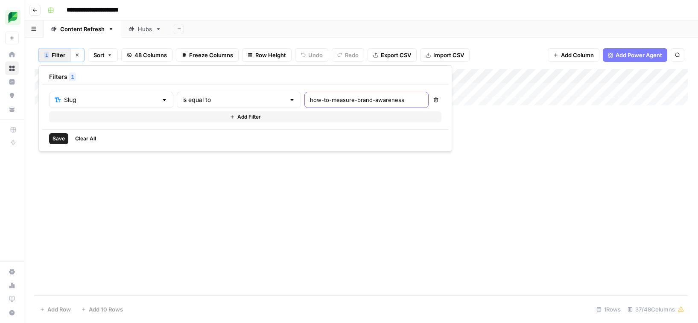
click at [310, 97] on input "how-to-measure-brand-awareness" at bounding box center [366, 100] width 113 height 9
type input "chatbot-marketing"
click at [307, 175] on div "Add Column" at bounding box center [362, 182] width 654 height 226
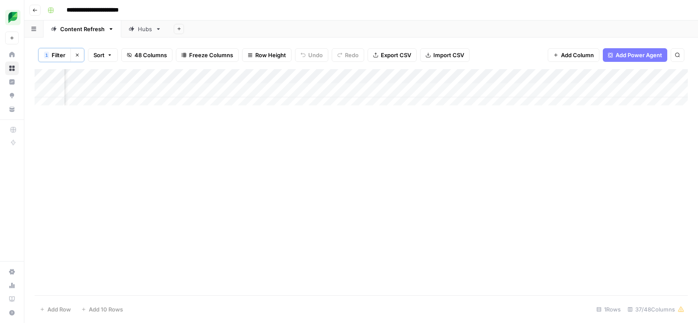
scroll to position [0, 471]
click at [390, 88] on div "Add Column" at bounding box center [362, 90] width 654 height 43
click at [483, 89] on div "Add Column" at bounding box center [362, 90] width 654 height 43
click at [478, 91] on div "Add Column" at bounding box center [362, 90] width 654 height 43
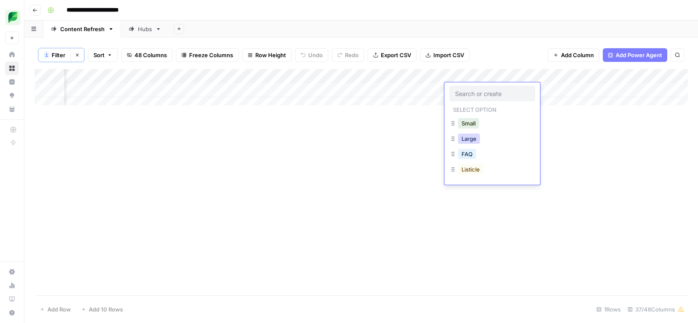
click at [467, 141] on button "Large" at bounding box center [469, 139] width 22 height 10
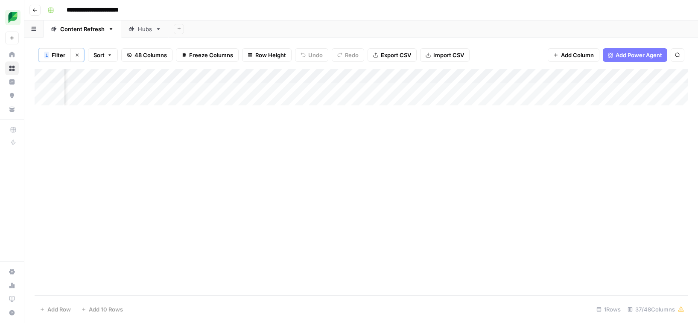
click at [561, 92] on div "Add Column" at bounding box center [362, 90] width 654 height 43
click at [550, 90] on div "Add Column" at bounding box center [362, 90] width 654 height 43
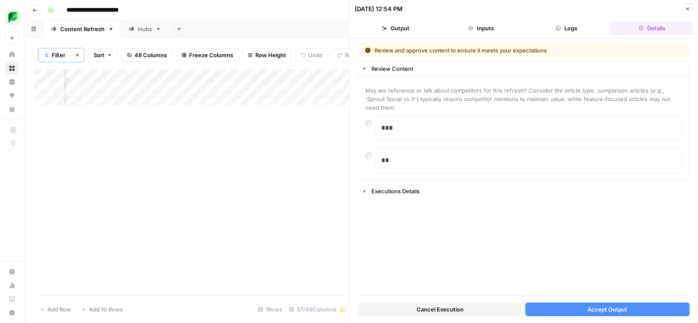
click at [594, 318] on div "Cancel Execution Accept Output" at bounding box center [524, 307] width 332 height 23
click at [597, 313] on span "Accept Output" at bounding box center [608, 309] width 40 height 9
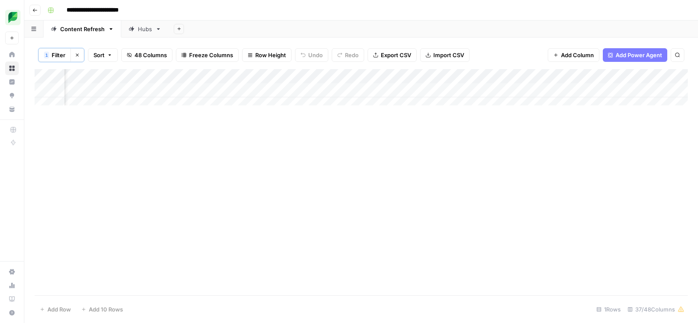
scroll to position [0, 1110]
click at [307, 90] on div "Add Column" at bounding box center [362, 90] width 654 height 43
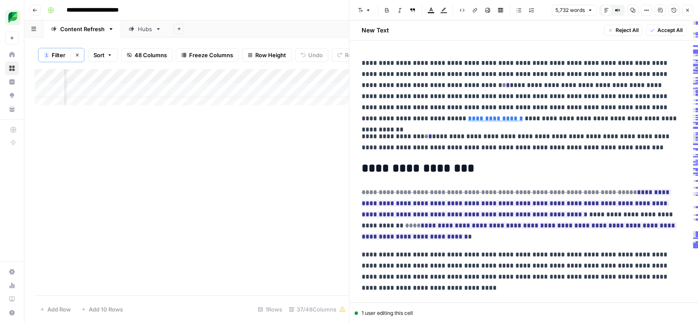
scroll to position [27, 0]
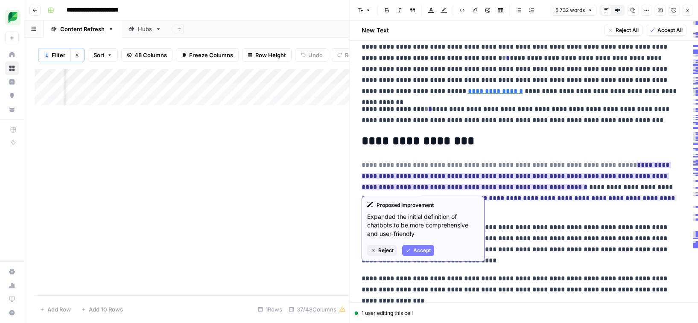
click at [420, 253] on span "Accept" at bounding box center [423, 251] width 18 height 8
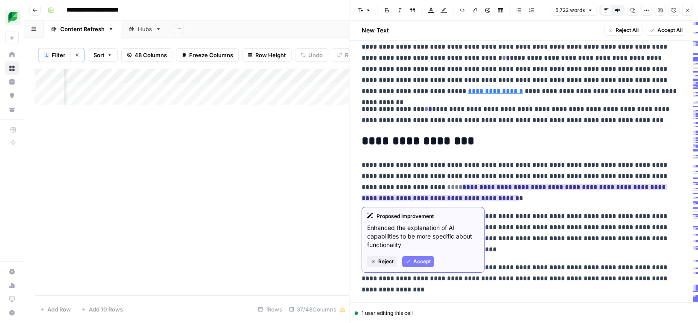
click at [415, 261] on span "Accept" at bounding box center [423, 262] width 18 height 8
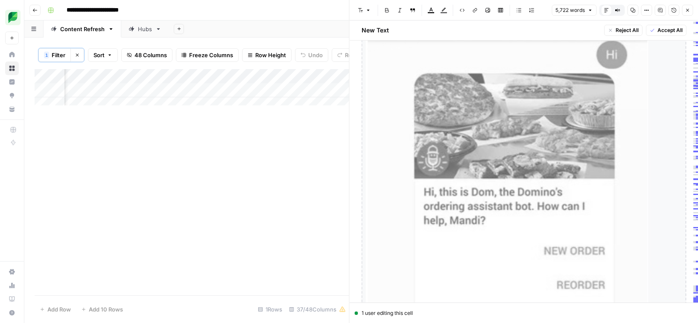
scroll to position [507, 0]
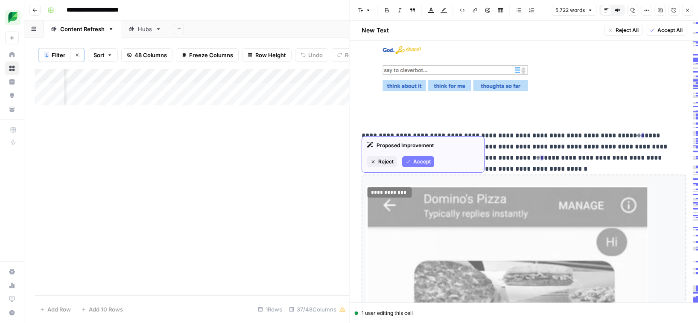
click at [386, 161] on span "Reject" at bounding box center [386, 162] width 15 height 8
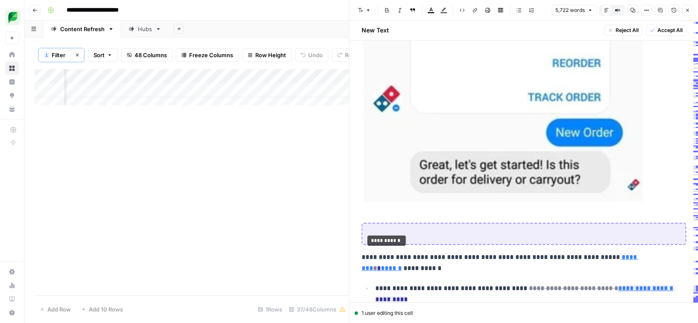
scroll to position [1009, 0]
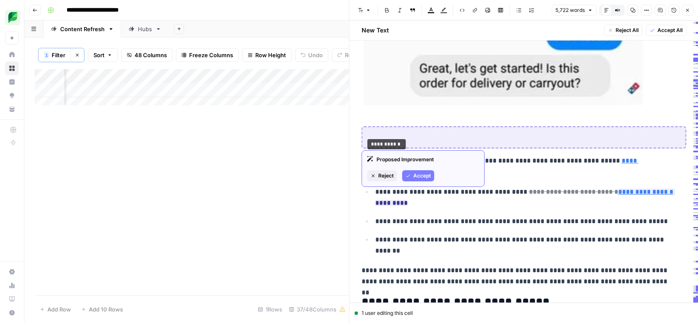
click at [387, 176] on span "Reject" at bounding box center [386, 176] width 15 height 8
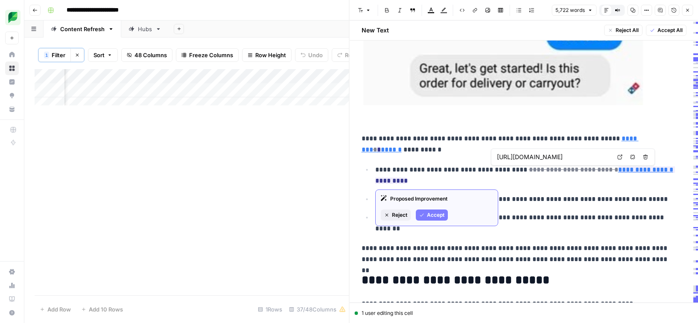
type input "https://www.facebook.com/business/marketing/messenger"
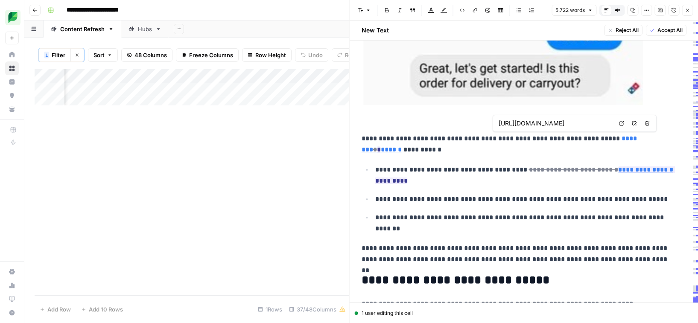
type input "[URL][DOMAIN_NAME]"
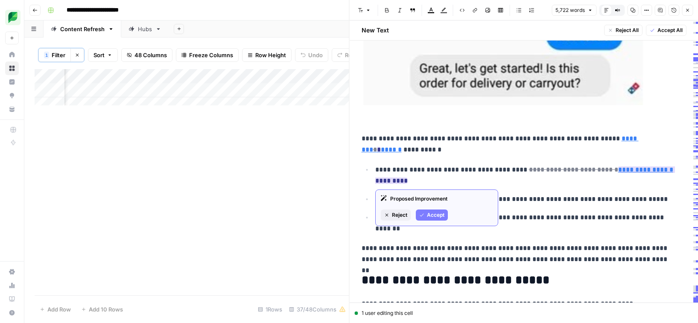
click at [435, 218] on span "Accept" at bounding box center [436, 215] width 18 height 8
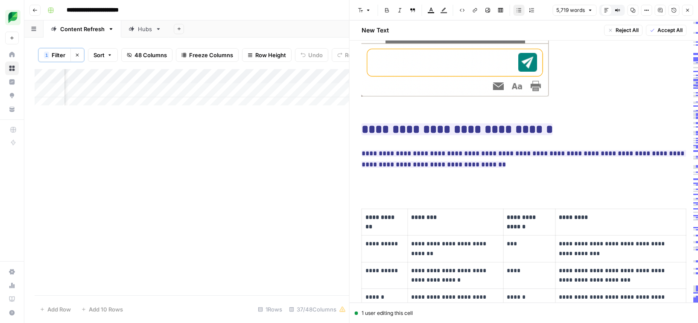
scroll to position [1647, 0]
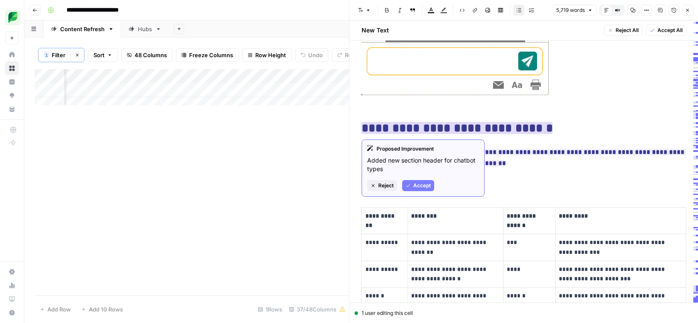
click at [421, 183] on span "Accept" at bounding box center [423, 186] width 18 height 8
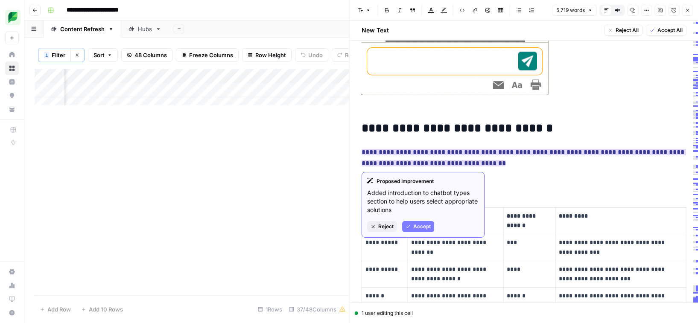
click at [414, 224] on span "Accept" at bounding box center [423, 227] width 18 height 8
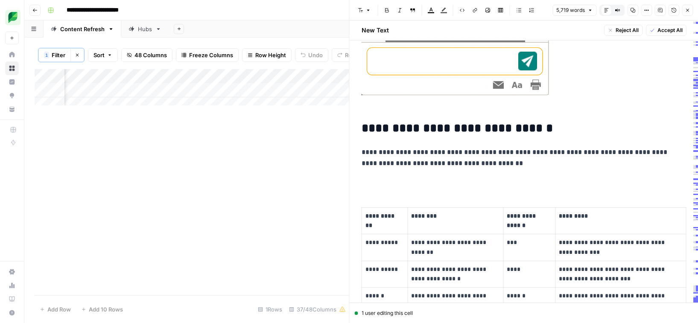
scroll to position [1785, 0]
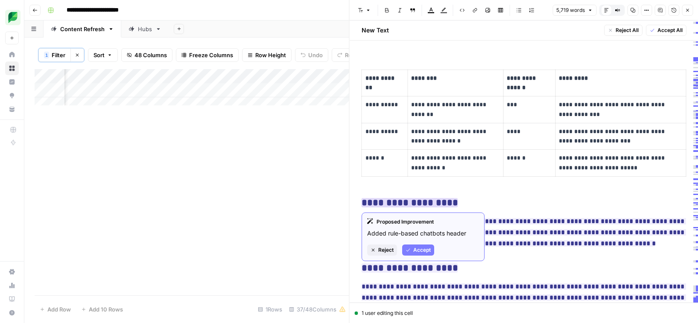
click at [426, 248] on span "Accept" at bounding box center [423, 251] width 18 height 8
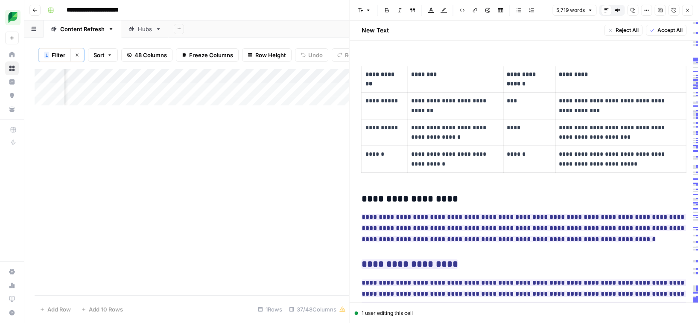
scroll to position [1797, 0]
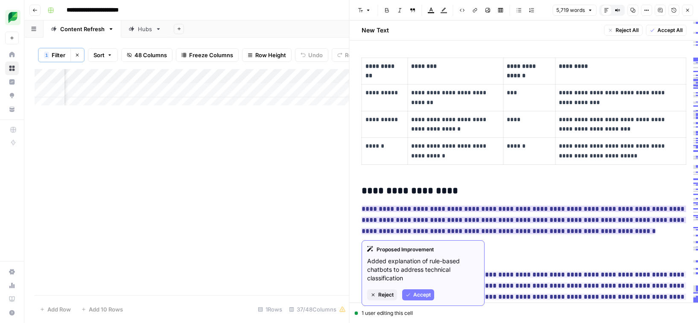
click at [419, 291] on span "Accept" at bounding box center [423, 295] width 18 height 8
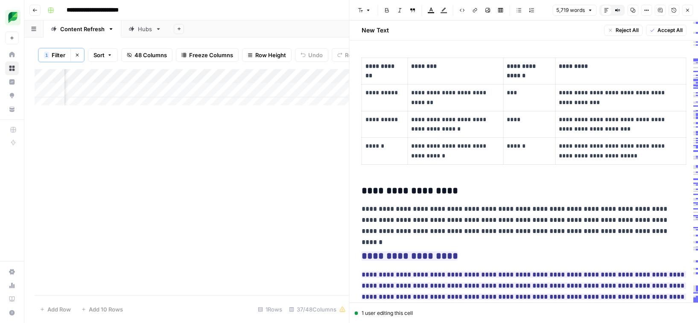
scroll to position [1975, 0]
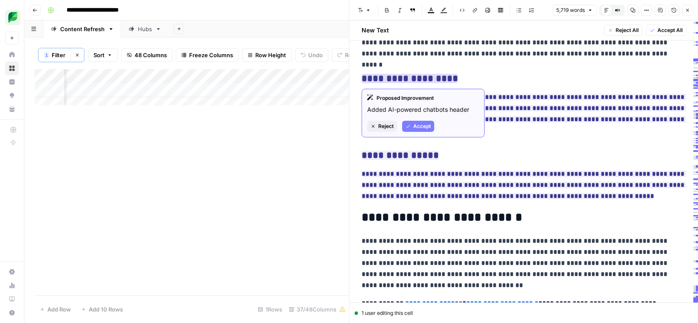
click at [419, 126] on span "Accept" at bounding box center [423, 127] width 18 height 8
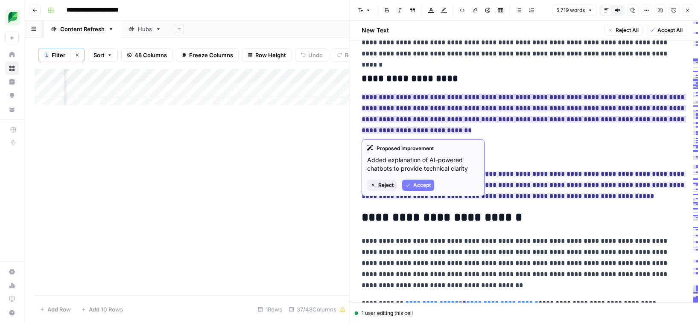
click at [420, 182] on span "Accept" at bounding box center [423, 186] width 18 height 8
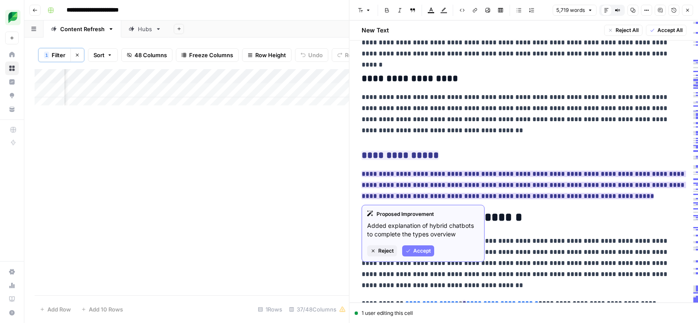
click at [417, 247] on span "Accept" at bounding box center [423, 251] width 18 height 8
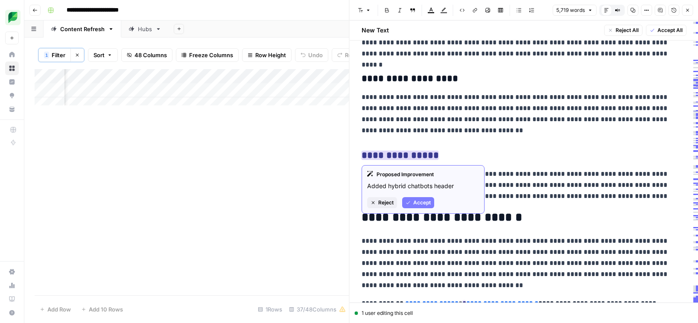
click at [416, 204] on span "Accept" at bounding box center [423, 203] width 18 height 8
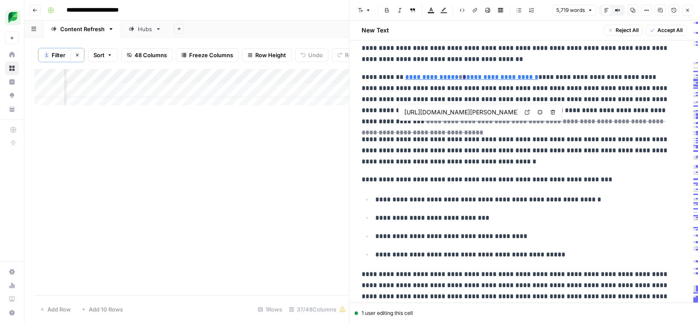
scroll to position [2202, 0]
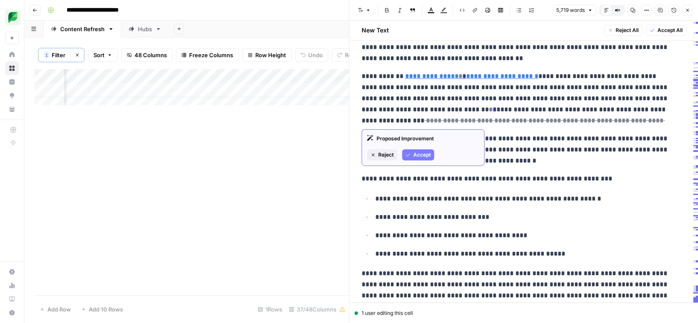
click at [408, 157] on icon "button" at bounding box center [408, 155] width 5 height 5
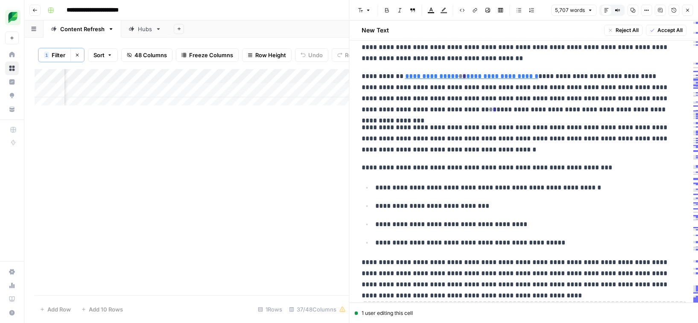
scroll to position [2358, 0]
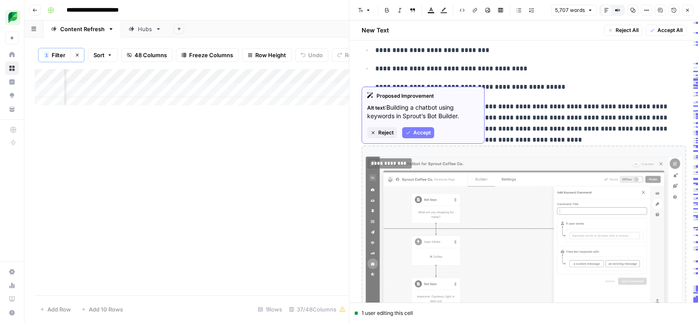
click at [387, 132] on span "Reject" at bounding box center [386, 133] width 15 height 8
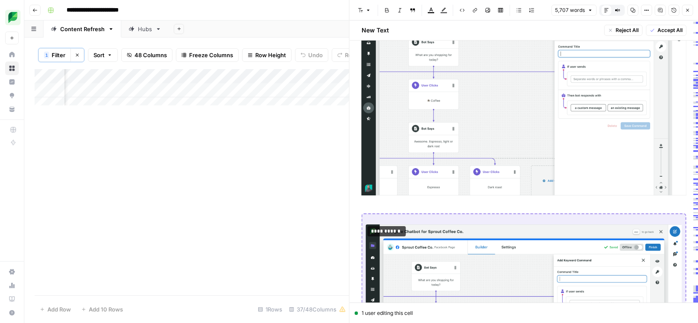
scroll to position [2665, 0]
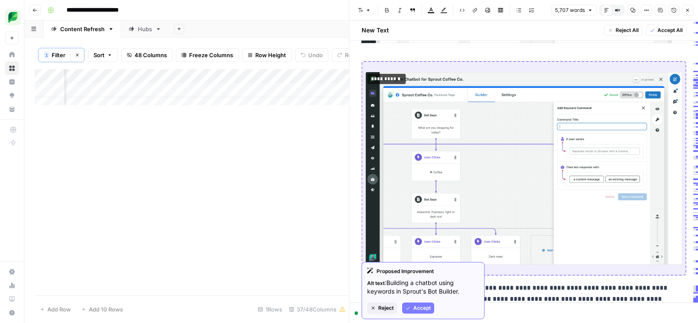
click at [379, 307] on span "Reject" at bounding box center [386, 309] width 15 height 8
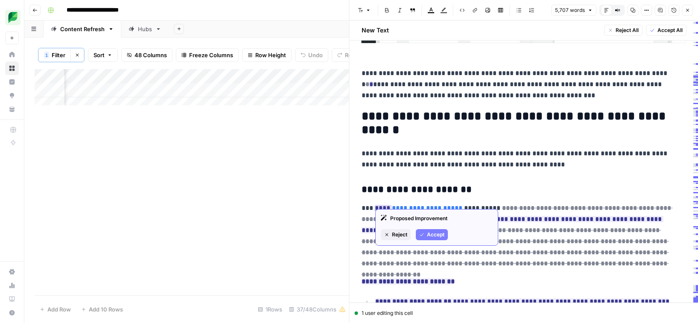
click at [428, 236] on span "Accept" at bounding box center [436, 235] width 18 height 8
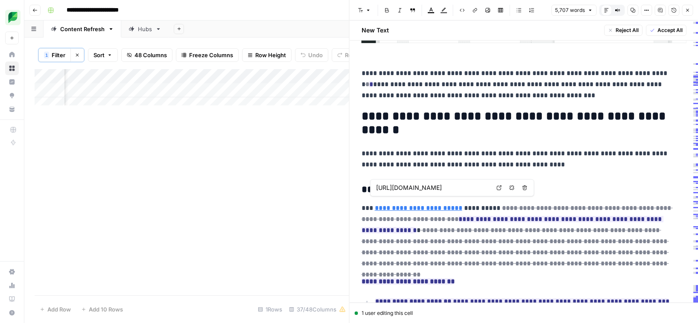
click at [427, 190] on input "https://sproutsocial.com/insights/index/" at bounding box center [433, 188] width 114 height 9
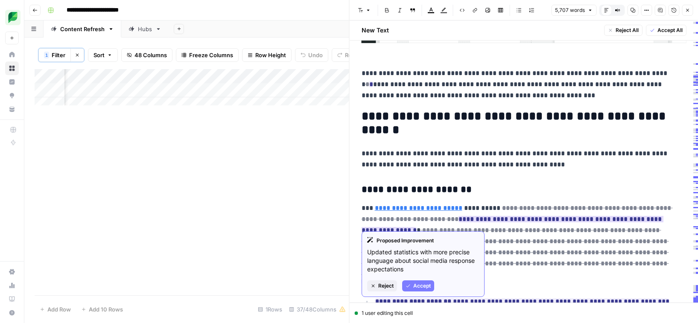
click at [423, 286] on span "Accept" at bounding box center [423, 286] width 18 height 8
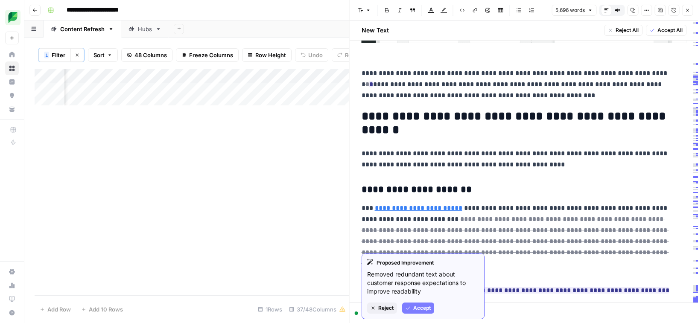
click at [421, 307] on span "Accept" at bounding box center [423, 309] width 18 height 8
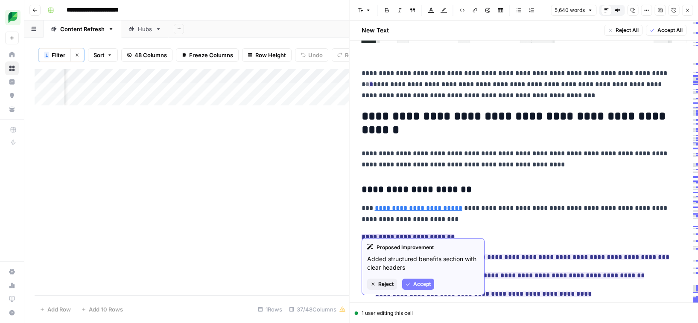
click at [418, 283] on span "Accept" at bounding box center [423, 285] width 18 height 8
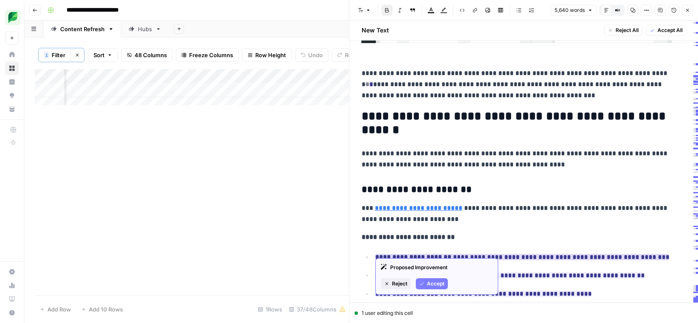
click at [434, 288] on span "Accept" at bounding box center [436, 284] width 18 height 8
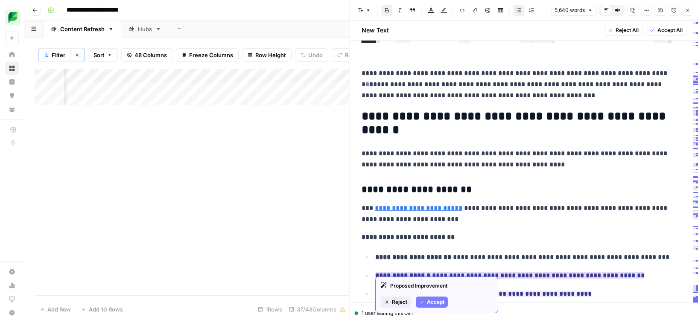
click at [431, 300] on span "Accept" at bounding box center [436, 303] width 18 height 8
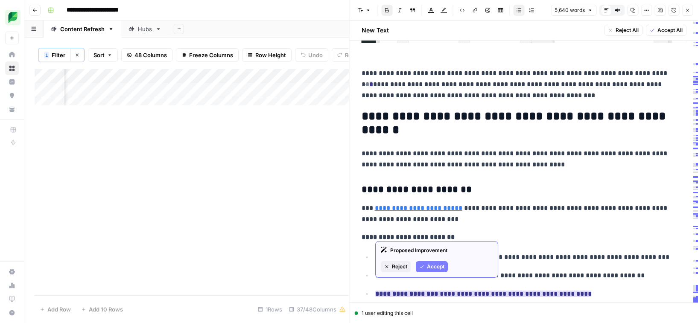
click at [432, 266] on span "Accept" at bounding box center [436, 267] width 18 height 8
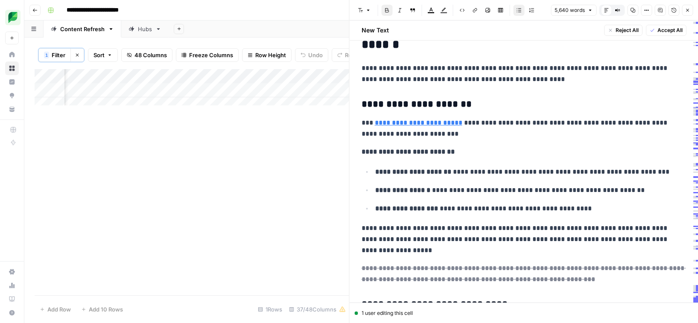
scroll to position [2909, 0]
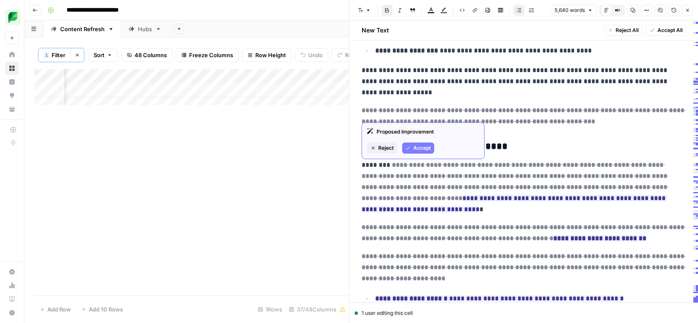
click at [417, 147] on span "Accept" at bounding box center [423, 148] width 18 height 8
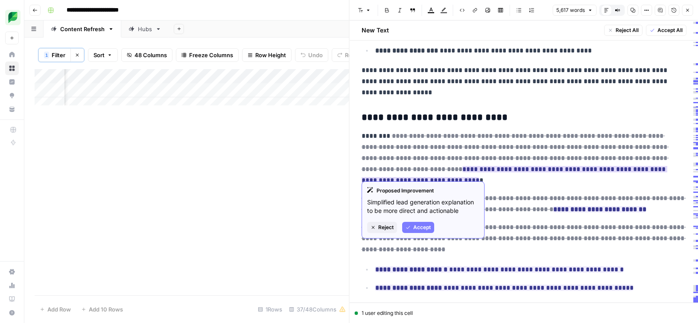
click at [420, 226] on span "Accept" at bounding box center [423, 228] width 18 height 8
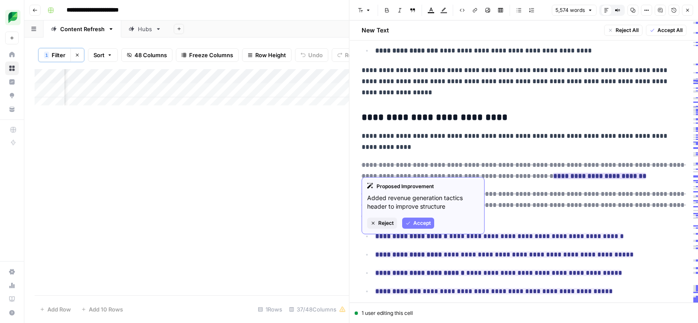
click at [418, 221] on span "Accept" at bounding box center [423, 224] width 18 height 8
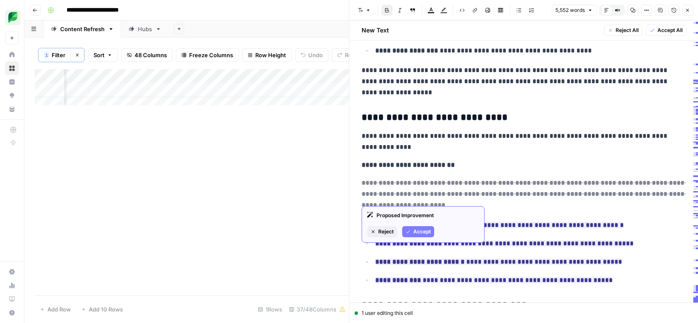
click at [416, 228] on span "Accept" at bounding box center [423, 232] width 18 height 8
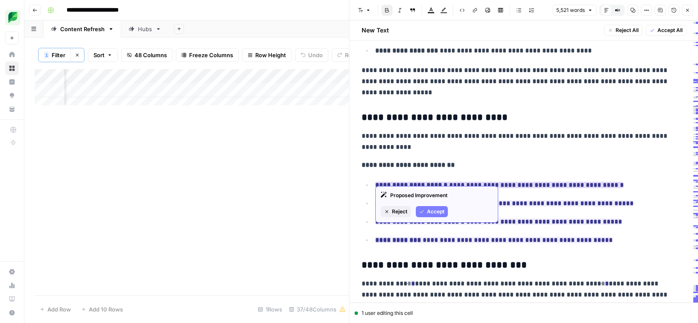
click at [425, 210] on button "Accept" at bounding box center [432, 211] width 32 height 11
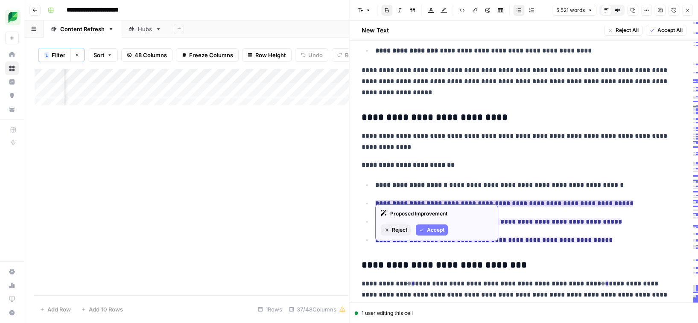
click at [429, 229] on span "Accept" at bounding box center [436, 230] width 18 height 8
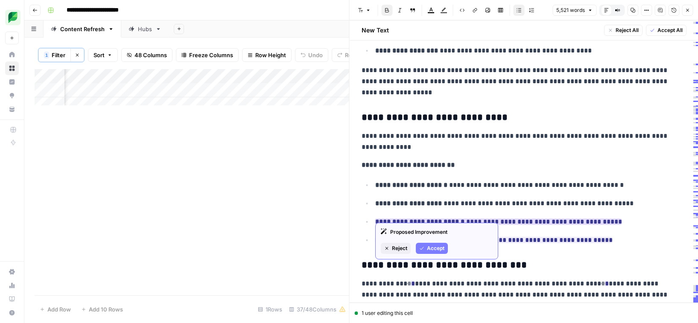
click at [433, 249] on span "Accept" at bounding box center [436, 249] width 18 height 8
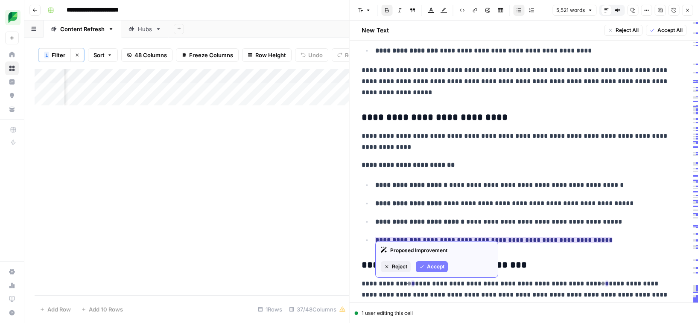
click at [434, 268] on span "Accept" at bounding box center [436, 267] width 18 height 8
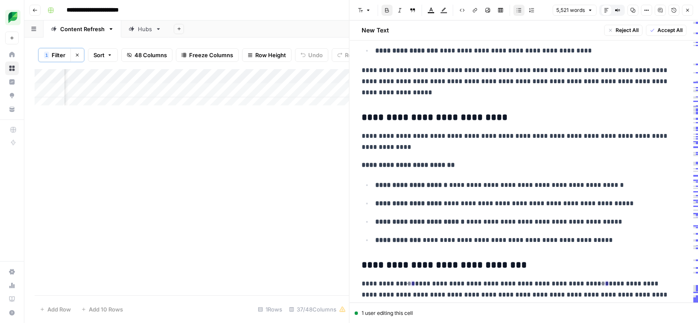
scroll to position [2995, 0]
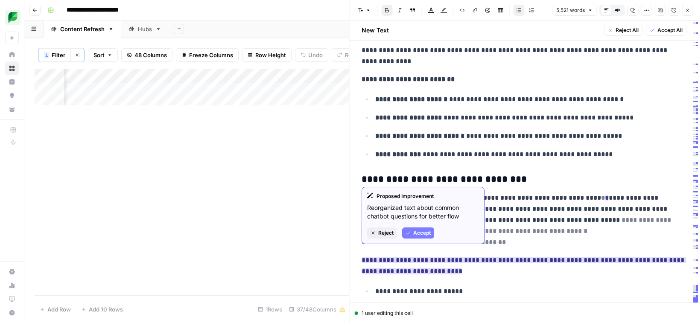
click at [422, 228] on button "Accept" at bounding box center [418, 233] width 32 height 11
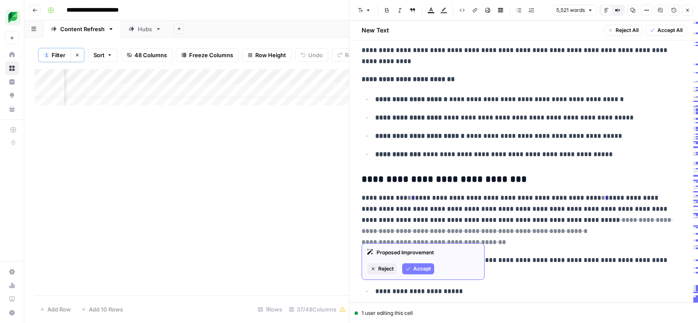
click at [421, 267] on span "Accept" at bounding box center [423, 269] width 18 height 8
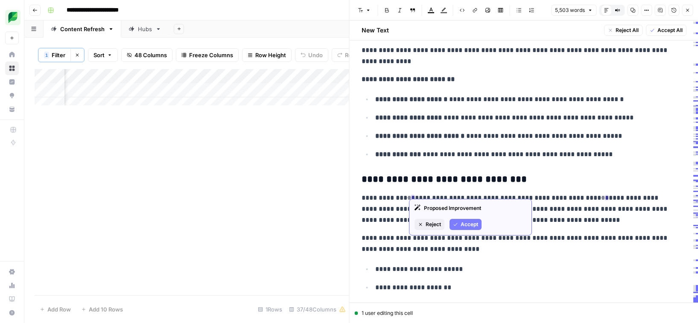
click at [466, 219] on button "Accept" at bounding box center [466, 224] width 32 height 11
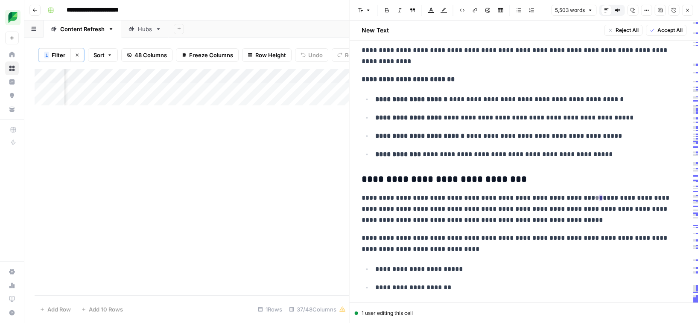
click at [599, 195] on ins "*" at bounding box center [601, 198] width 4 height 6
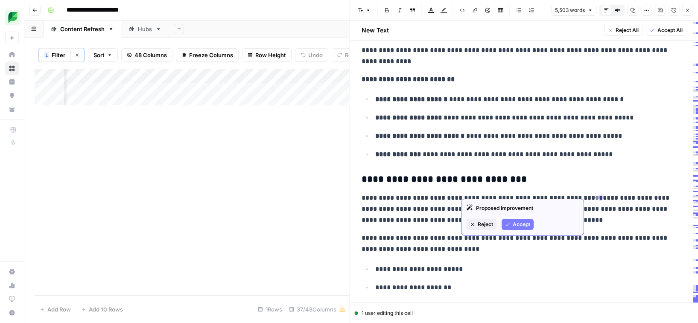
click at [519, 226] on span "Accept" at bounding box center [522, 225] width 18 height 8
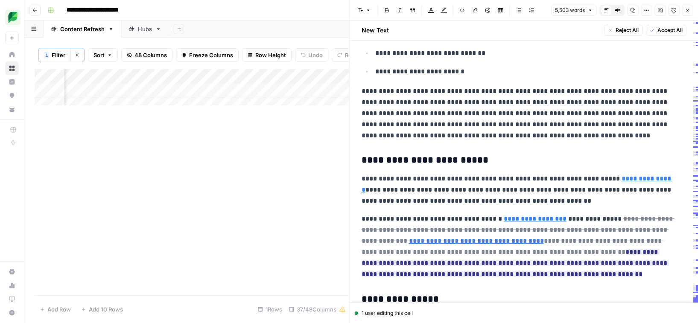
scroll to position [3267, 0]
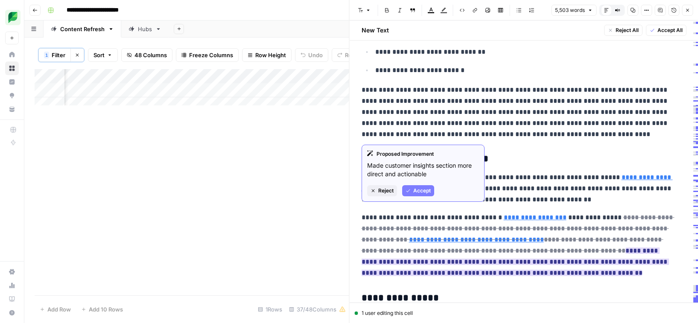
click at [415, 191] on span "Accept" at bounding box center [423, 191] width 18 height 8
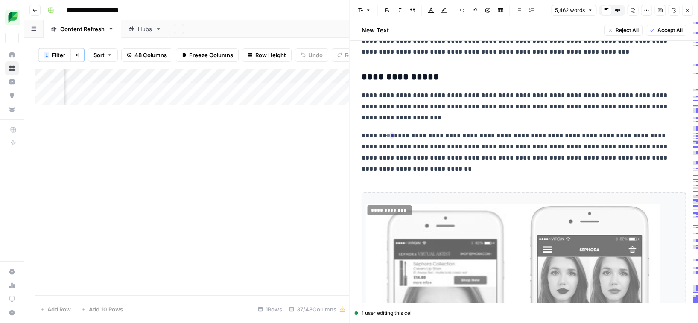
scroll to position [3494, 0]
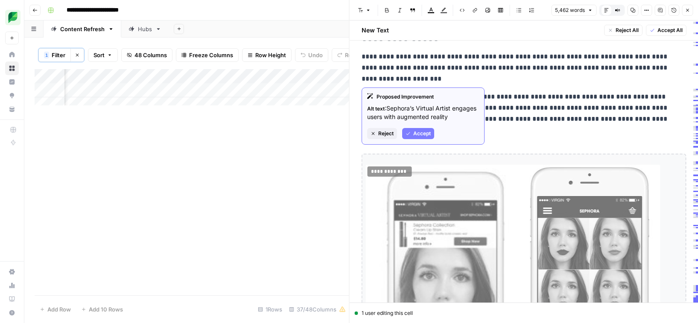
click at [381, 132] on span "Reject" at bounding box center [386, 134] width 15 height 8
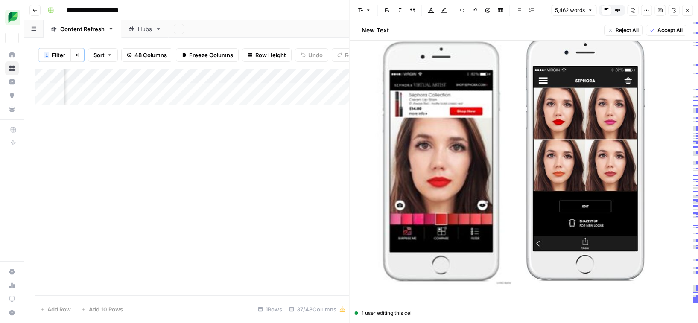
scroll to position [3752, 0]
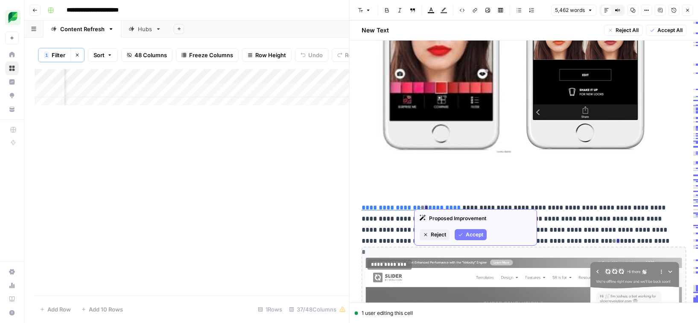
click at [472, 232] on span "Accept" at bounding box center [475, 235] width 18 height 8
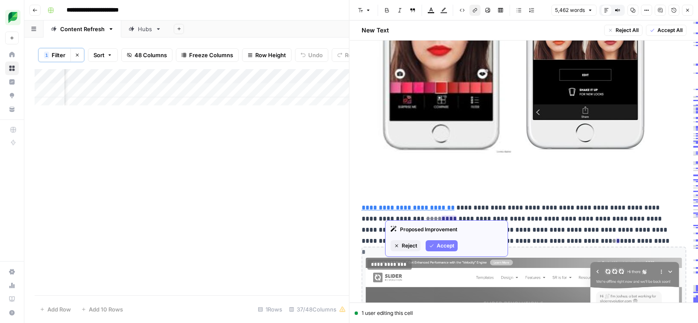
click at [444, 248] on span "Accept" at bounding box center [446, 246] width 18 height 8
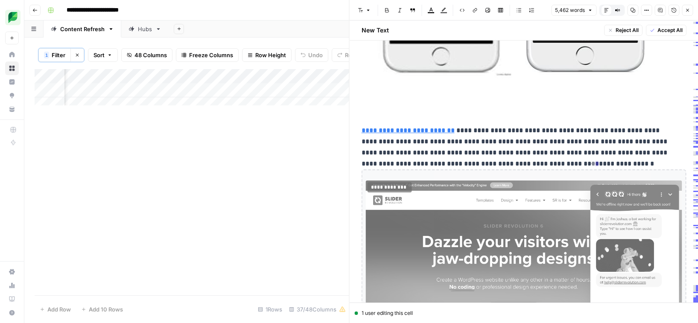
scroll to position [3888, 0]
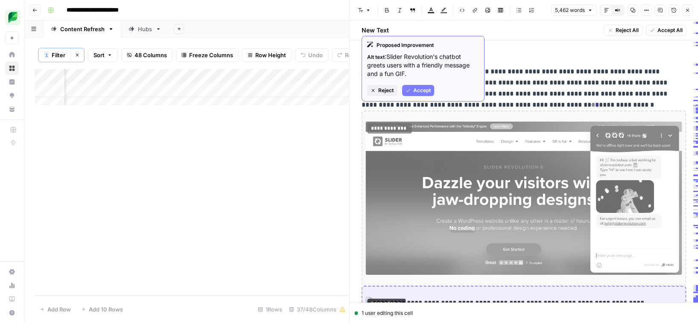
click at [386, 91] on span "Reject" at bounding box center [386, 91] width 15 height 8
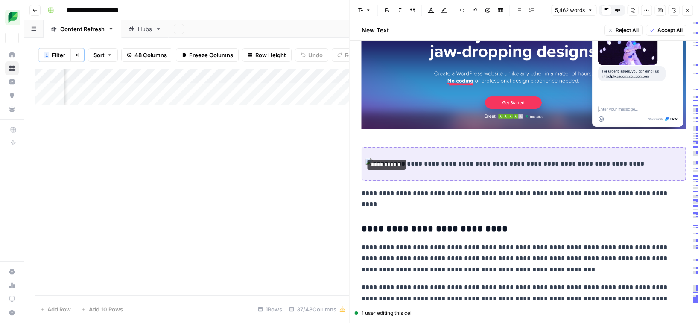
scroll to position [4033, 0]
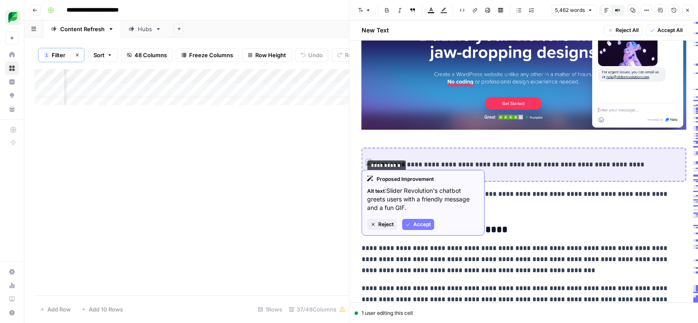
click at [385, 226] on span "Reject" at bounding box center [386, 225] width 15 height 8
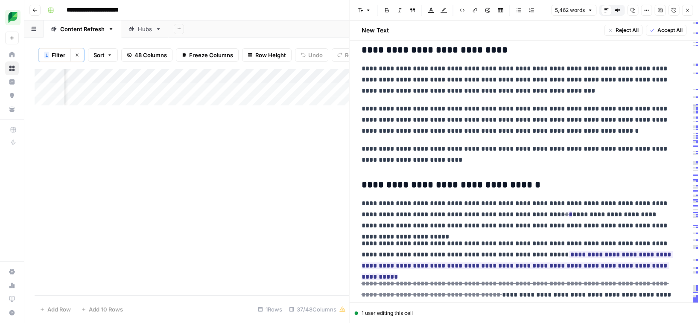
scroll to position [4361, 0]
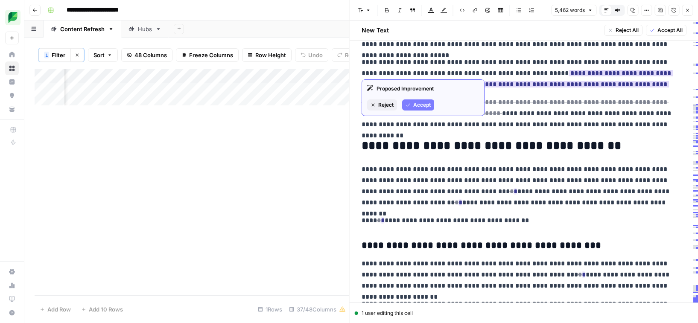
click at [420, 102] on span "Accept" at bounding box center [423, 105] width 18 height 8
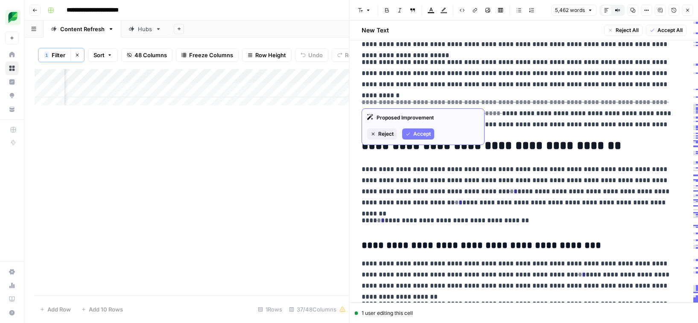
click at [414, 135] on span "Accept" at bounding box center [423, 134] width 18 height 8
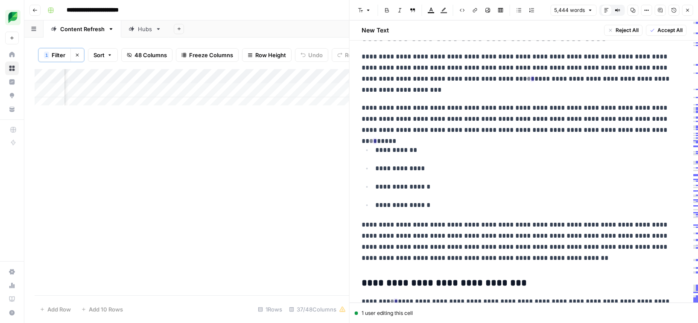
scroll to position [5029, 0]
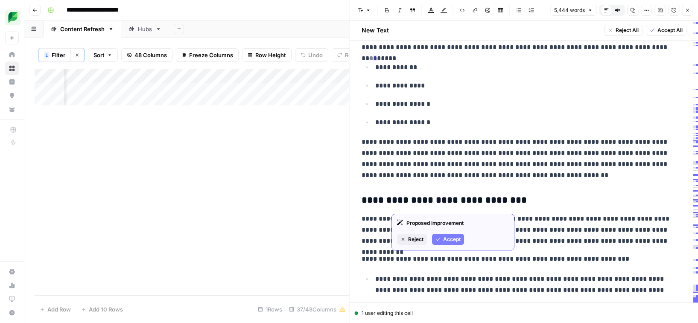
click at [446, 238] on span "Accept" at bounding box center [452, 240] width 18 height 8
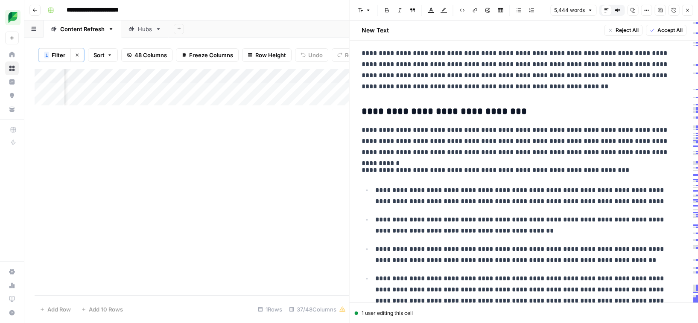
scroll to position [5289, 0]
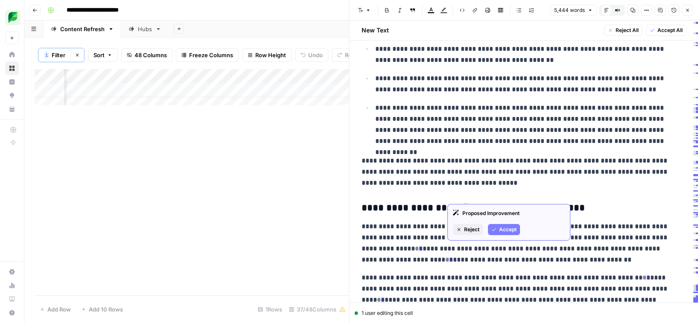
click at [501, 229] on span "Accept" at bounding box center [508, 230] width 18 height 8
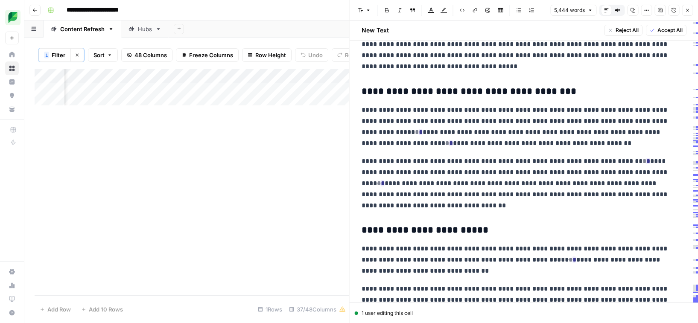
scroll to position [5460, 0]
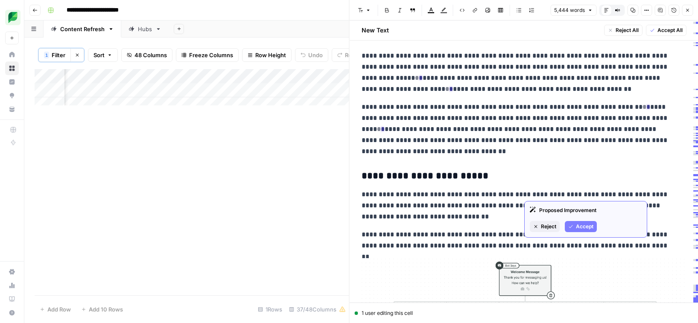
click at [579, 225] on span "Accept" at bounding box center [585, 227] width 18 height 8
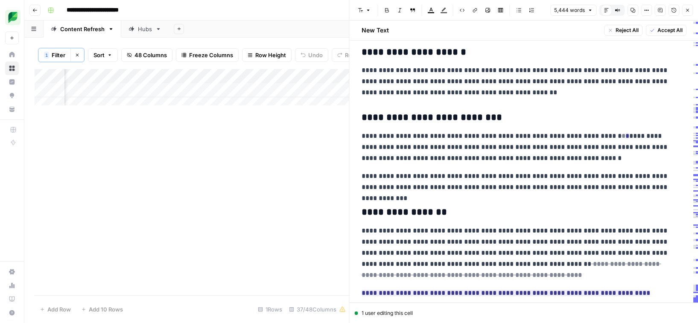
scroll to position [5986, 0]
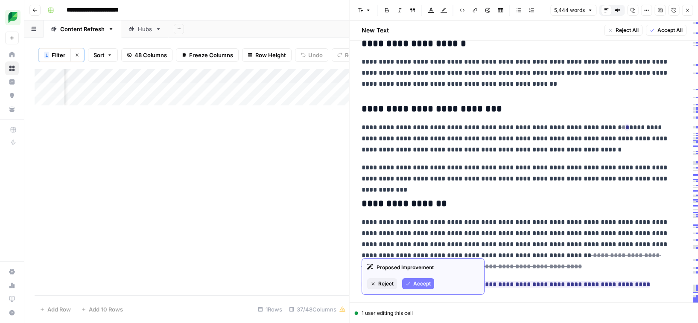
click at [413, 282] on button "Accept" at bounding box center [418, 284] width 32 height 11
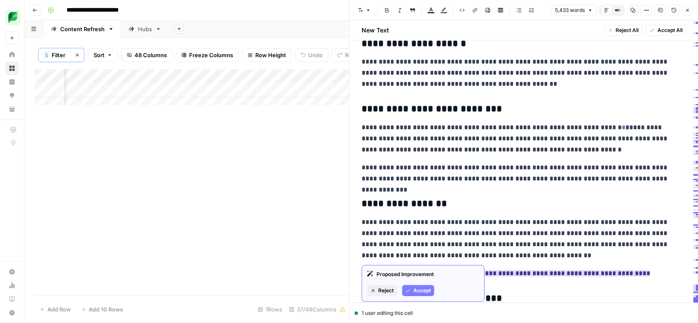
click at [411, 288] on button "Accept" at bounding box center [418, 290] width 32 height 11
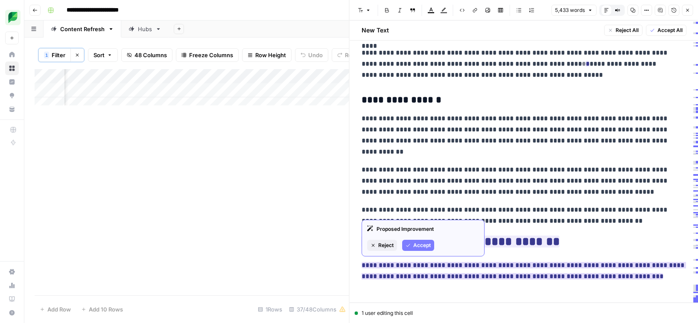
scroll to position [6234, 0]
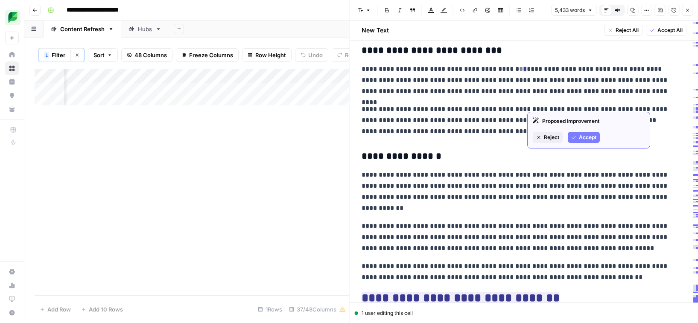
click at [577, 138] on button "Accept" at bounding box center [584, 137] width 32 height 11
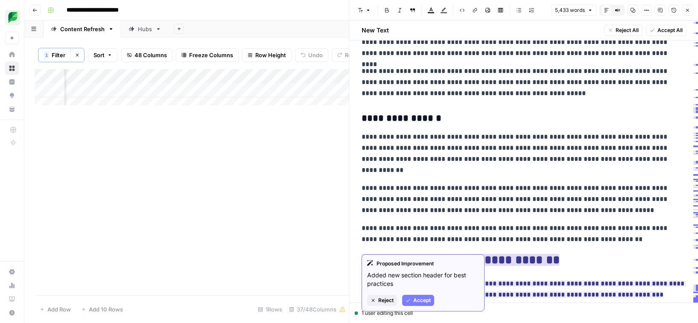
click at [419, 302] on span "Accept" at bounding box center [423, 301] width 18 height 8
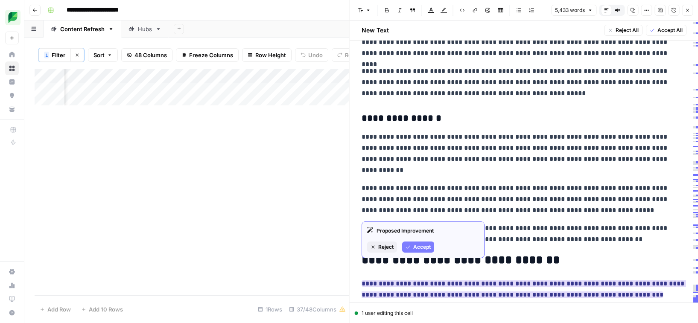
click at [416, 244] on span "Accept" at bounding box center [423, 248] width 18 height 8
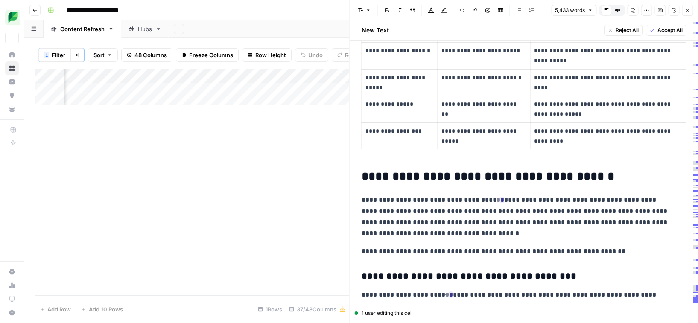
scroll to position [6723, 0]
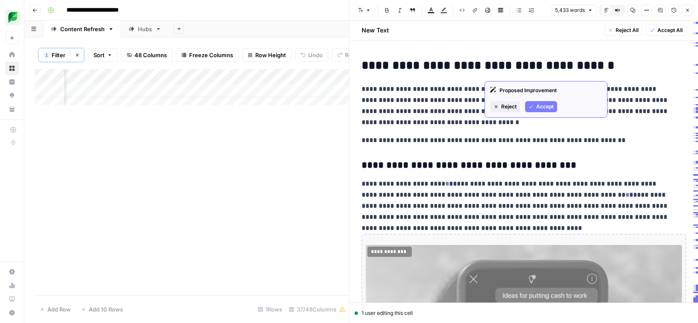
click at [537, 106] on span "Accept" at bounding box center [546, 107] width 18 height 8
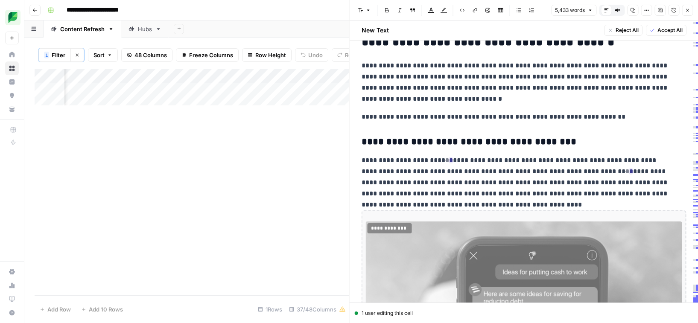
scroll to position [6753, 0]
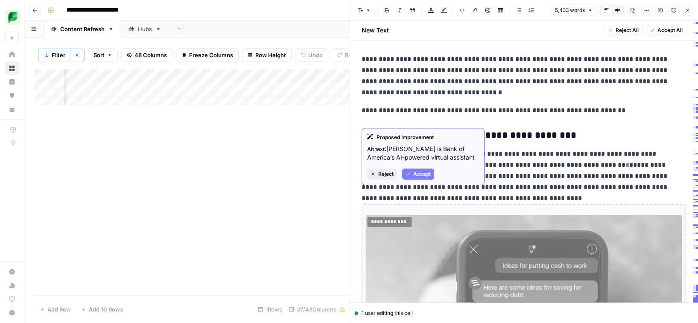
click at [385, 175] on span "Reject" at bounding box center [386, 174] width 15 height 8
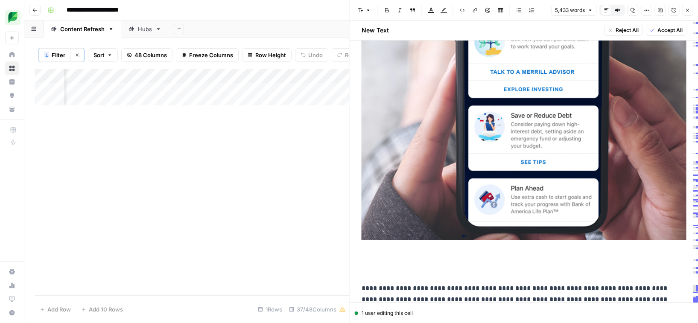
scroll to position [7115, 0]
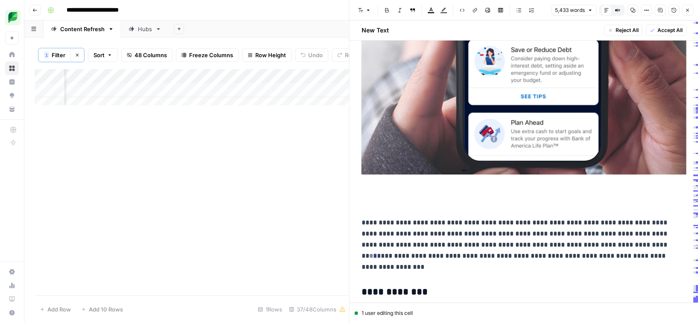
click at [361, 181] on div "**********" at bounding box center [524, 313] width 335 height 14748
click at [357, 180] on div "**********" at bounding box center [524, 313] width 335 height 14748
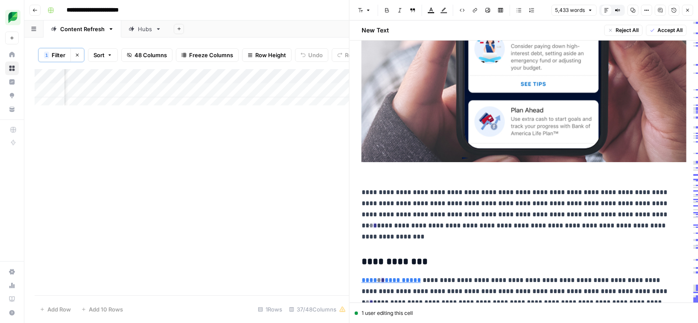
scroll to position [7146, 0]
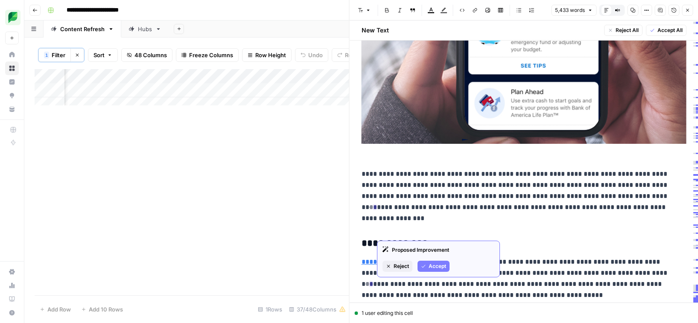
click at [425, 264] on icon "button" at bounding box center [423, 266] width 5 height 5
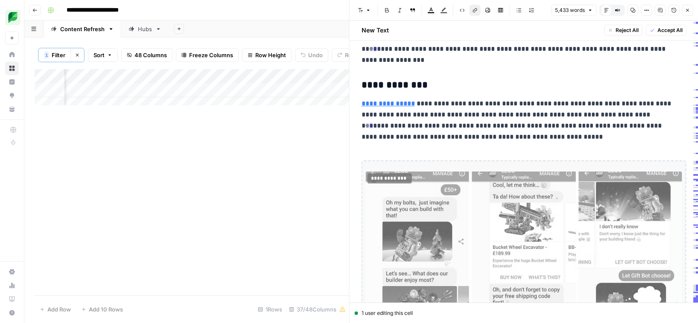
scroll to position [7317, 0]
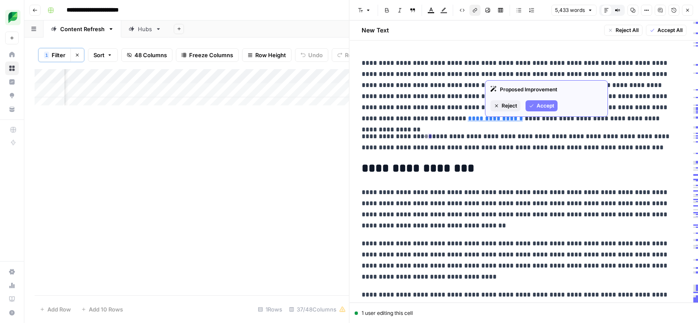
scroll to position [7317, 0]
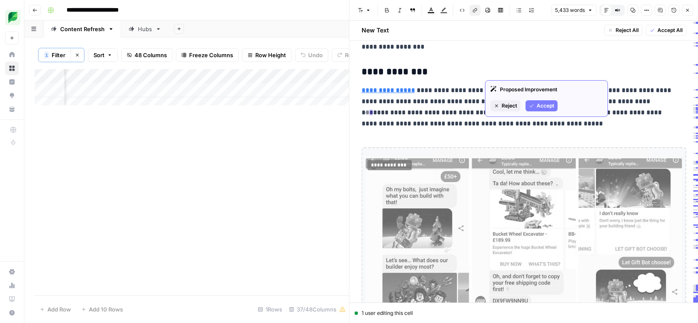
click at [547, 102] on span "Accept" at bounding box center [546, 106] width 18 height 8
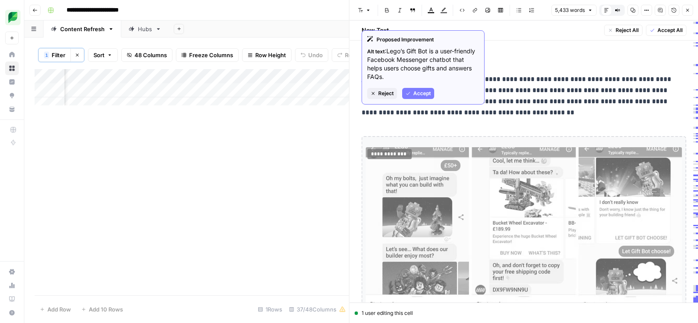
click at [379, 95] on span "Reject" at bounding box center [386, 94] width 15 height 8
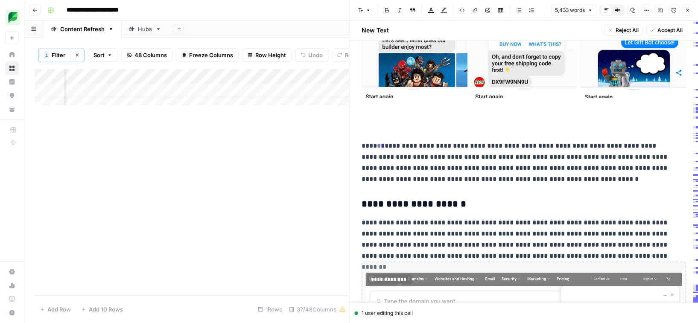
scroll to position [7498, 0]
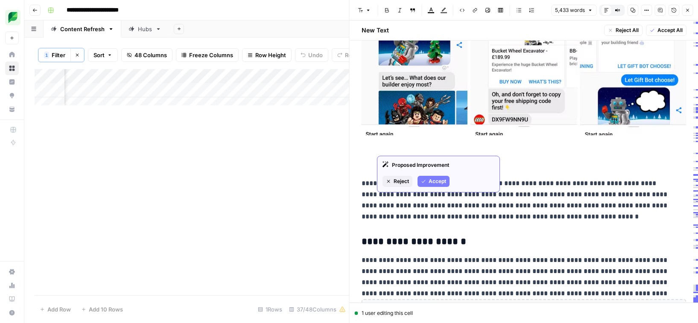
click at [430, 179] on span "Accept" at bounding box center [438, 182] width 18 height 8
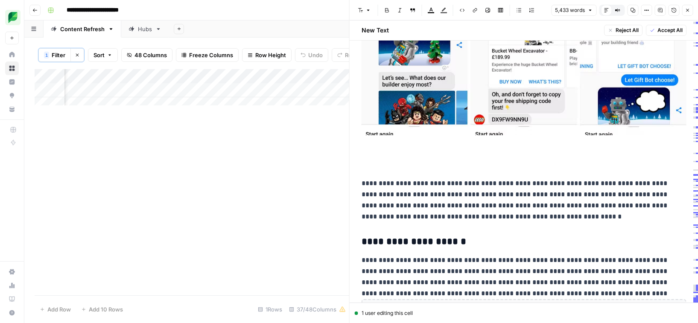
click at [367, 160] on p at bounding box center [524, 165] width 325 height 11
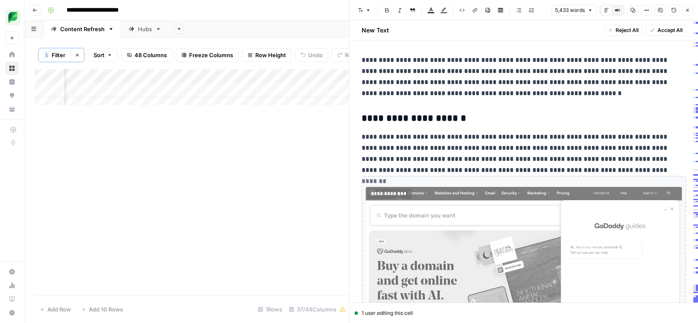
scroll to position [7622, 0]
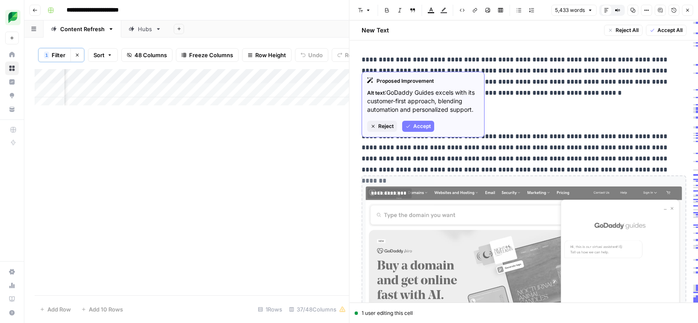
click at [384, 128] on span "Reject" at bounding box center [386, 127] width 15 height 8
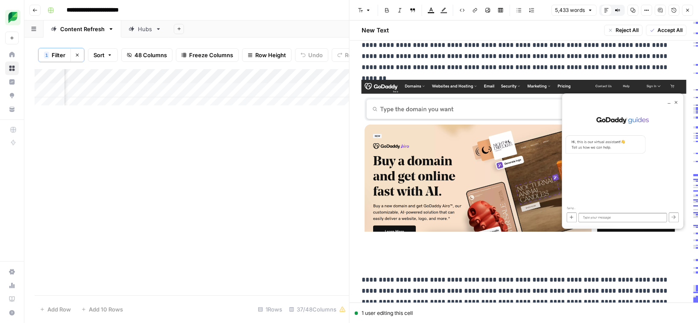
scroll to position [7795, 0]
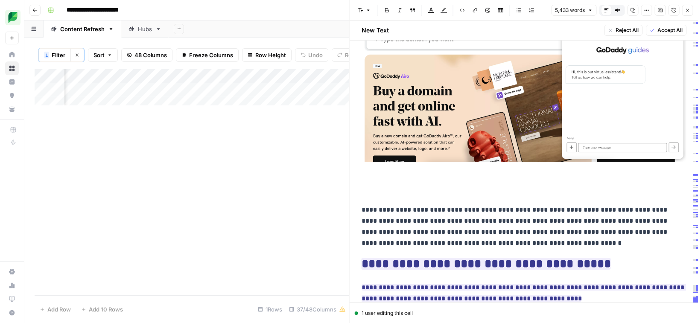
click at [369, 187] on p at bounding box center [524, 192] width 325 height 11
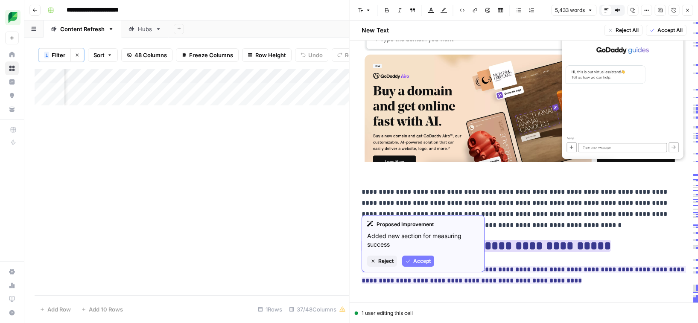
click at [418, 265] on button "Accept" at bounding box center [418, 261] width 32 height 11
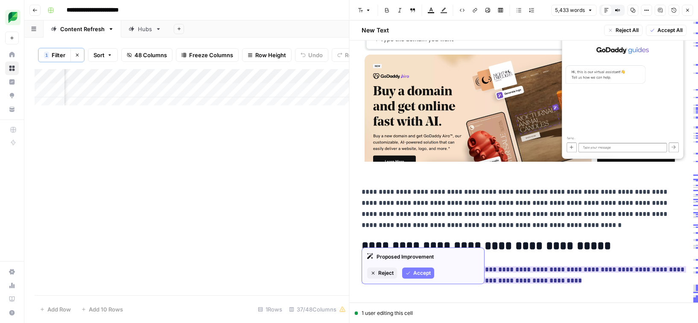
click at [419, 273] on span "Accept" at bounding box center [423, 274] width 18 height 8
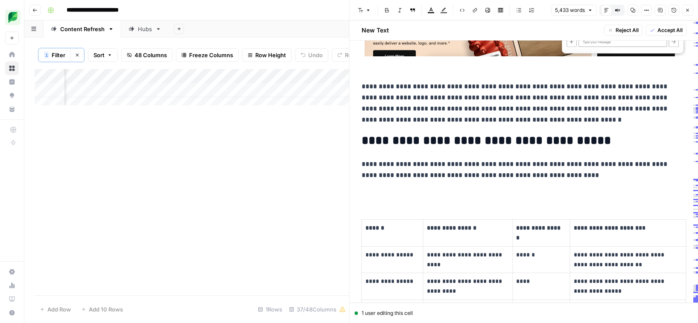
scroll to position [7940, 0]
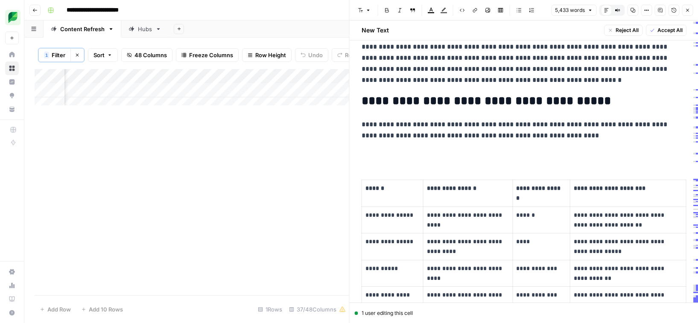
click at [378, 148] on p at bounding box center [524, 153] width 325 height 11
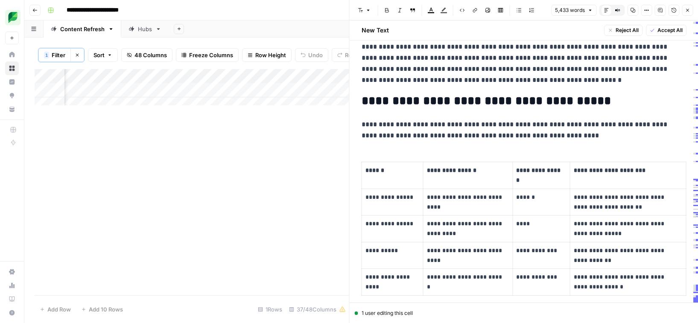
scroll to position [8014, 0]
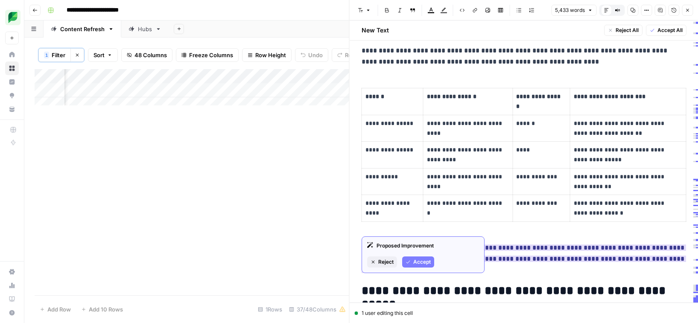
click at [416, 261] on span "Accept" at bounding box center [423, 262] width 18 height 8
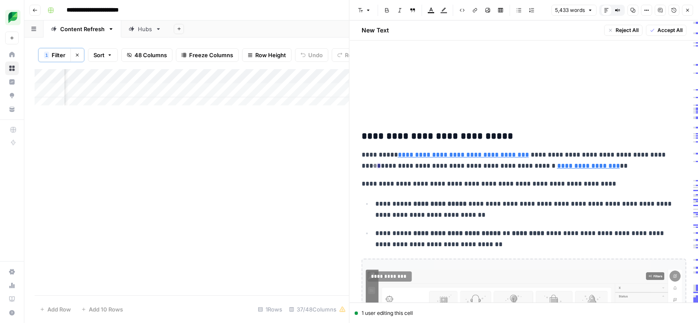
scroll to position [8422, 0]
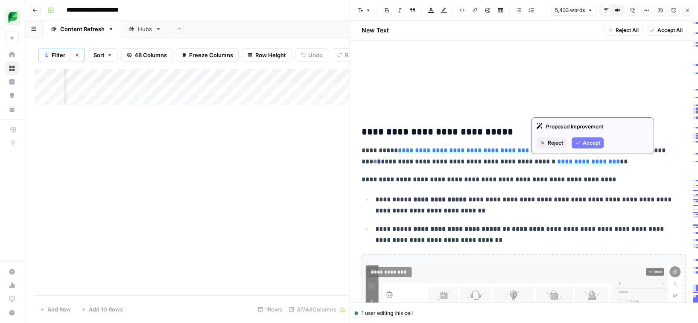
click at [589, 141] on span "Accept" at bounding box center [592, 143] width 18 height 8
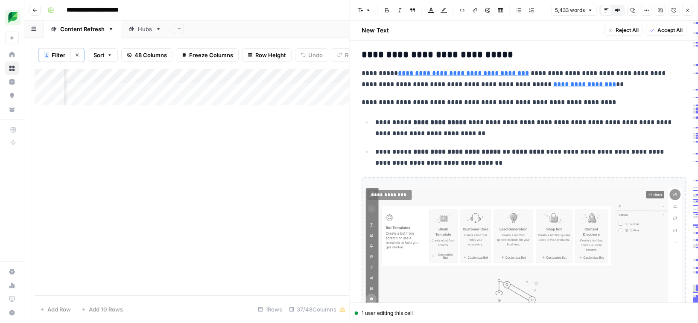
scroll to position [8509, 0]
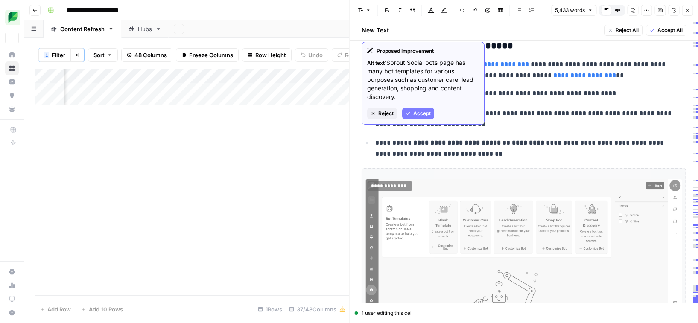
click at [384, 112] on span "Reject" at bounding box center [386, 114] width 15 height 8
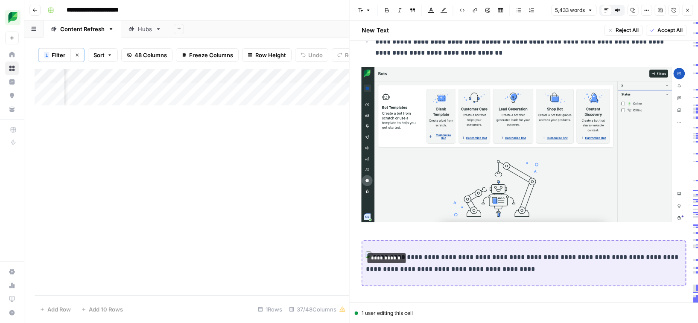
scroll to position [8613, 0]
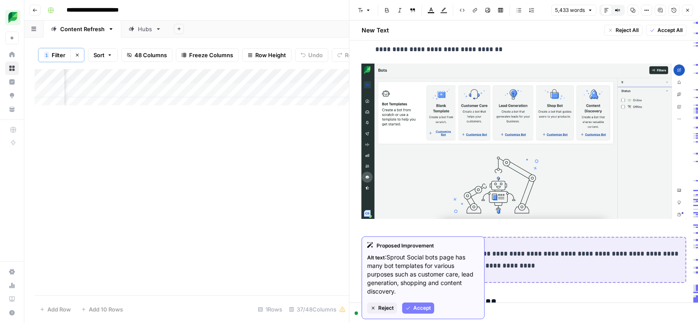
click at [387, 306] on span "Reject" at bounding box center [386, 309] width 15 height 8
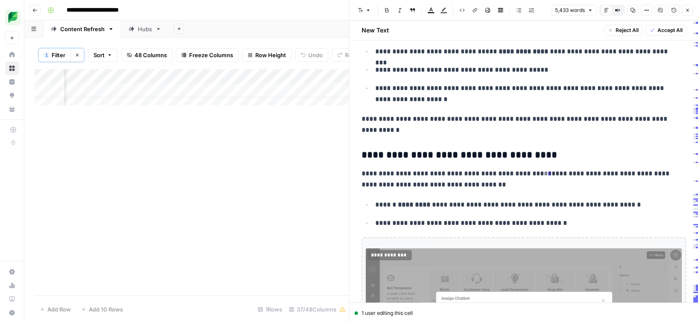
scroll to position [8857, 0]
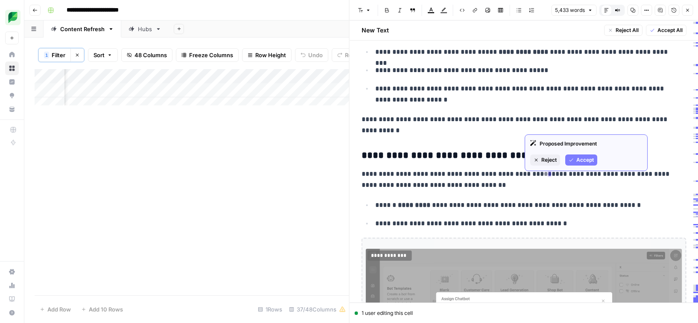
click at [581, 161] on span "Accept" at bounding box center [586, 160] width 18 height 8
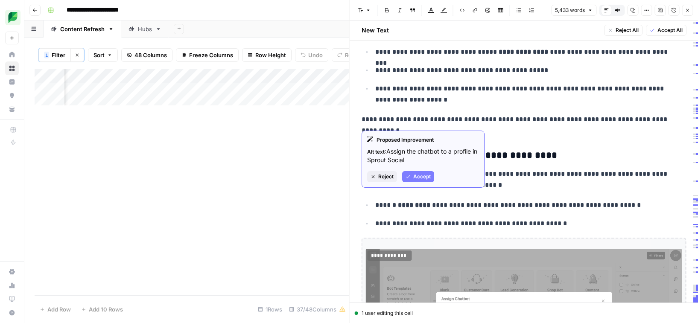
click at [386, 175] on span "Reject" at bounding box center [386, 177] width 15 height 8
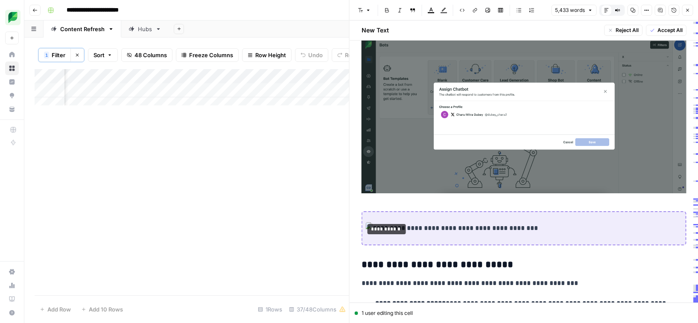
scroll to position [9048, 0]
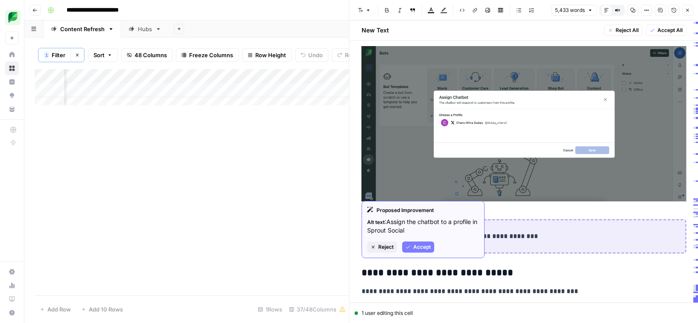
click at [386, 244] on span "Reject" at bounding box center [386, 248] width 15 height 8
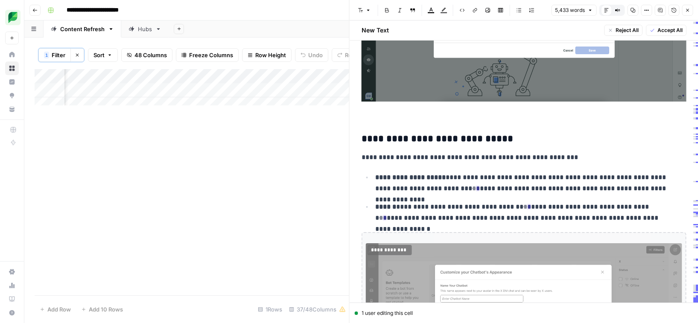
scroll to position [9173, 0]
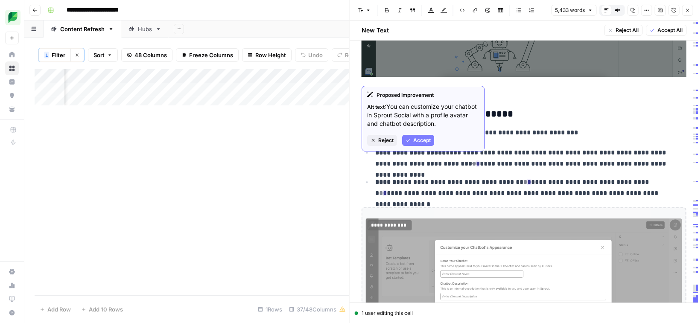
click at [381, 139] on span "Reject" at bounding box center [386, 141] width 15 height 8
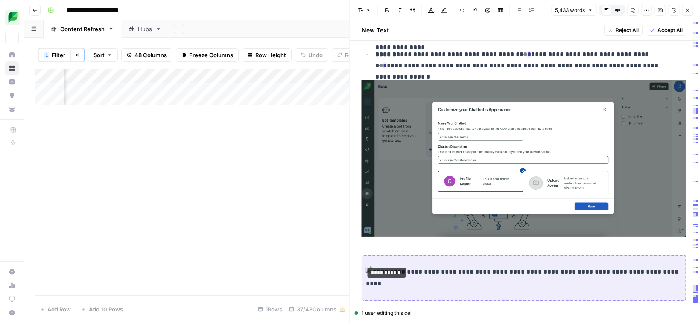
scroll to position [9368, 0]
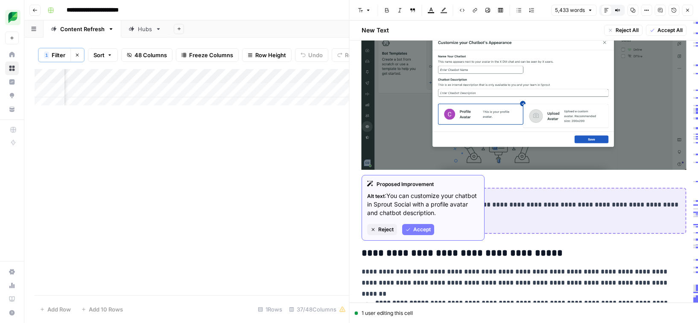
click at [384, 229] on span "Reject" at bounding box center [386, 230] width 15 height 8
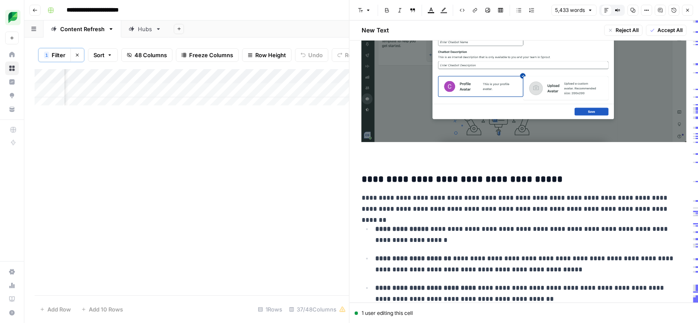
scroll to position [9432, 0]
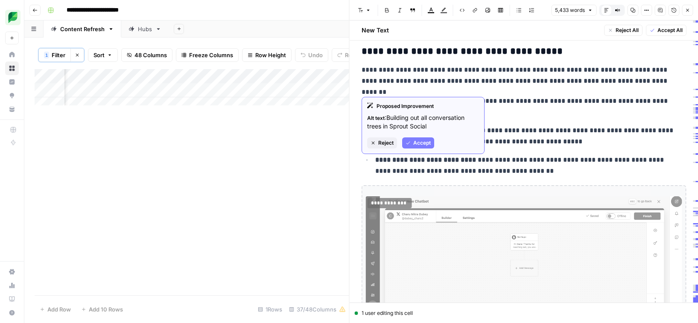
click at [380, 143] on span "Reject" at bounding box center [386, 143] width 15 height 8
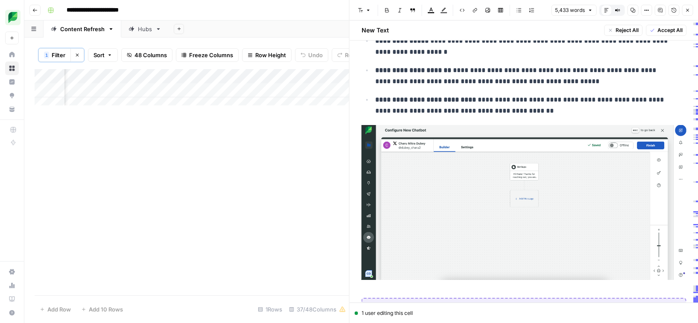
scroll to position [9633, 0]
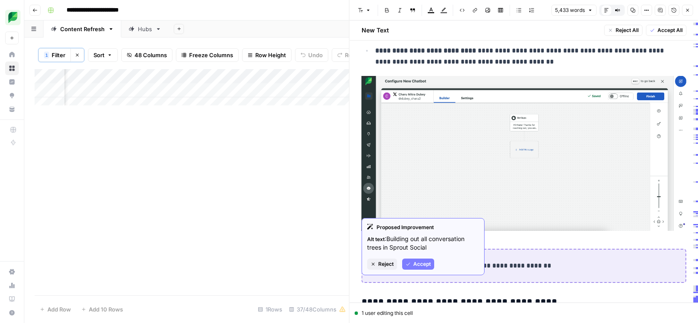
click at [378, 268] on button "Reject" at bounding box center [382, 264] width 30 height 11
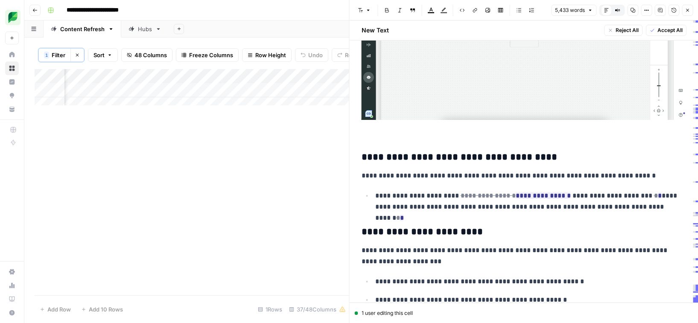
scroll to position [9709, 0]
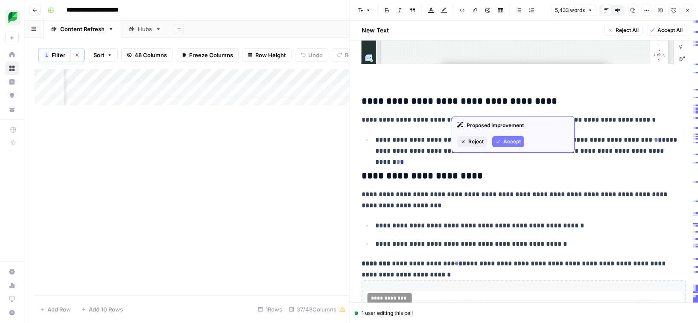
click at [513, 140] on span "Accept" at bounding box center [513, 142] width 18 height 8
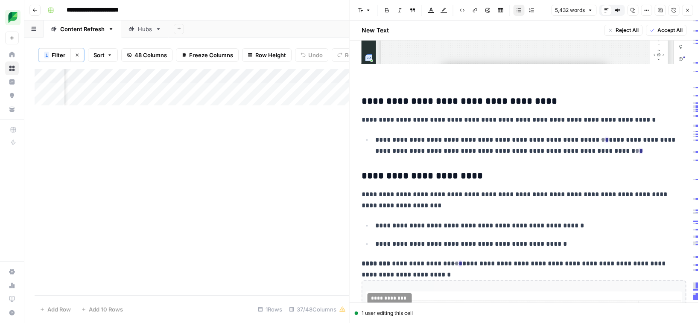
click at [578, 135] on p "**********" at bounding box center [528, 146] width 305 height 22
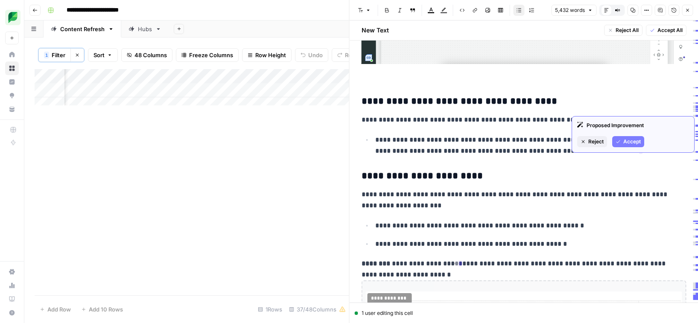
click at [623, 138] on button "Accept" at bounding box center [629, 141] width 32 height 11
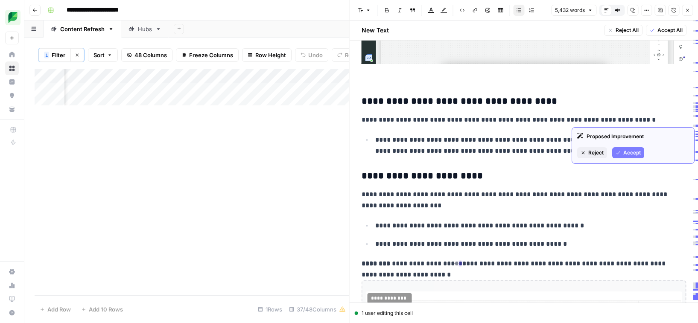
click at [630, 151] on span "Accept" at bounding box center [633, 153] width 18 height 8
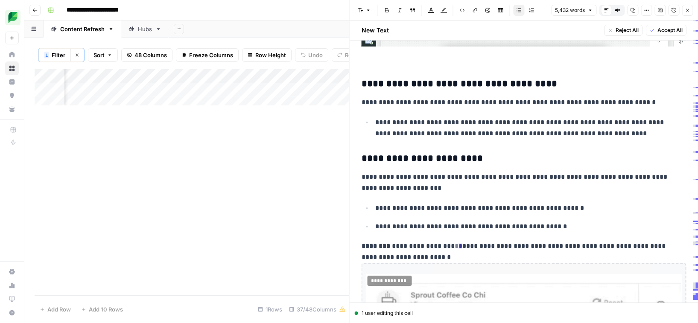
scroll to position [9736, 0]
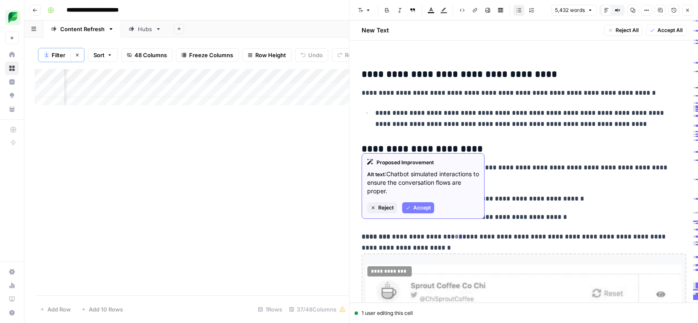
click at [386, 209] on span "Reject" at bounding box center [386, 208] width 15 height 8
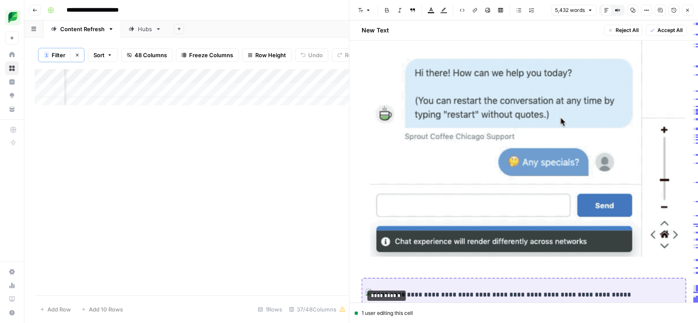
scroll to position [10308, 0]
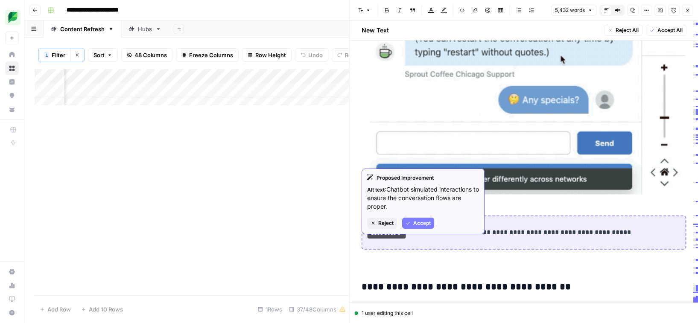
click at [389, 221] on span "Reject" at bounding box center [386, 224] width 15 height 8
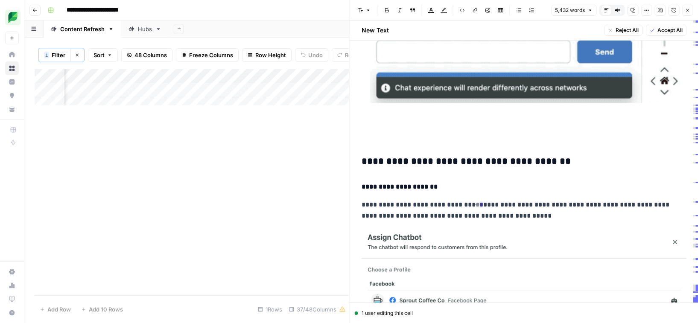
scroll to position [10250, 0]
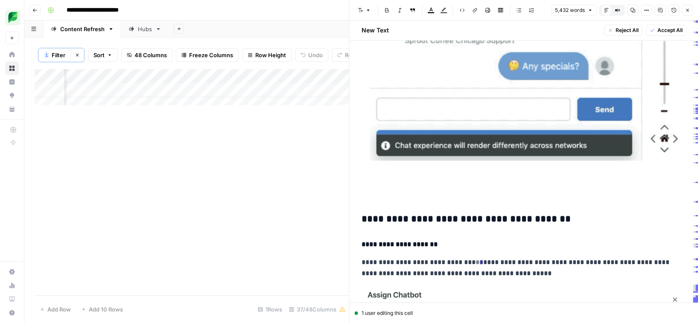
click at [381, 189] on p at bounding box center [521, 194] width 319 height 11
click at [369, 189] on p at bounding box center [521, 194] width 319 height 11
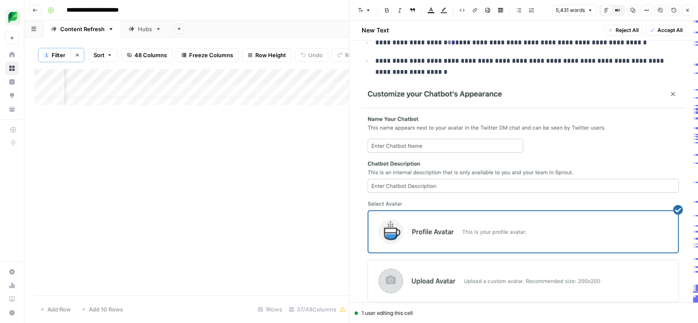
scroll to position [10933, 0]
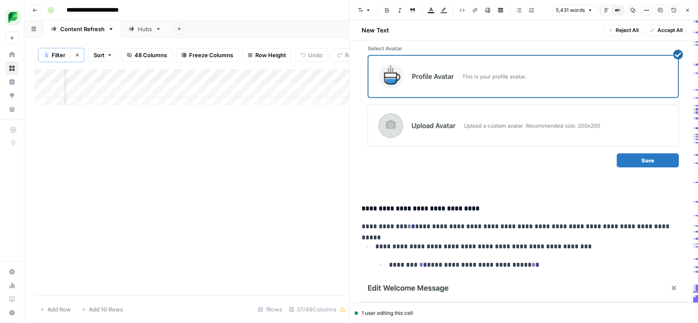
click at [407, 221] on p "**********" at bounding box center [521, 226] width 319 height 11
click at [468, 213] on span "Accept" at bounding box center [464, 211] width 18 height 8
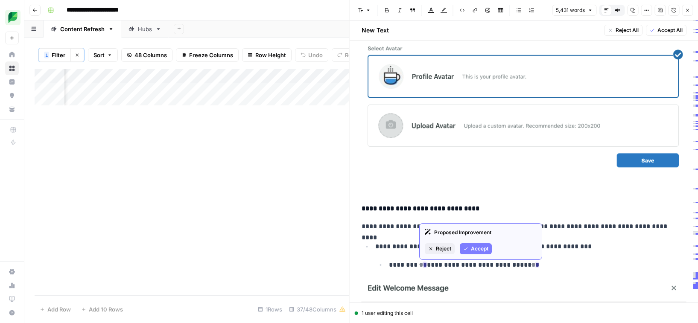
click at [475, 246] on span "Accept" at bounding box center [480, 249] width 18 height 8
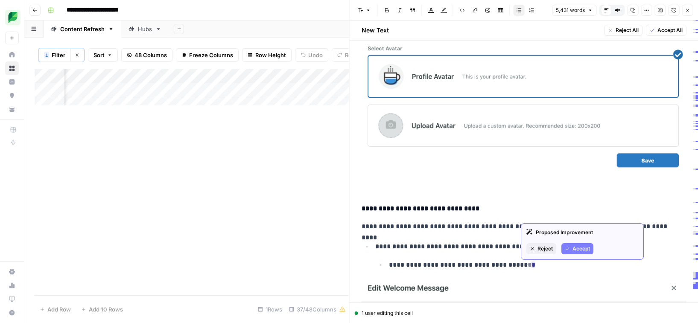
click at [575, 248] on span "Accept" at bounding box center [582, 249] width 18 height 8
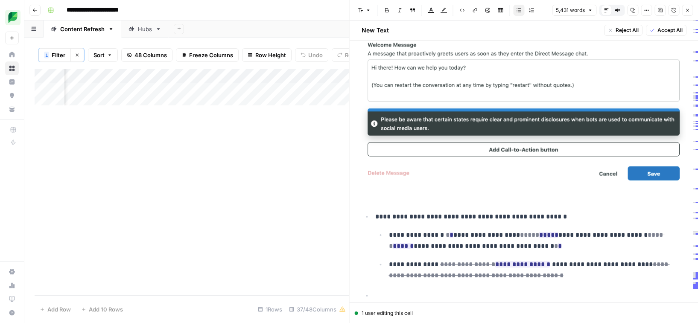
scroll to position [11232, 0]
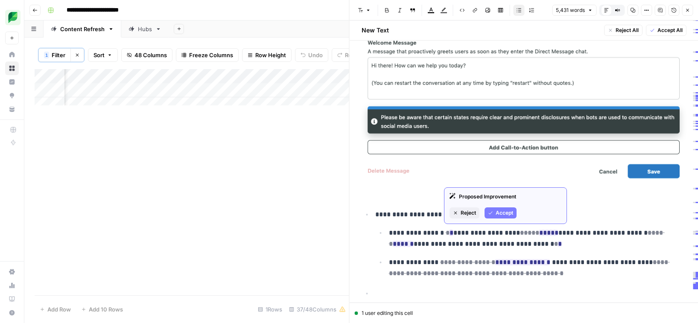
click at [498, 211] on span "Accept" at bounding box center [505, 213] width 18 height 8
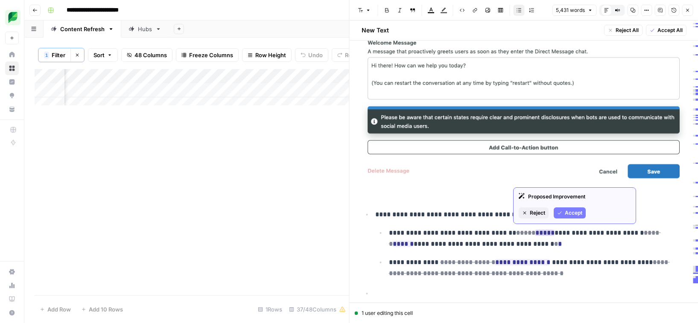
click at [573, 213] on span "Accept" at bounding box center [574, 213] width 18 height 8
click at [578, 212] on span "Accept" at bounding box center [577, 213] width 18 height 8
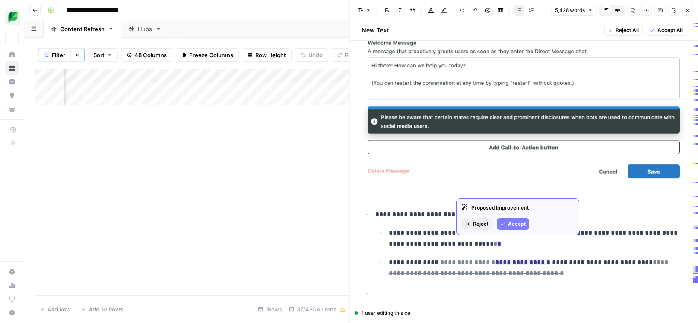
click at [515, 222] on span "Accept" at bounding box center [517, 224] width 18 height 8
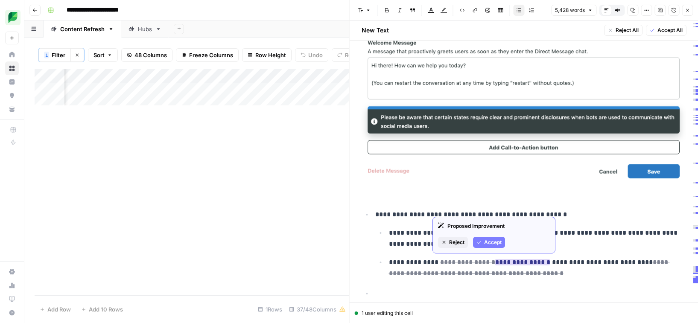
click at [491, 243] on span "Accept" at bounding box center [493, 243] width 18 height 8
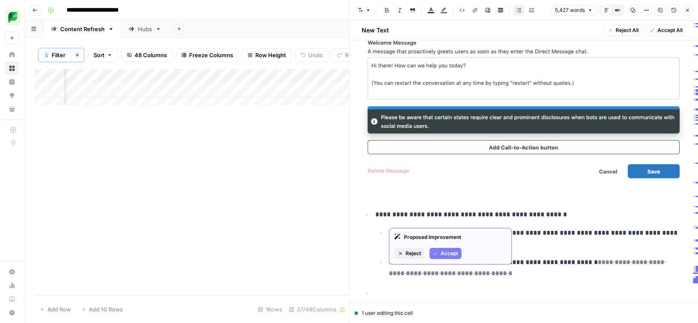
click at [452, 248] on button "Accept" at bounding box center [446, 253] width 32 height 11
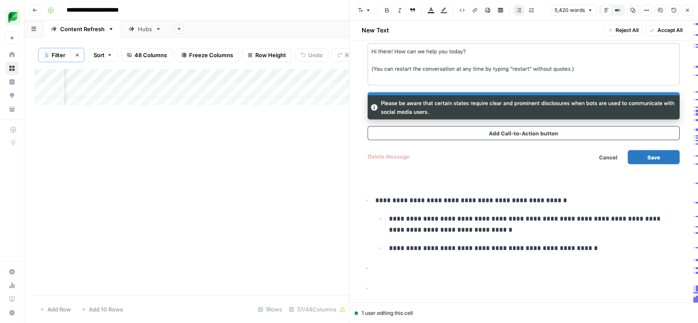
scroll to position [11298, 0]
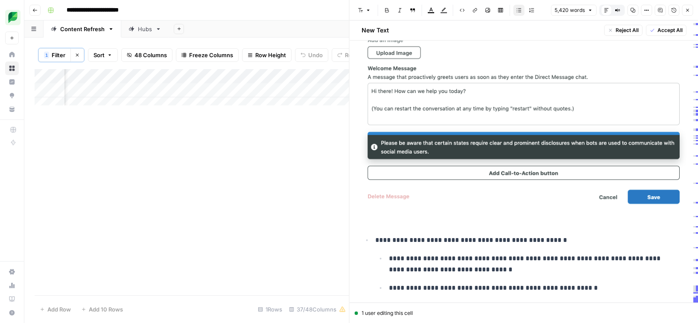
click at [432, 323] on p at bounding box center [531, 328] width 311 height 11
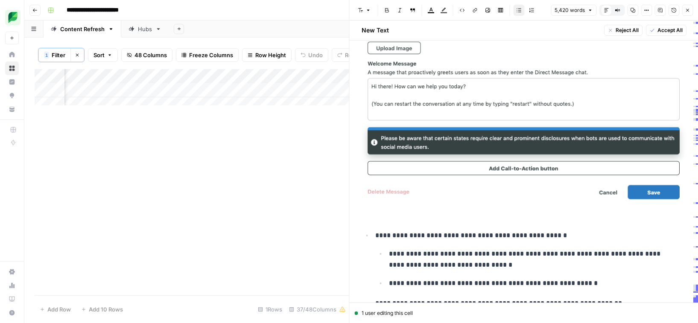
scroll to position [11303, 0]
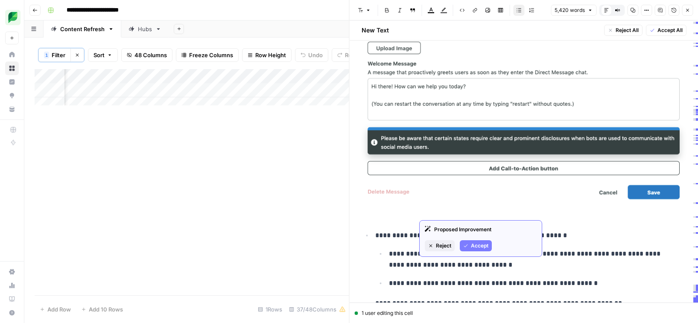
click at [476, 246] on span "Accept" at bounding box center [480, 246] width 18 height 8
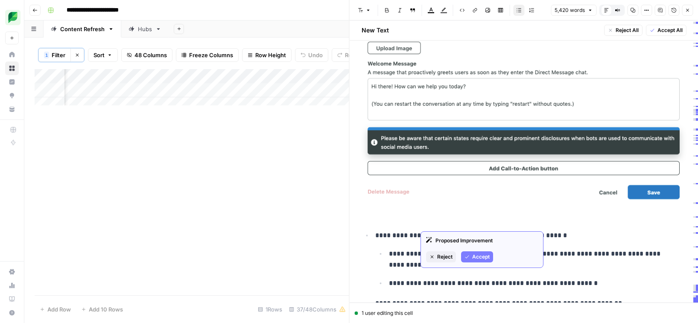
click at [479, 258] on span "Accept" at bounding box center [481, 257] width 18 height 8
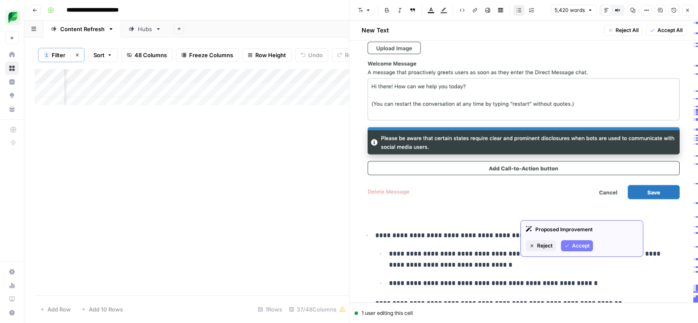
click at [582, 243] on span "Accept" at bounding box center [581, 246] width 18 height 8
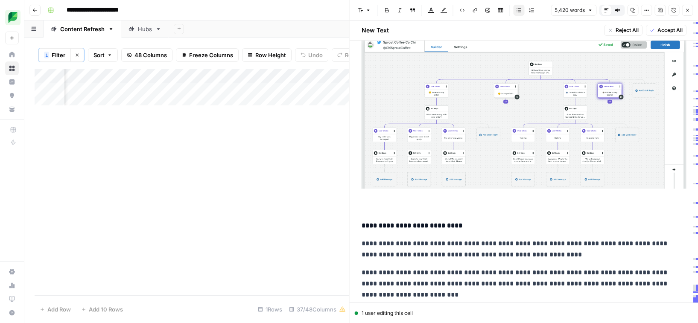
scroll to position [11979, 0]
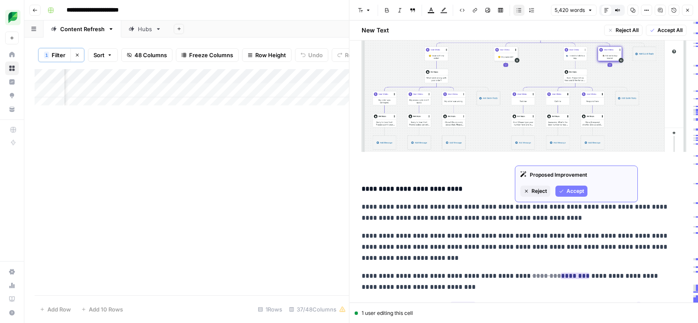
click at [565, 195] on button "Accept" at bounding box center [572, 191] width 32 height 11
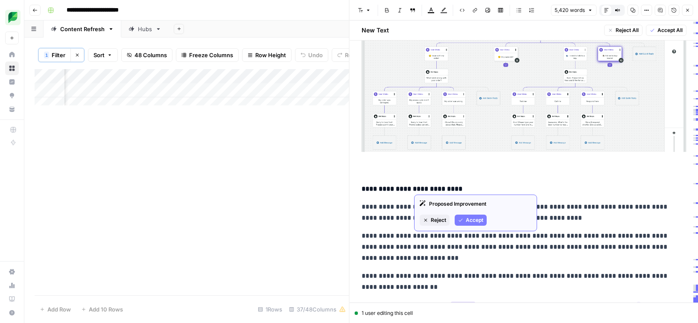
click at [474, 220] on span "Accept" at bounding box center [475, 221] width 18 height 8
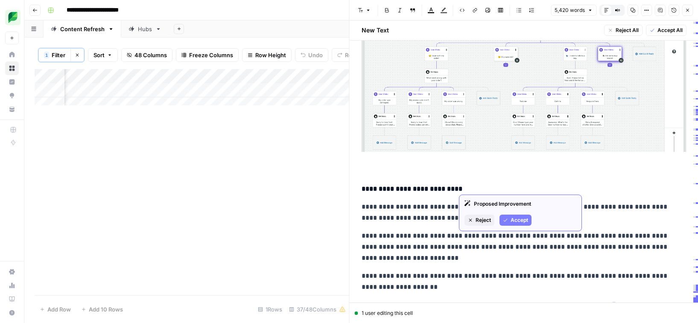
click at [513, 218] on span "Accept" at bounding box center [520, 221] width 18 height 8
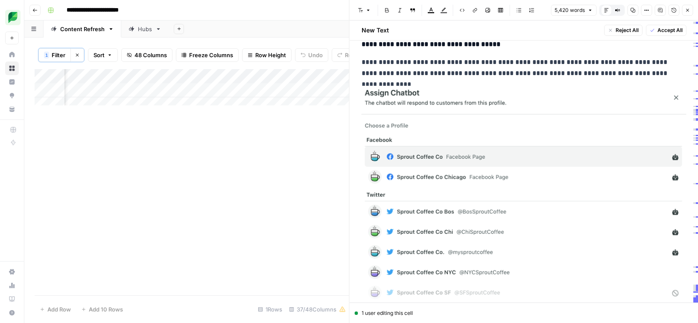
scroll to position [12352, 0]
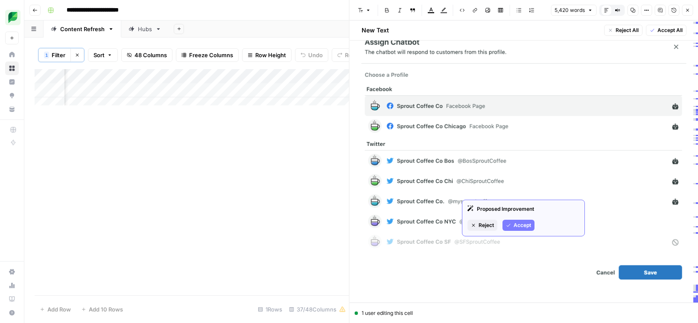
click at [519, 223] on span "Accept" at bounding box center [523, 226] width 18 height 8
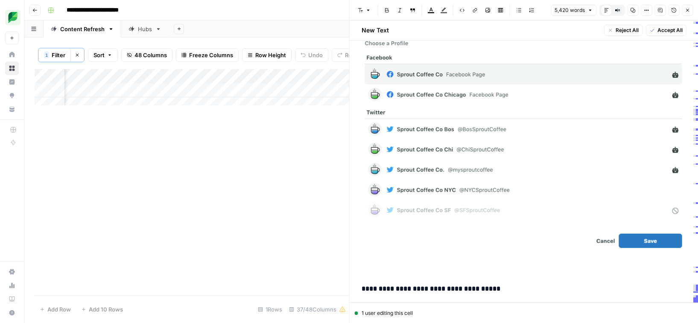
scroll to position [12385, 0]
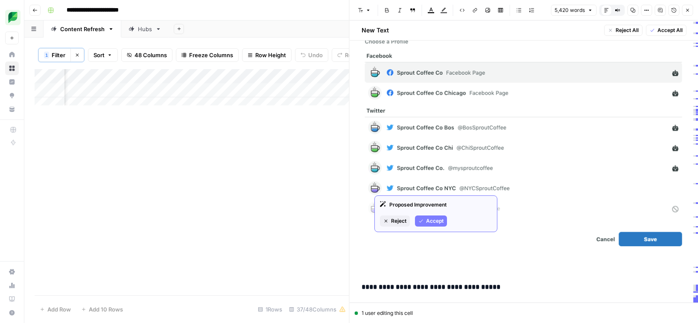
click at [432, 216] on button "Accept" at bounding box center [431, 221] width 32 height 11
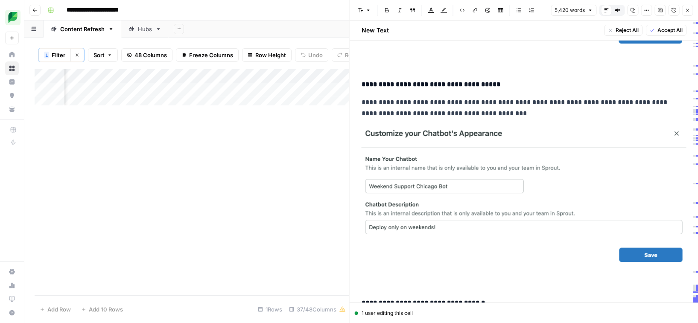
scroll to position [12620, 0]
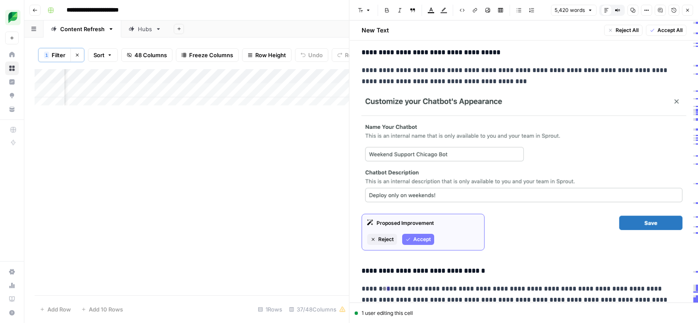
click at [423, 235] on button "Accept" at bounding box center [418, 239] width 32 height 11
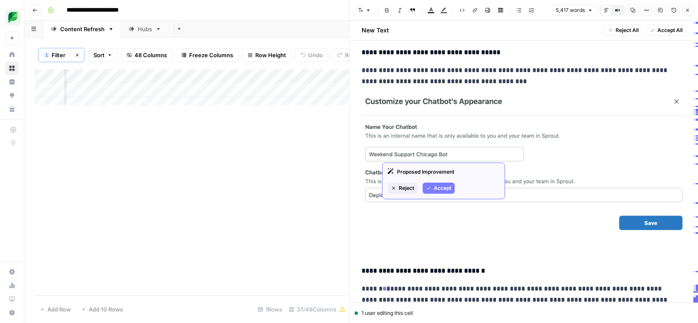
click at [441, 187] on span "Accept" at bounding box center [443, 189] width 18 height 8
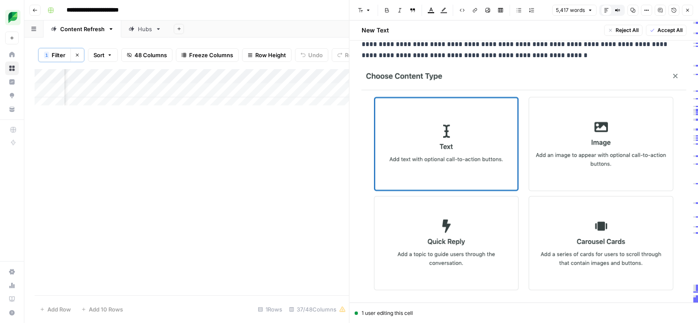
scroll to position [13246, 0]
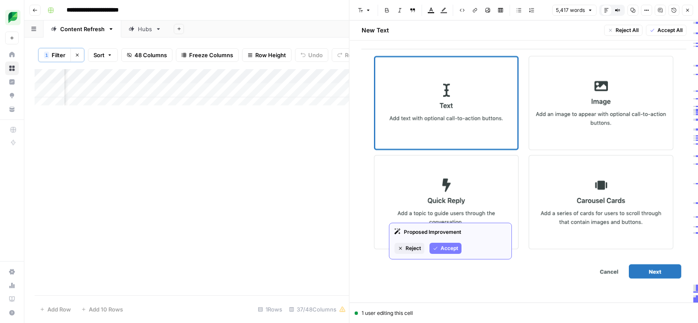
click at [446, 245] on span "Accept" at bounding box center [450, 249] width 18 height 8
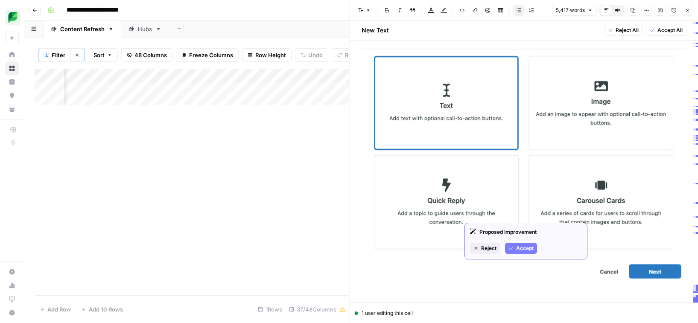
click at [524, 251] on span "Accept" at bounding box center [525, 249] width 18 height 8
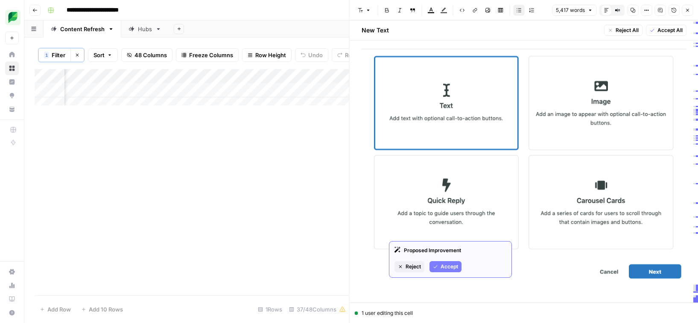
click at [448, 267] on span "Accept" at bounding box center [450, 267] width 18 height 8
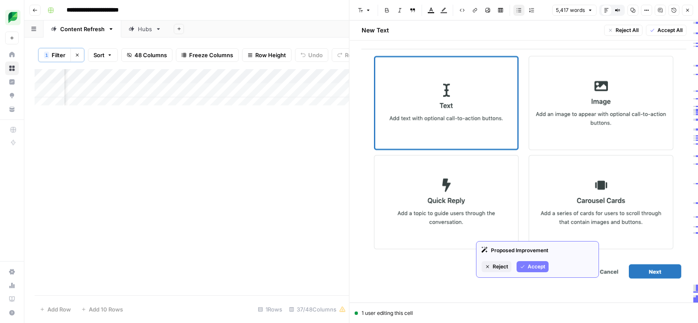
click at [536, 268] on span "Accept" at bounding box center [537, 267] width 18 height 8
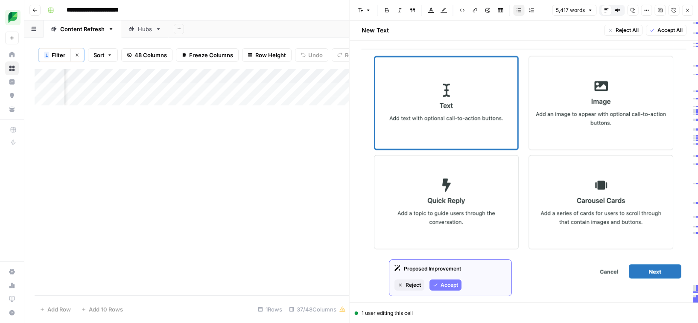
click at [444, 282] on span "Accept" at bounding box center [450, 286] width 18 height 8
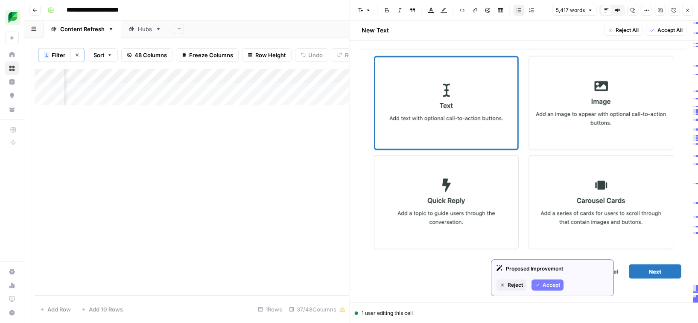
click at [553, 285] on span "Accept" at bounding box center [552, 286] width 18 height 8
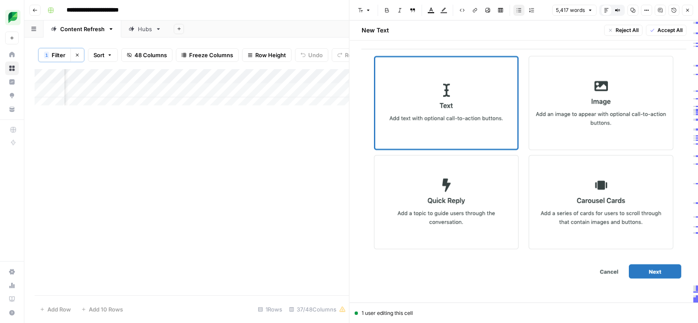
scroll to position [13261, 0]
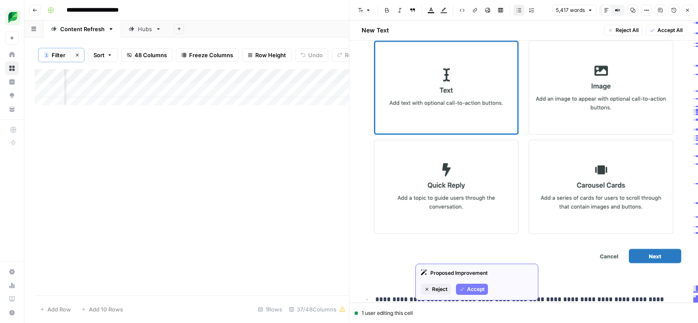
click at [472, 287] on span "Accept" at bounding box center [476, 290] width 18 height 8
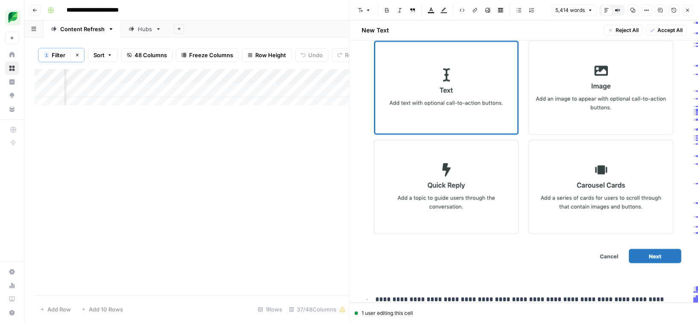
scroll to position [13338, 0]
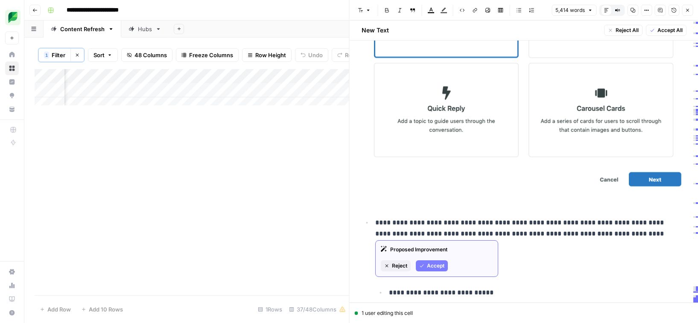
click at [434, 266] on span "Accept" at bounding box center [436, 266] width 18 height 8
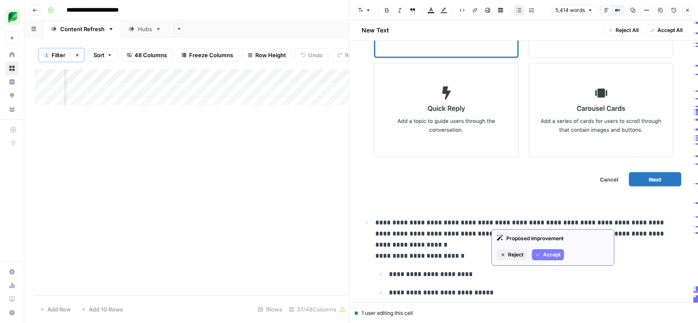
click at [548, 255] on span "Accept" at bounding box center [552, 255] width 18 height 8
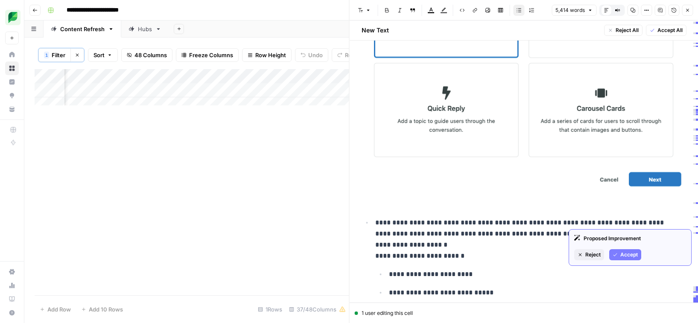
click at [624, 252] on span "Accept" at bounding box center [630, 255] width 18 height 8
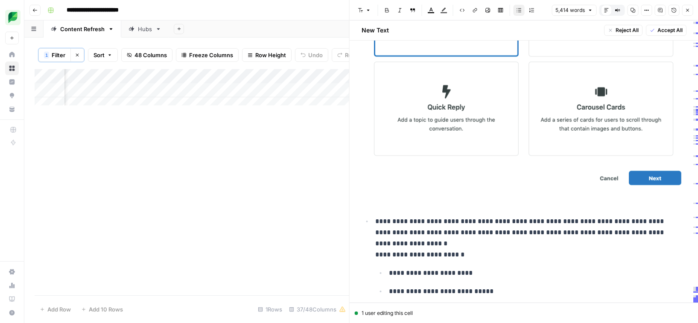
scroll to position [13406, 0]
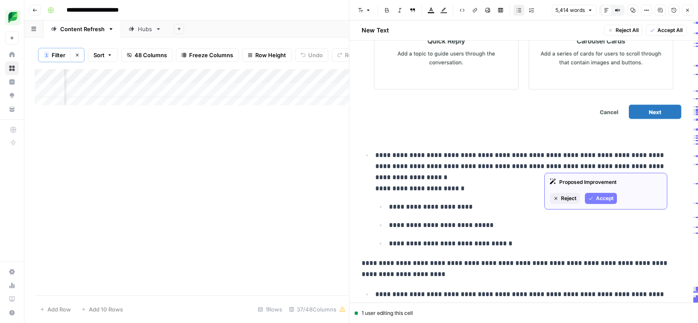
click at [607, 196] on span "Accept" at bounding box center [605, 199] width 18 height 8
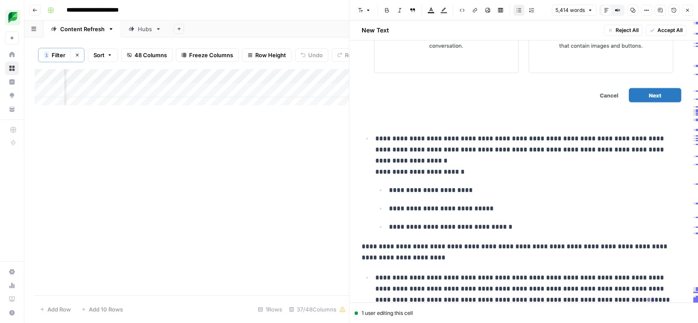
scroll to position [13428, 0]
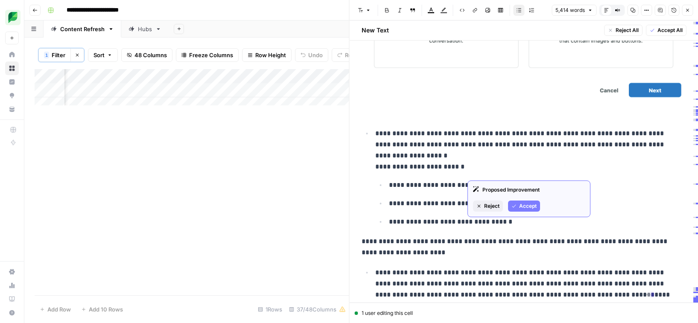
click at [526, 205] on span "Accept" at bounding box center [528, 206] width 18 height 8
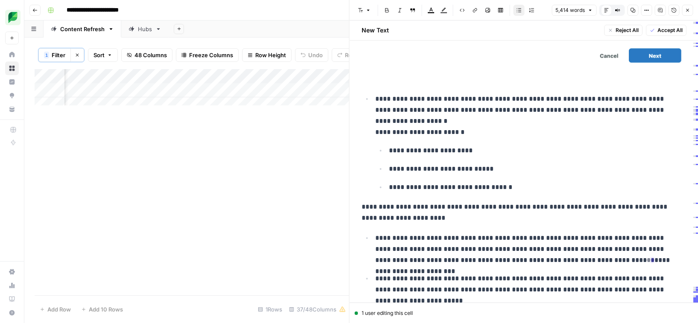
scroll to position [13494, 0]
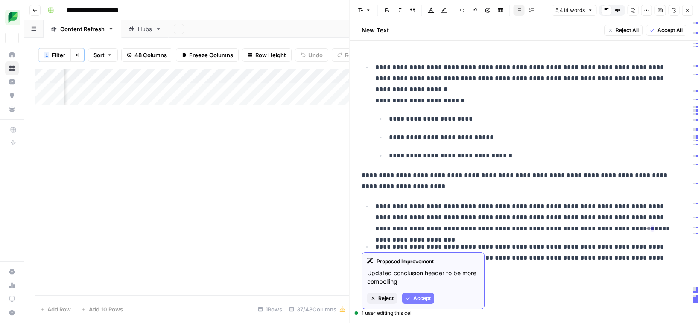
click at [417, 298] on span "Accept" at bounding box center [423, 299] width 18 height 8
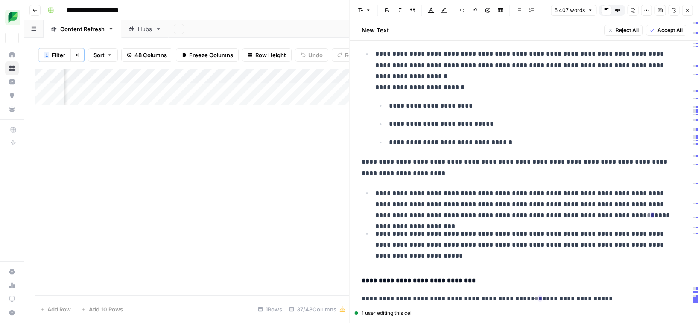
scroll to position [13510, 0]
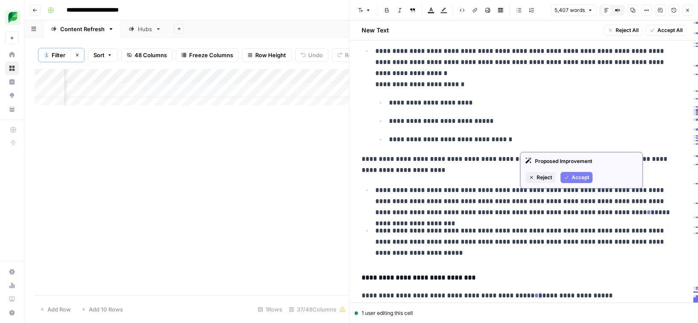
click at [578, 174] on span "Accept" at bounding box center [581, 178] width 18 height 8
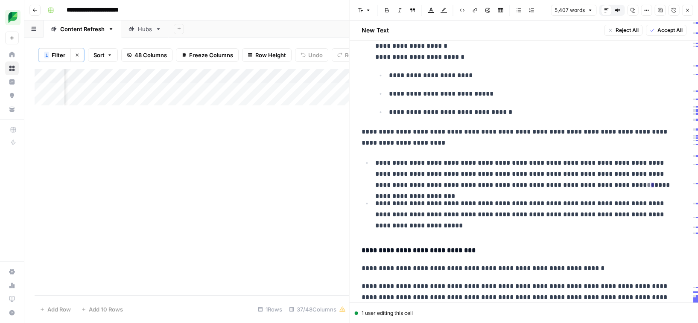
scroll to position [13539, 0]
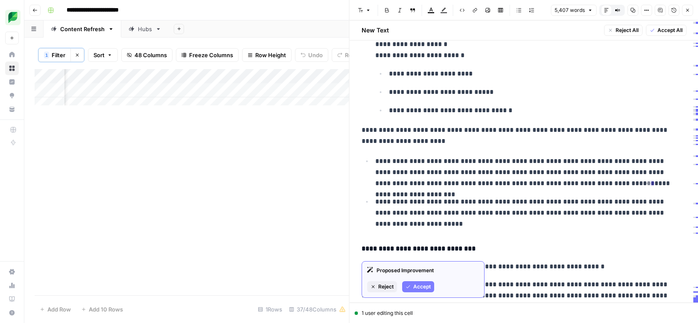
click at [418, 282] on button "Accept" at bounding box center [418, 287] width 32 height 11
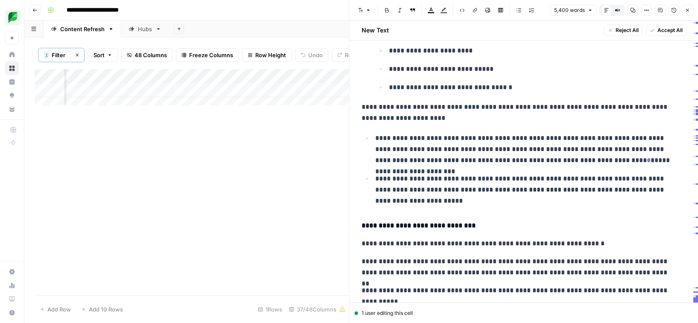
scroll to position [13616, 0]
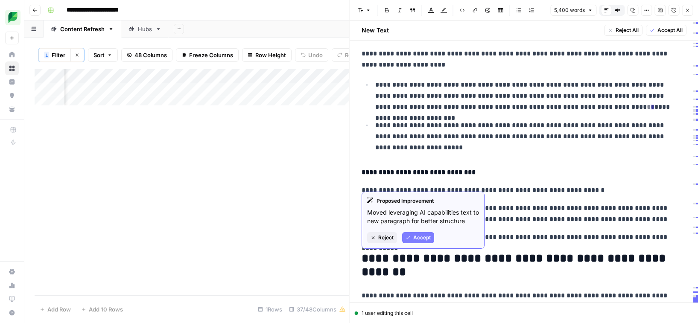
click at [428, 235] on span "Accept" at bounding box center [423, 238] width 18 height 8
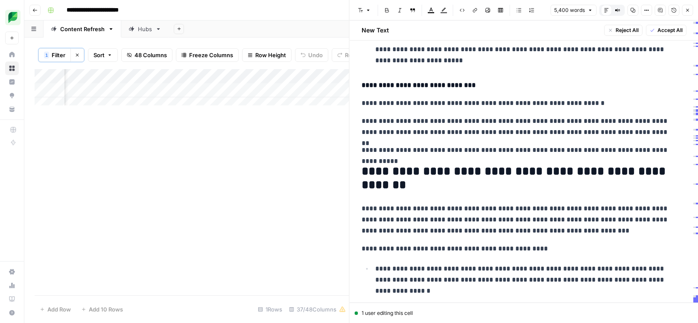
scroll to position [13783, 0]
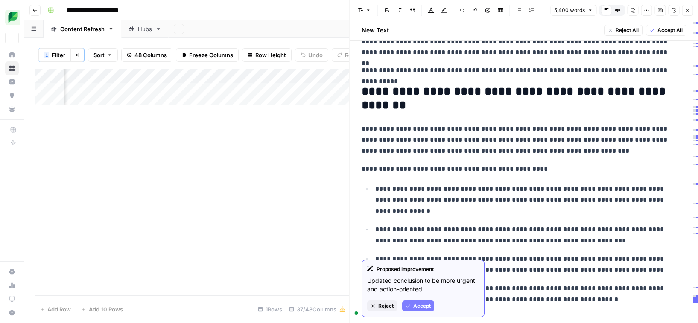
click at [422, 301] on button "Accept" at bounding box center [418, 306] width 32 height 11
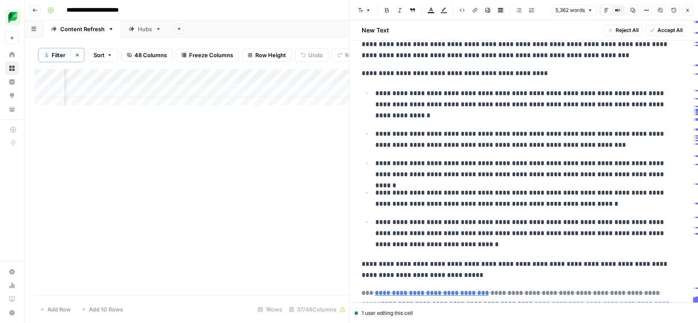
scroll to position [13770, 0]
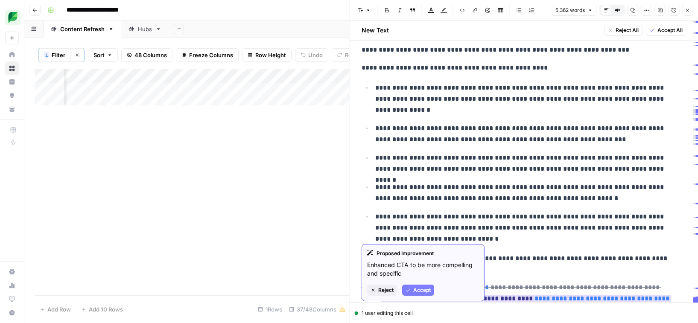
click at [422, 287] on span "Accept" at bounding box center [423, 291] width 18 height 8
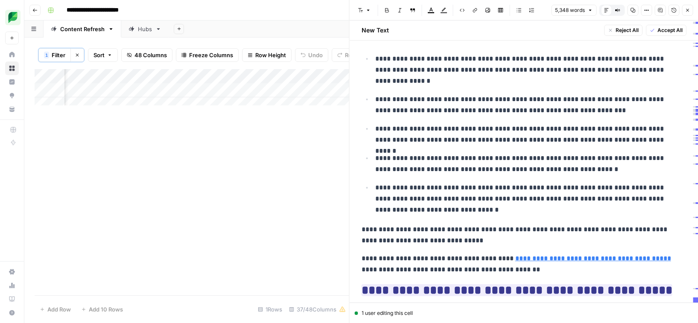
scroll to position [13824, 0]
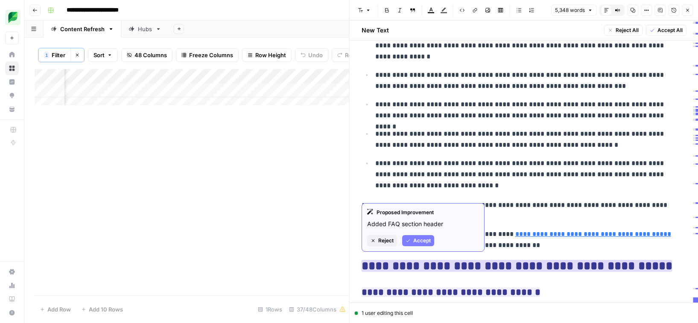
click at [420, 242] on span "Accept" at bounding box center [423, 241] width 18 height 8
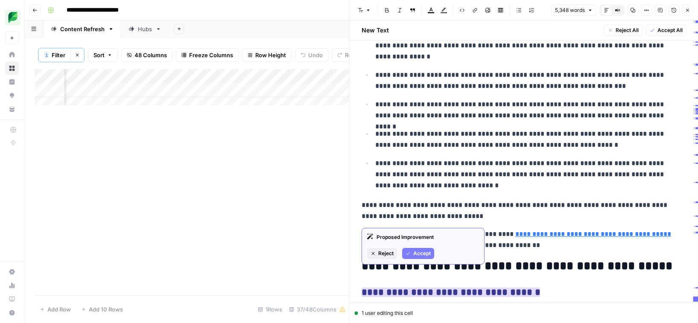
click at [423, 249] on button "Accept" at bounding box center [418, 253] width 32 height 11
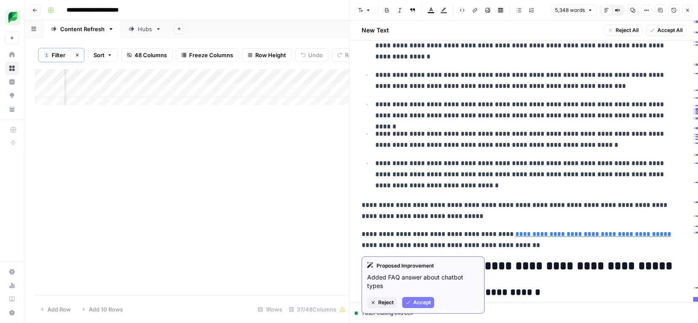
click at [421, 300] on span "Accept" at bounding box center [423, 303] width 18 height 8
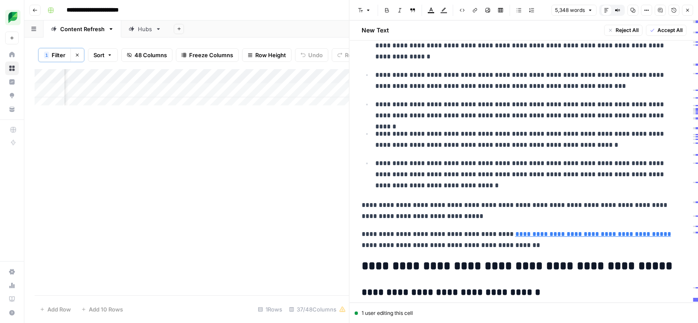
scroll to position [13854, 0]
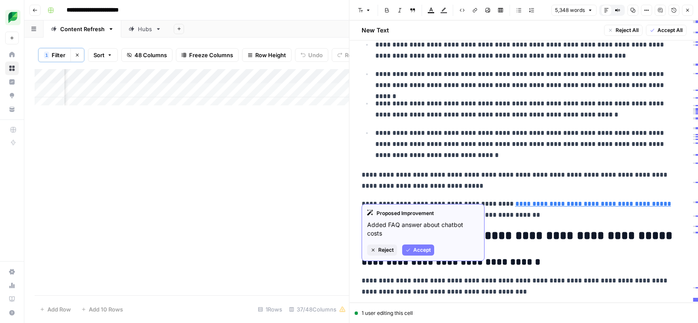
click at [419, 247] on span "Accept" at bounding box center [423, 251] width 18 height 8
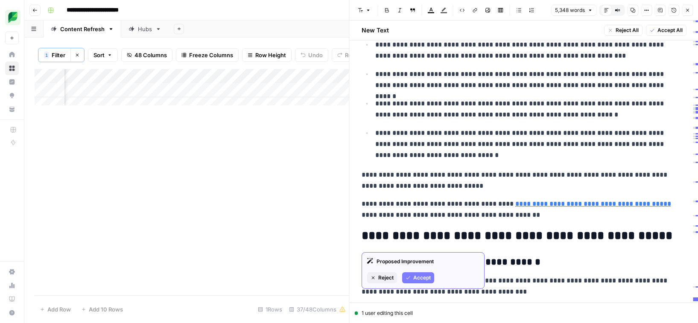
click at [419, 279] on span "Accept" at bounding box center [423, 278] width 18 height 8
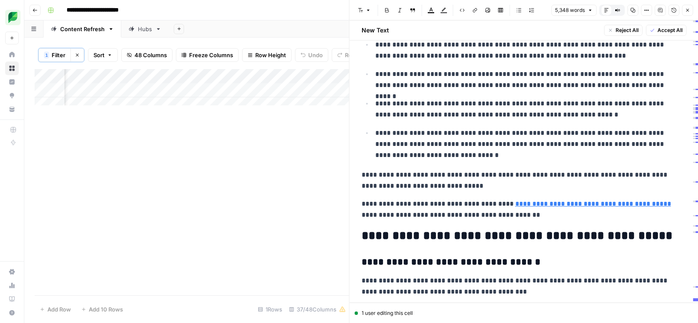
scroll to position [13969, 0]
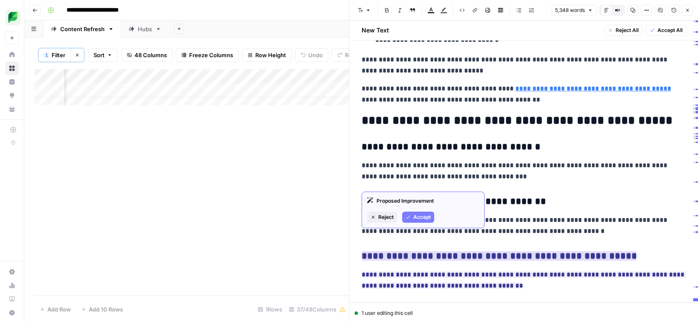
click at [415, 223] on button "Accept" at bounding box center [418, 217] width 32 height 11
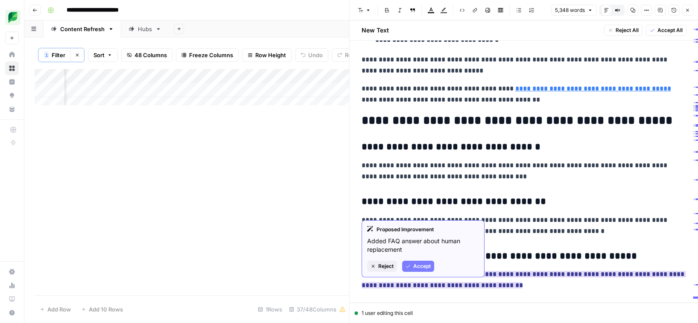
click at [422, 264] on span "Accept" at bounding box center [423, 267] width 18 height 8
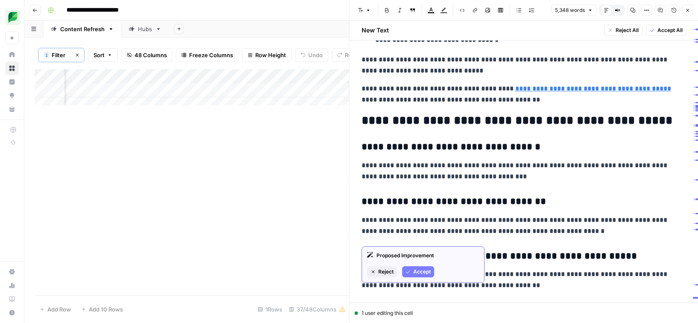
click at [419, 278] on div "Proposed Improvement Reject Accept" at bounding box center [423, 265] width 123 height 37
click at [420, 274] on span "Accept" at bounding box center [423, 272] width 18 height 8
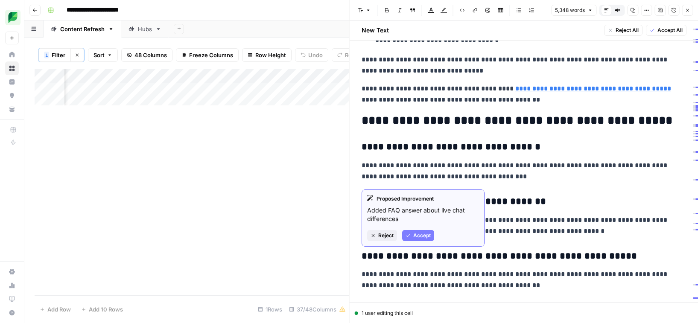
click at [421, 236] on span "Accept" at bounding box center [423, 236] width 18 height 8
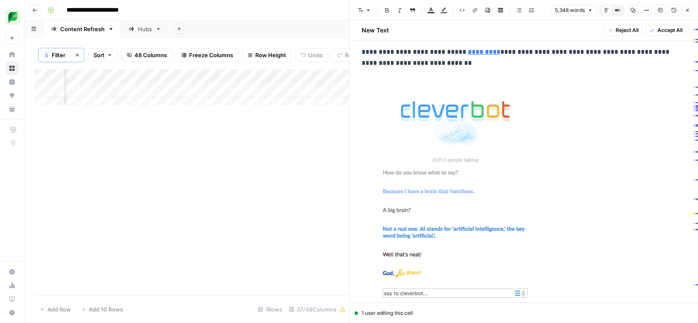
scroll to position [0, 0]
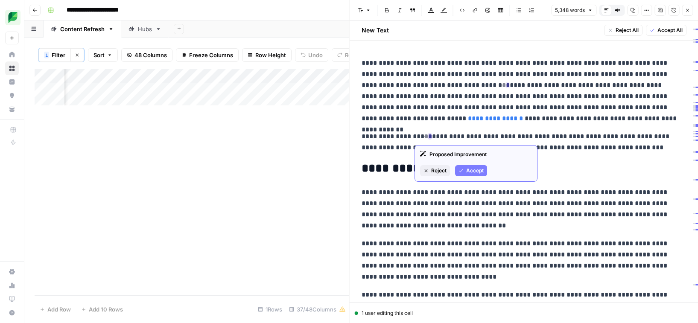
click at [474, 170] on span "Accept" at bounding box center [476, 171] width 18 height 8
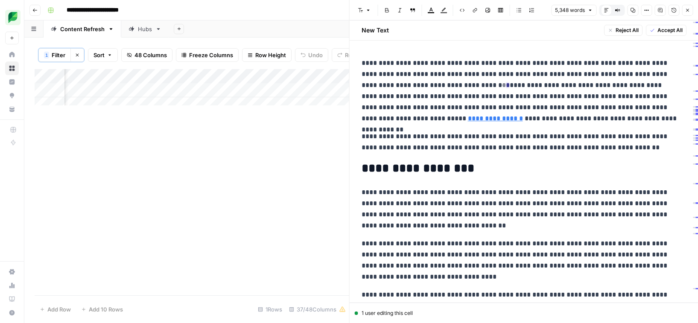
click at [657, 33] on span "Accept All" at bounding box center [669, 30] width 25 height 8
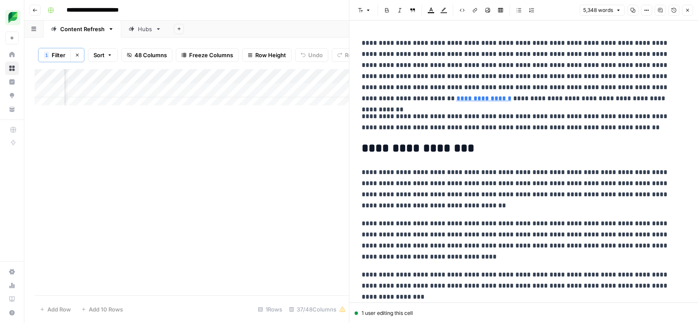
click at [686, 13] on button "Close" at bounding box center [687, 10] width 11 height 11
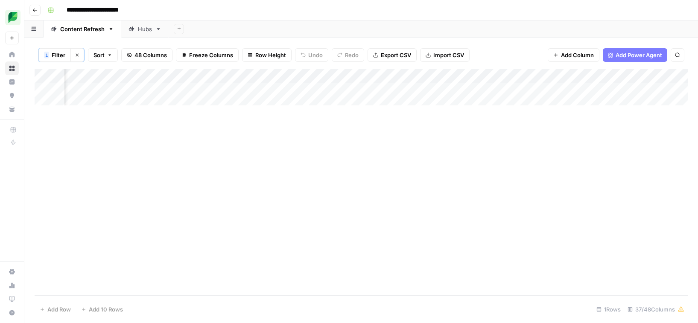
click at [367, 85] on div "Add Column" at bounding box center [362, 90] width 654 height 43
click at [397, 91] on div "Add Column" at bounding box center [362, 90] width 654 height 43
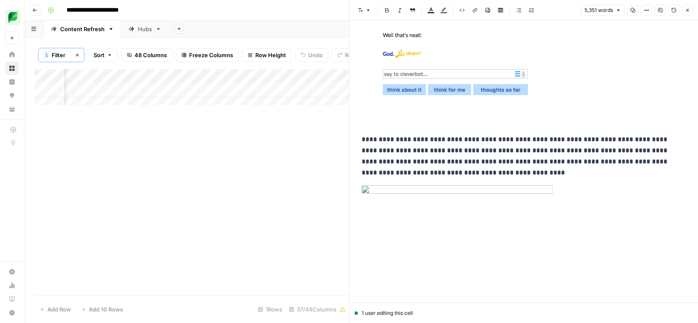
scroll to position [520, 0]
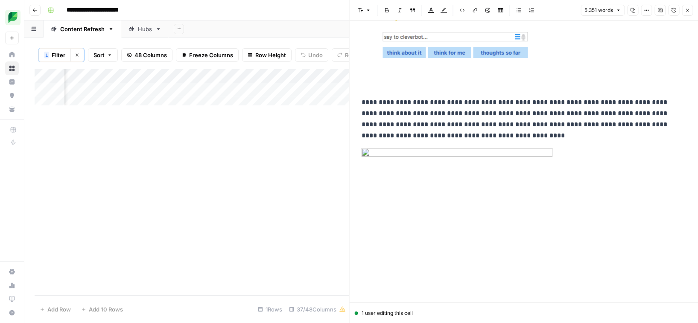
click at [511, 148] on img at bounding box center [457, 293] width 191 height 291
click at [540, 156] on img at bounding box center [457, 293] width 191 height 291
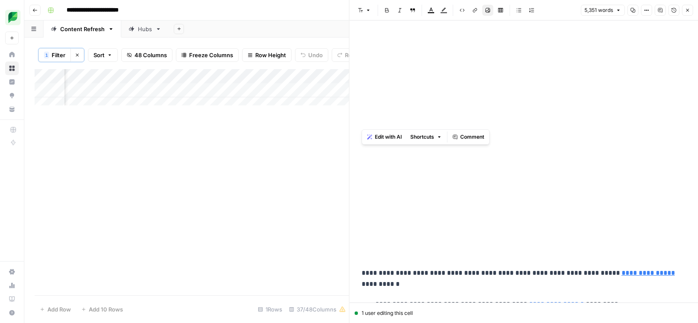
scroll to position [715, 0]
click at [494, 213] on img at bounding box center [457, 98] width 191 height 291
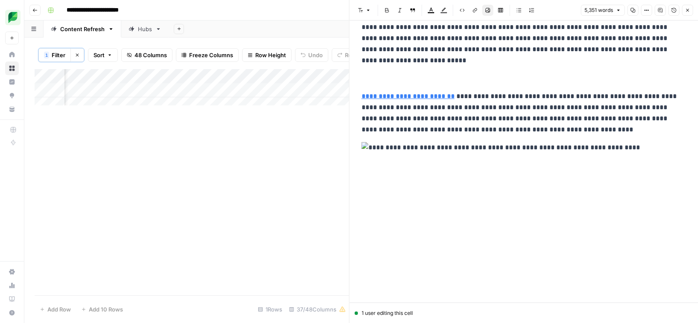
scroll to position [3499, 0]
